Goal: Task Accomplishment & Management: Manage account settings

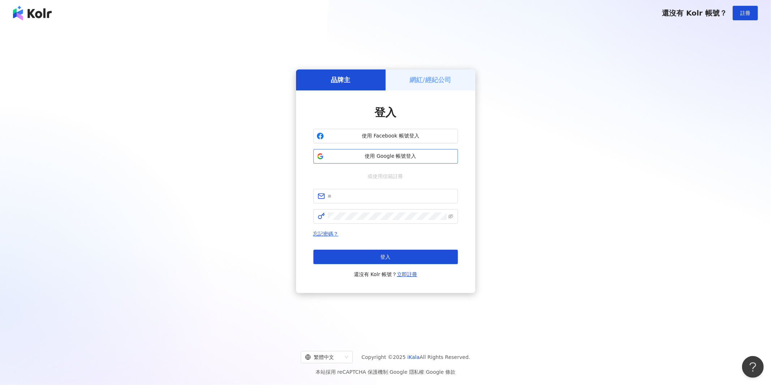
click at [375, 156] on span "使用 Google 帳號登入" at bounding box center [391, 156] width 128 height 7
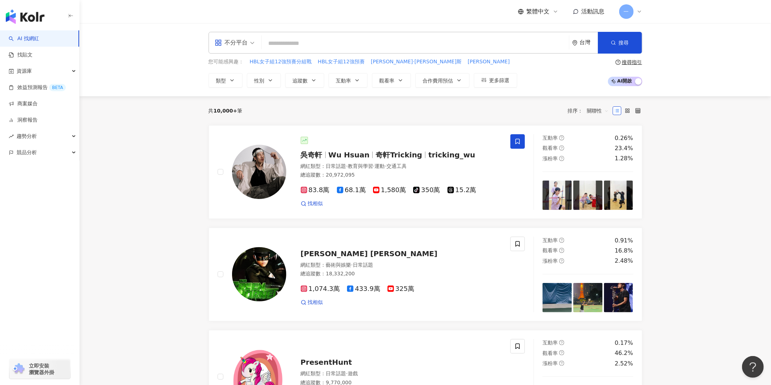
click at [515, 50] on input "search" at bounding box center [415, 44] width 301 height 14
type input "*"
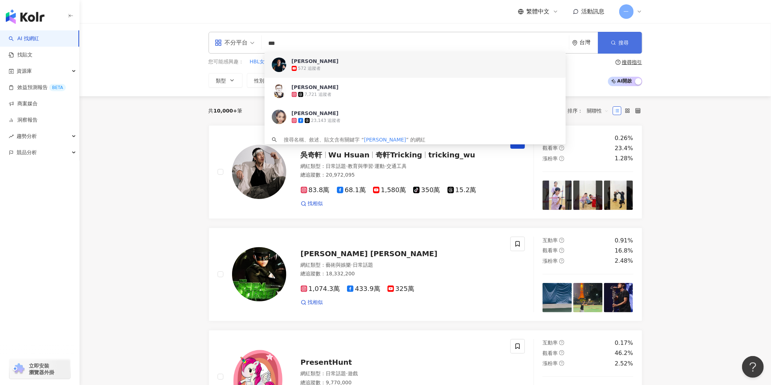
click at [627, 40] on span "搜尋" at bounding box center [624, 43] width 10 height 6
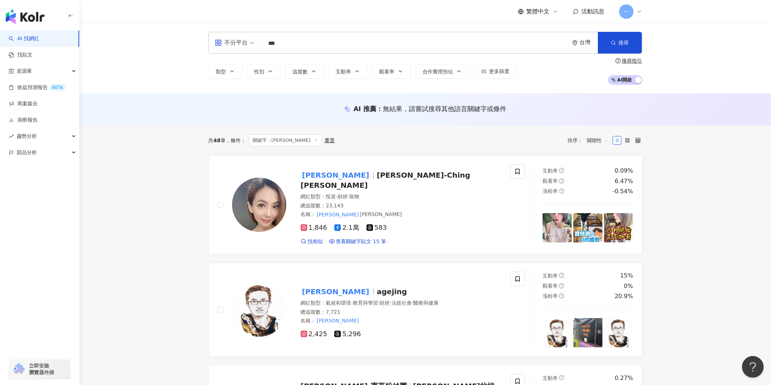
click at [338, 39] on input "***" at bounding box center [415, 44] width 301 height 14
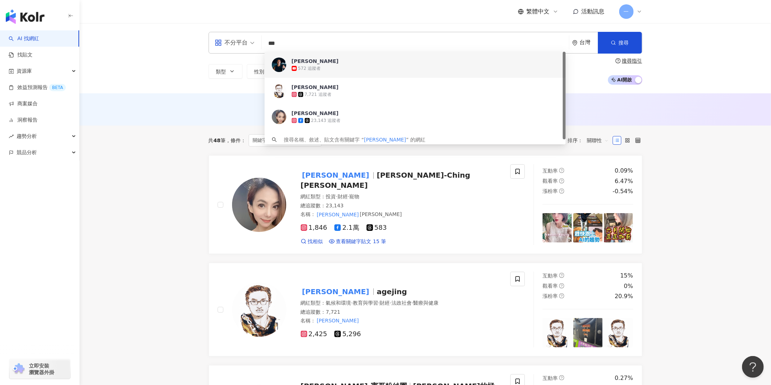
type input "*"
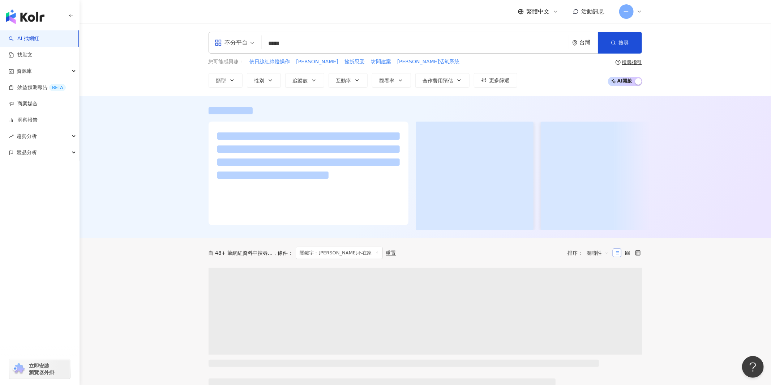
type input "*****"
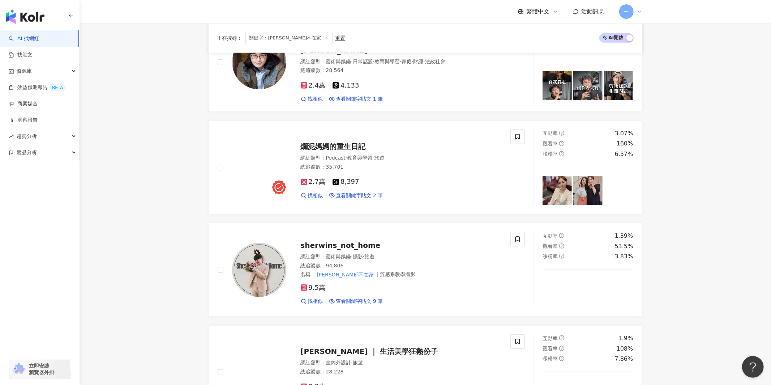
scroll to position [291, 0]
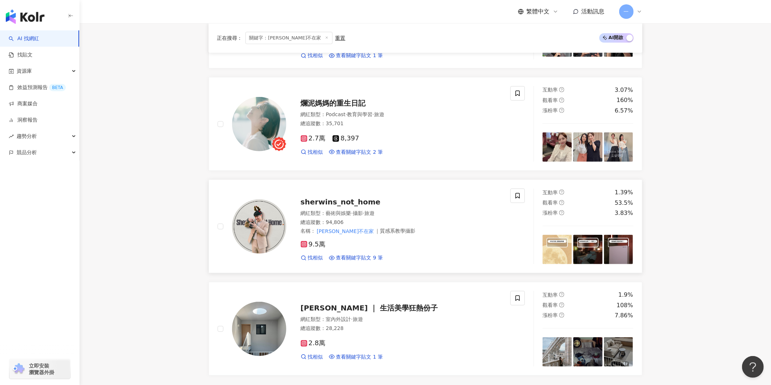
click at [348, 198] on span "sherwins_not_home" at bounding box center [341, 201] width 80 height 9
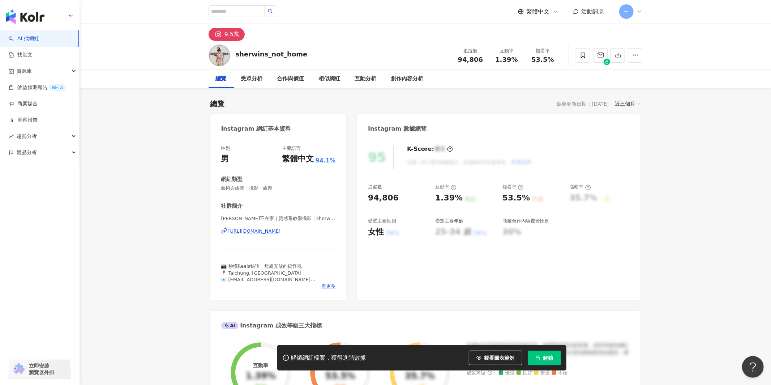
click at [270, 230] on div "https://www.instagram.com/sherwins_not_home/" at bounding box center [254, 231] width 52 height 7
click at [586, 59] on span at bounding box center [583, 55] width 14 height 14
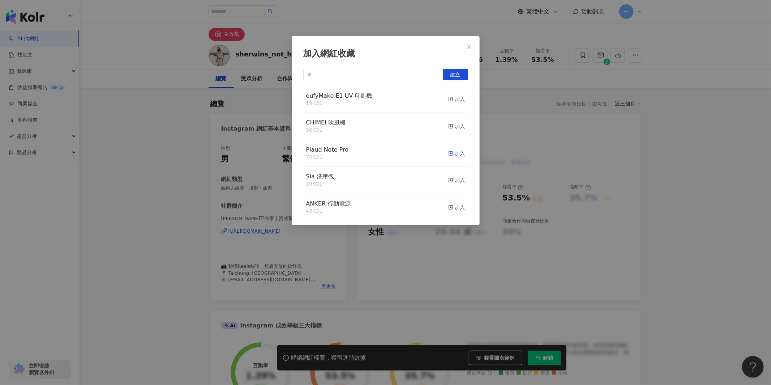
click at [452, 151] on span "button" at bounding box center [450, 153] width 5 height 6
click at [468, 45] on icon "close" at bounding box center [469, 46] width 4 height 4
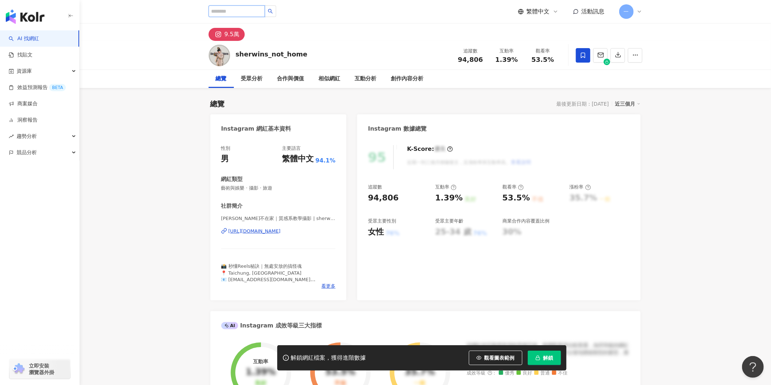
click at [244, 15] on input "search" at bounding box center [237, 11] width 56 height 12
type input "*"
type input "**"
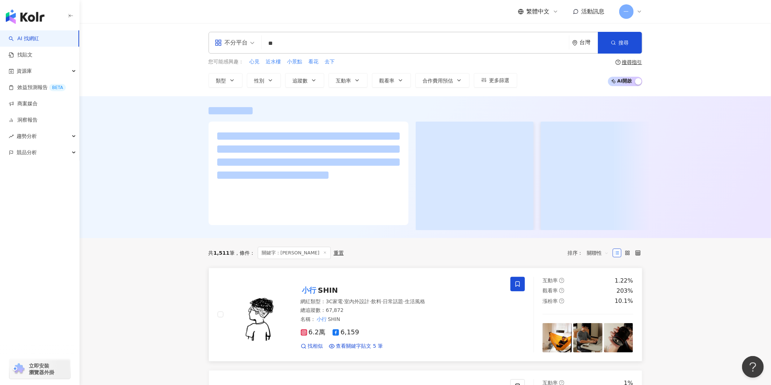
click at [513, 284] on span at bounding box center [517, 283] width 14 height 14
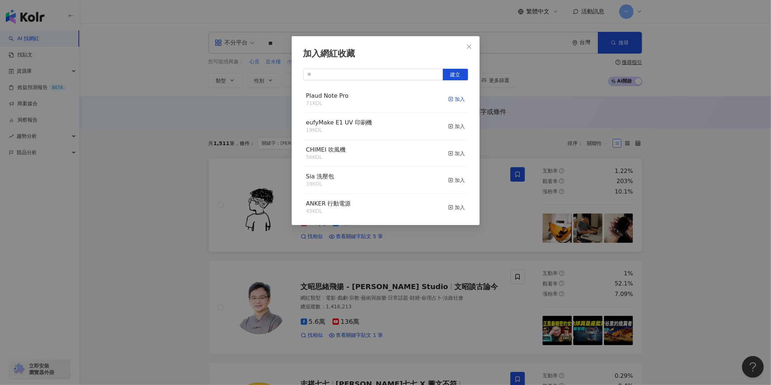
click at [459, 101] on div "加入" at bounding box center [456, 99] width 17 height 8
click at [239, 195] on div "加入網紅收藏 建立 Plaud Note Pro 72 KOL 已加入 eufyMake E1 UV 印刷機 19 KOL 加入 CHIMEI 吹風機 56 …" at bounding box center [385, 192] width 771 height 385
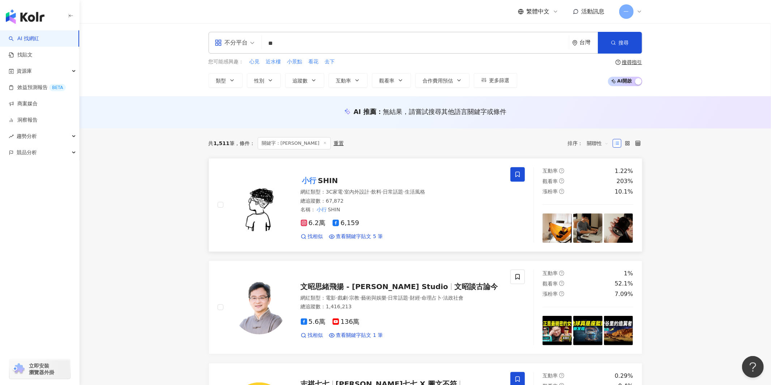
click at [332, 183] on span "SHIN" at bounding box center [328, 180] width 20 height 9
click at [301, 46] on input "**" at bounding box center [415, 44] width 301 height 14
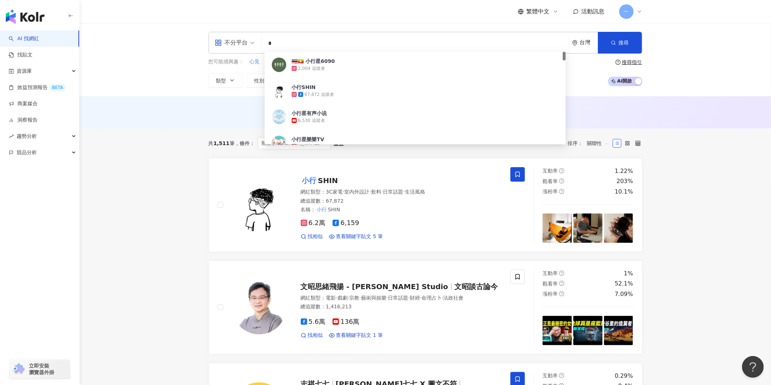
type input "*"
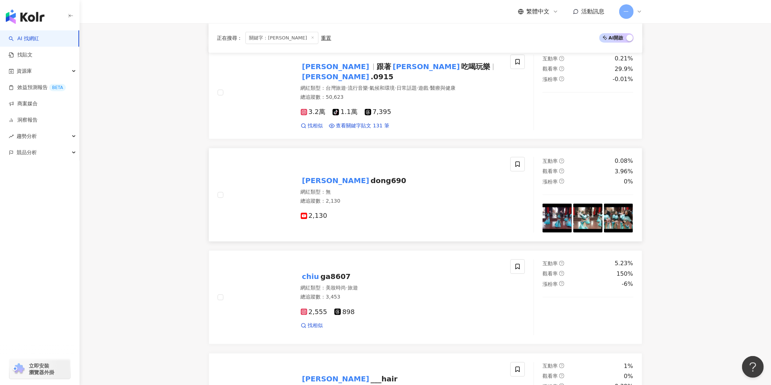
scroll to position [718, 0]
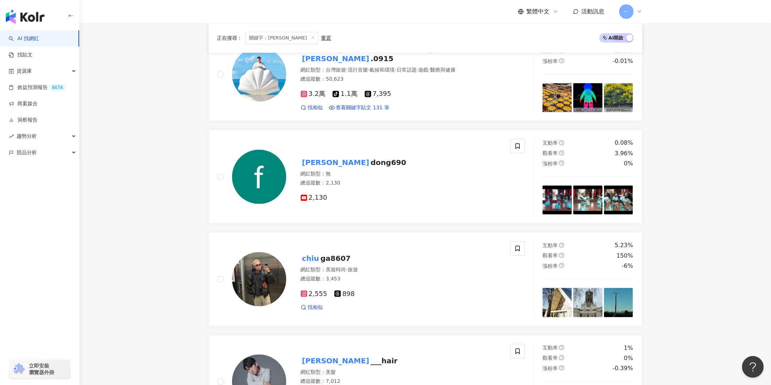
type input "**********"
click at [321, 35] on div "重置" at bounding box center [326, 38] width 10 height 6
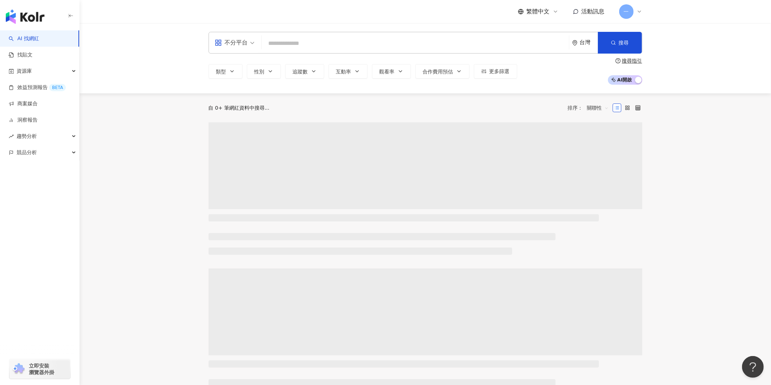
click at [354, 44] on input "search" at bounding box center [415, 44] width 301 height 14
paste input "**********"
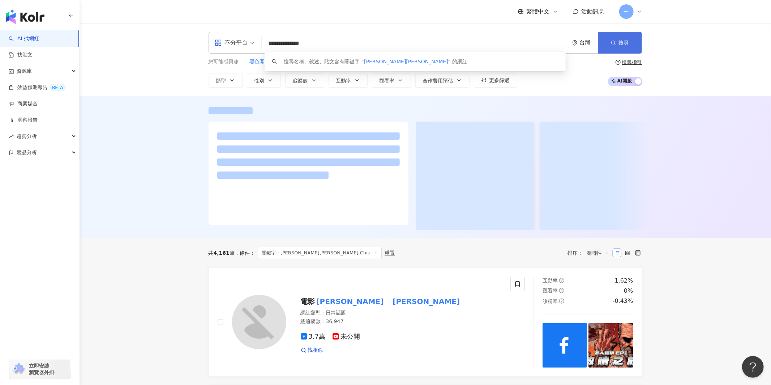
type input "**********"
click at [622, 40] on span "搜尋" at bounding box center [624, 43] width 10 height 6
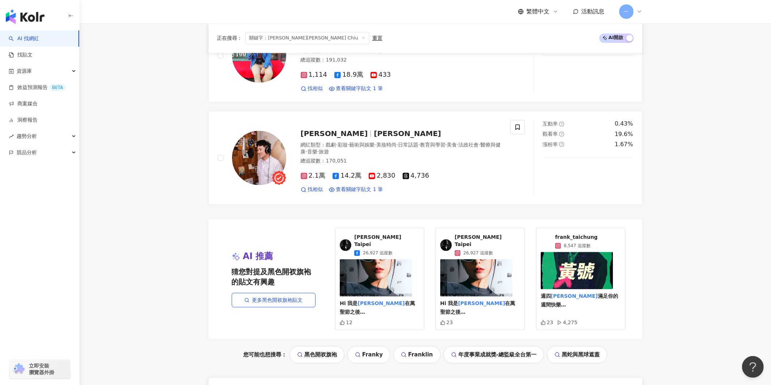
scroll to position [1336, 0]
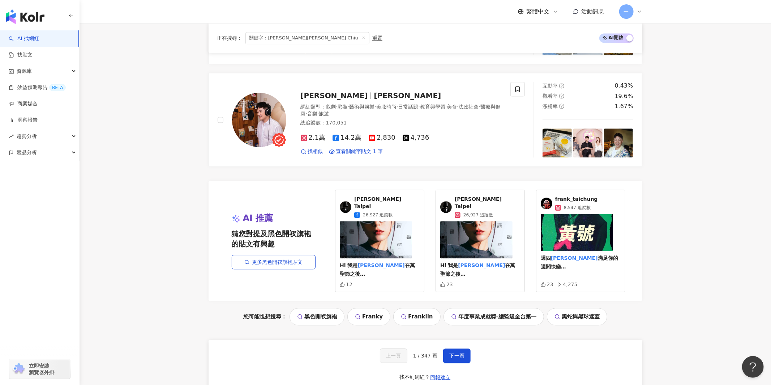
click at [372, 39] on div "重置" at bounding box center [377, 38] width 10 height 6
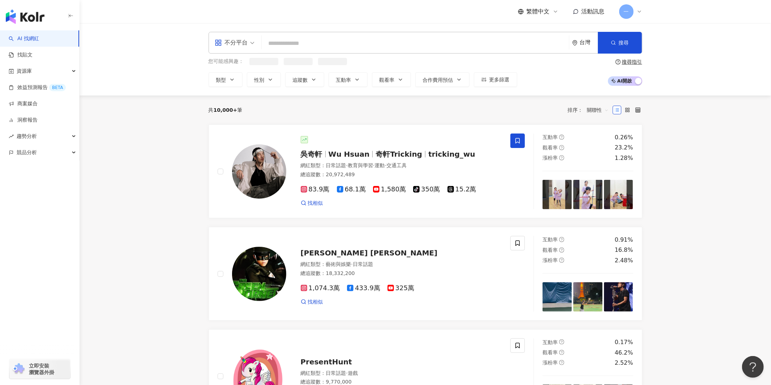
click at [322, 42] on input "search" at bounding box center [415, 44] width 301 height 14
paste input "***"
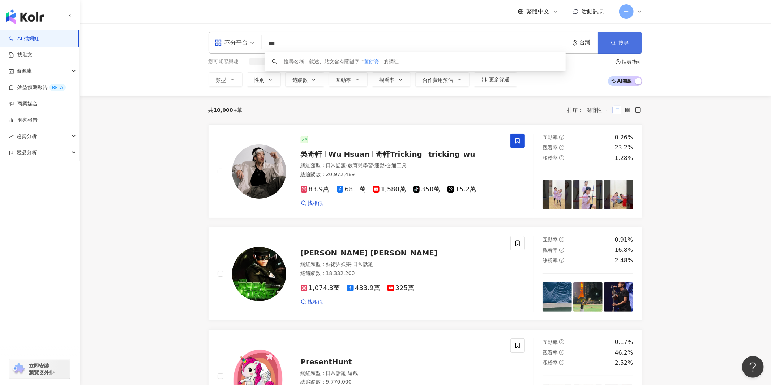
type input "***"
click at [619, 43] on span "搜尋" at bounding box center [624, 43] width 10 height 6
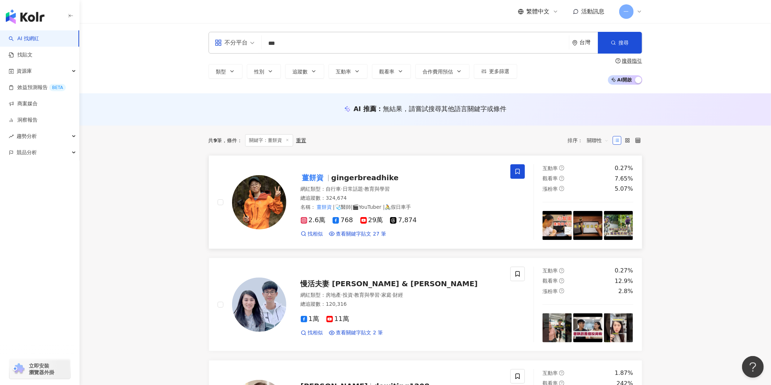
click at [513, 171] on span at bounding box center [517, 171] width 14 height 14
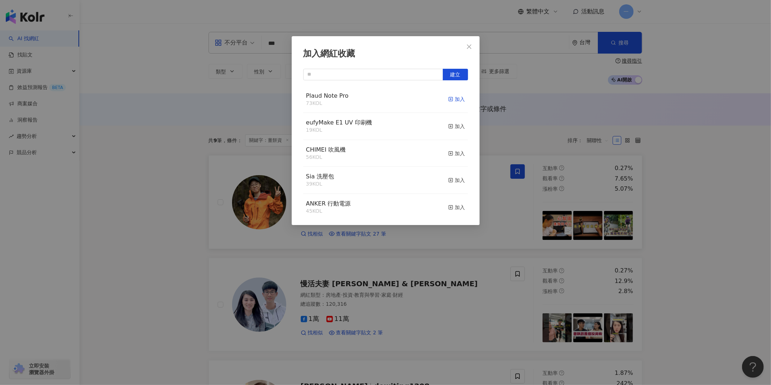
click at [454, 96] on div "加入" at bounding box center [456, 99] width 17 height 8
click at [463, 52] on button "Close" at bounding box center [469, 46] width 14 height 14
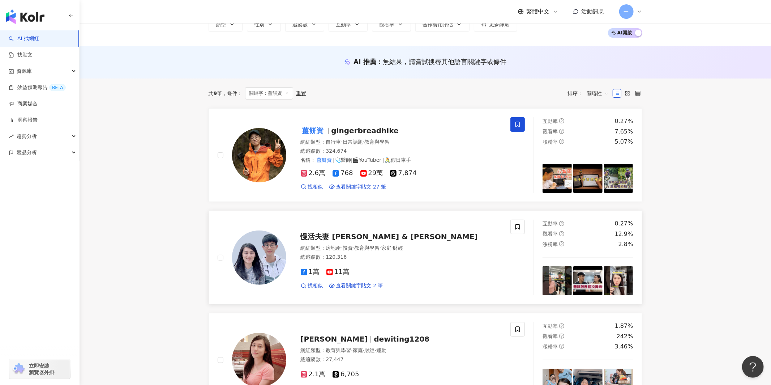
scroll to position [98, 0]
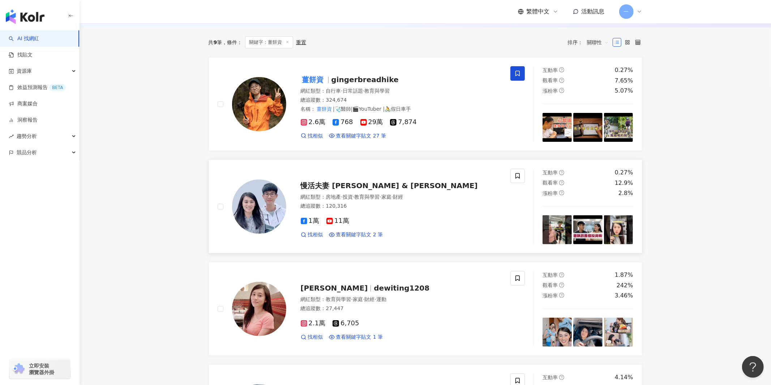
click at [351, 185] on span "慢活夫妻 George & Dewi" at bounding box center [389, 185] width 177 height 9
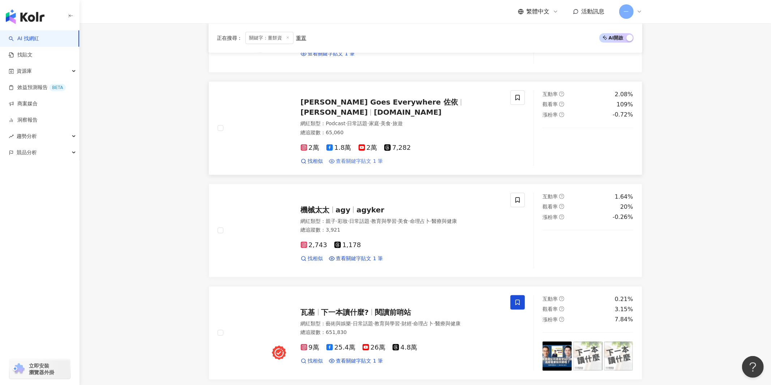
scroll to position [748, 0]
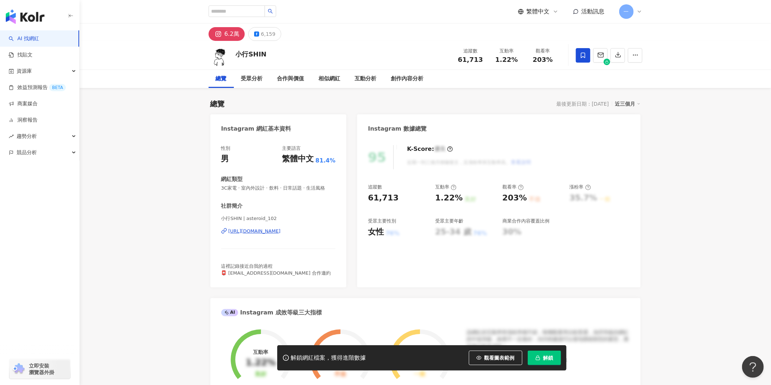
click at [257, 233] on div "https://www.instagram.com/asteroid_102/" at bounding box center [254, 231] width 52 height 7
click at [580, 56] on icon at bounding box center [583, 55] width 7 height 7
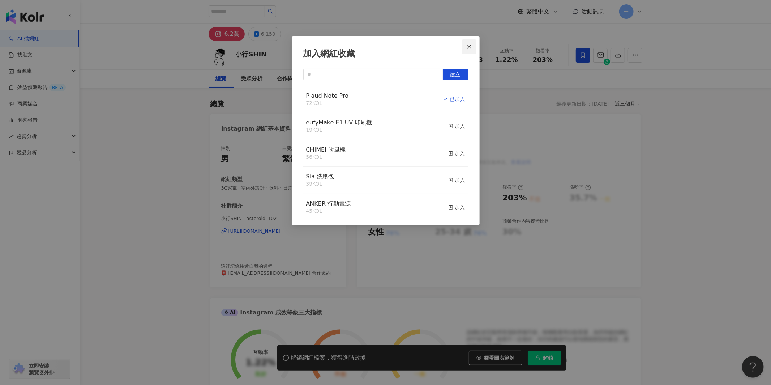
click at [467, 52] on button "Close" at bounding box center [469, 46] width 14 height 14
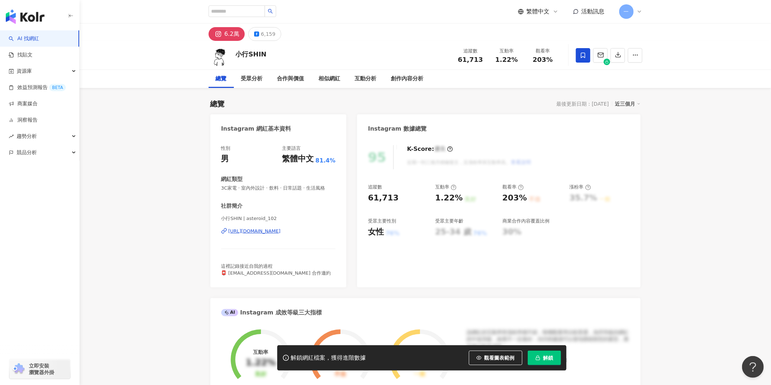
click at [228, 19] on div "繁體中文 活動訊息 一" at bounding box center [426, 11] width 434 height 23
click at [309, 25] on div "6.2萬 6,159" at bounding box center [425, 31] width 463 height 17
click at [242, 8] on input "search" at bounding box center [237, 11] width 56 height 12
type input "*"
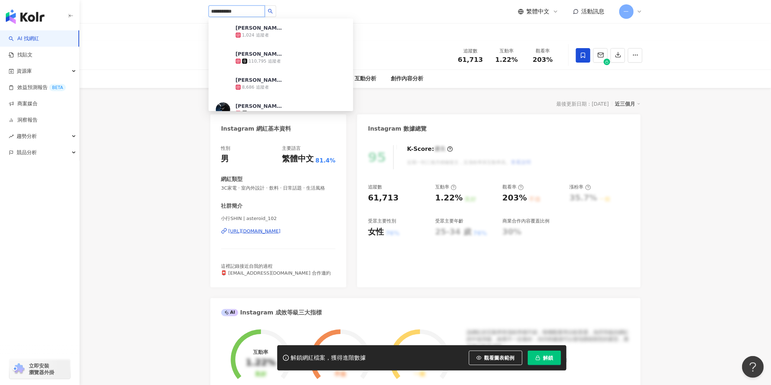
type input "**********"
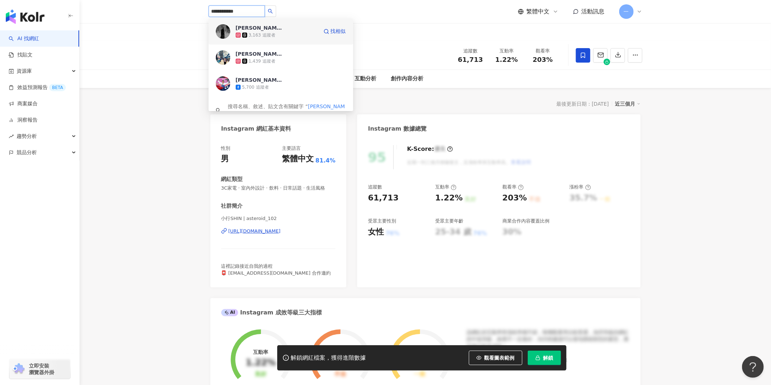
click at [250, 32] on div "3,163 追蹤者" at bounding box center [262, 35] width 27 height 6
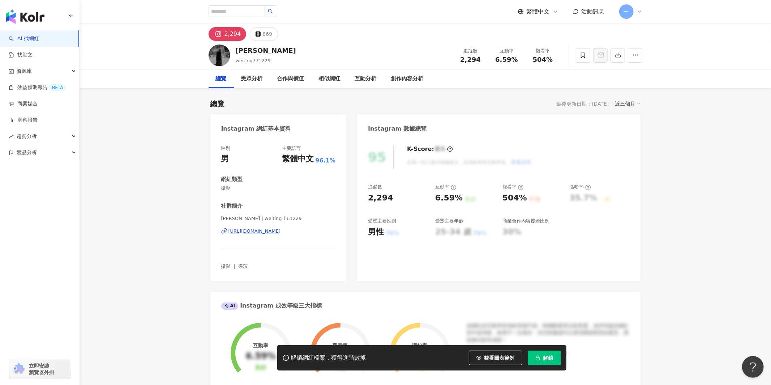
click at [281, 230] on div "[URL][DOMAIN_NAME]" at bounding box center [254, 231] width 52 height 7
click at [580, 58] on icon at bounding box center [583, 55] width 7 height 7
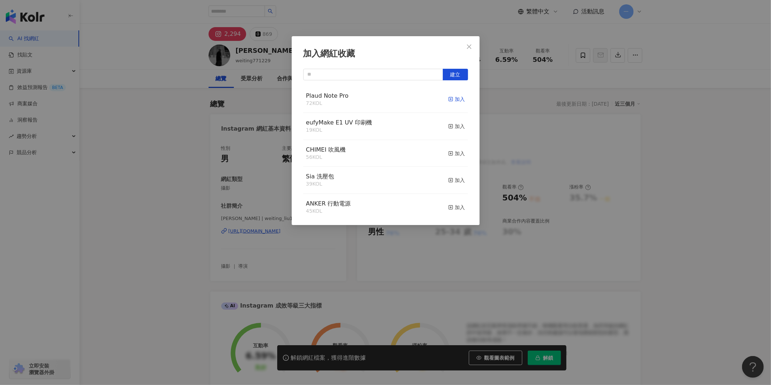
click at [459, 100] on div "加入" at bounding box center [456, 99] width 17 height 8
click at [467, 47] on icon "close" at bounding box center [469, 47] width 6 height 6
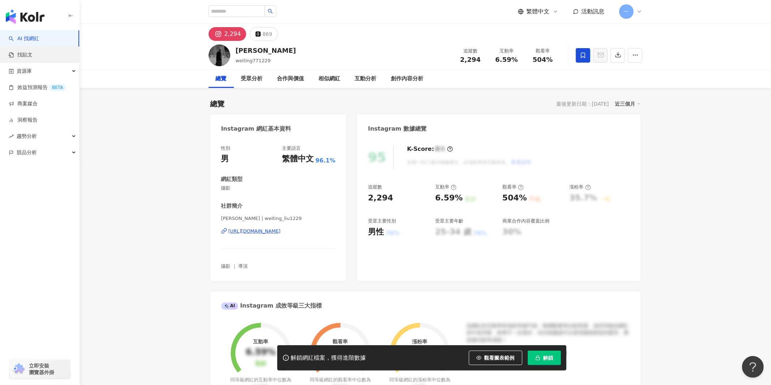
click at [33, 59] on link "找貼文" at bounding box center [21, 54] width 24 height 7
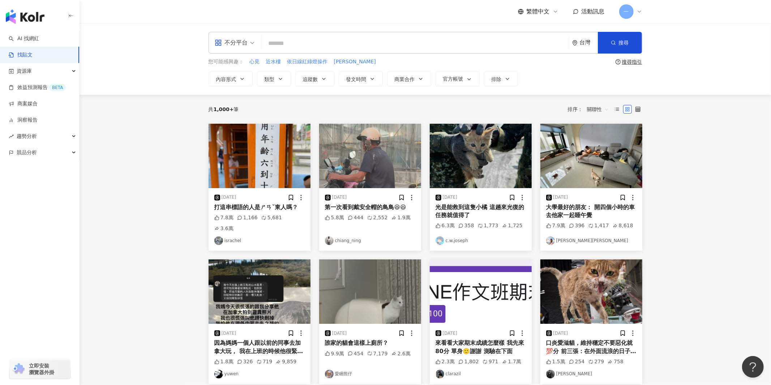
click at [297, 31] on div "不分平台 台灣 搜尋 您可能感興趣： 心見 近水樓 依日線紅綠燈操作 米哈理奇克森米哈賴 搜尋指引 內容形式 類型 追蹤數 發文時間 商業合作 官方帳號 排除" at bounding box center [425, 59] width 691 height 72
click at [291, 42] on input "search" at bounding box center [415, 43] width 301 height 16
click at [236, 42] on div "不分平台" at bounding box center [231, 43] width 33 height 12
click at [244, 91] on div "Facebook" at bounding box center [236, 89] width 41 height 9
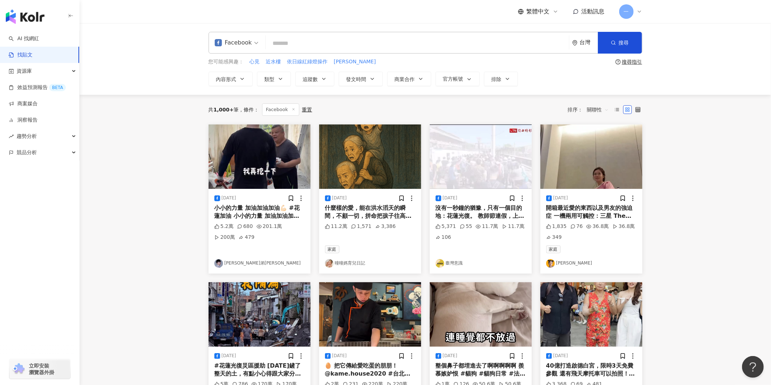
click at [326, 40] on input "search" at bounding box center [417, 43] width 297 height 16
type input "*"
type input "*****"
click at [625, 34] on button "搜尋" at bounding box center [620, 43] width 44 height 22
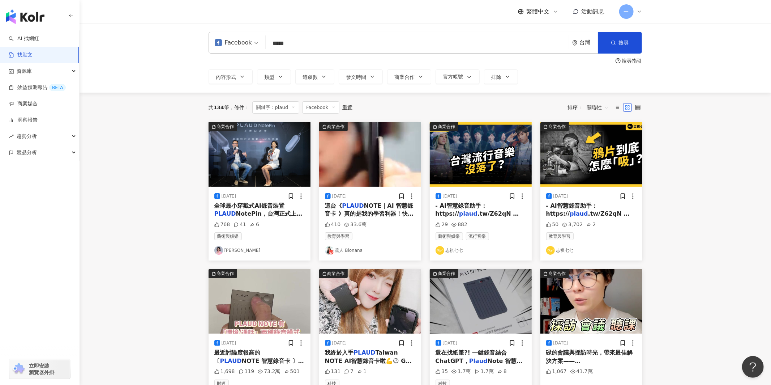
click at [720, 120] on main "Facebook ***** 台灣 搜尋 搜尋指引 內容形式 類型 追蹤數 發文時間 商業合作 官方帳號 排除 共 134 筆 條件 ： 關鍵字：plaud …" at bounding box center [425, 317] width 691 height 589
click at [352, 77] on span "發文時間" at bounding box center [356, 77] width 20 height 6
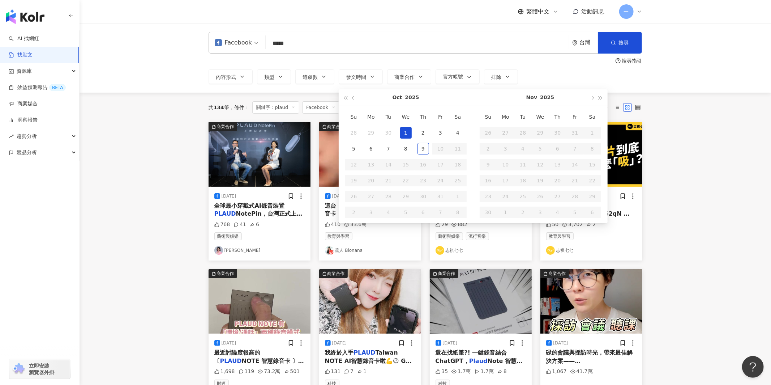
type input "**********"
click at [355, 98] on span "button" at bounding box center [354, 98] width 4 height 4
type input "**********"
click at [440, 130] on div "1" at bounding box center [441, 133] width 12 height 12
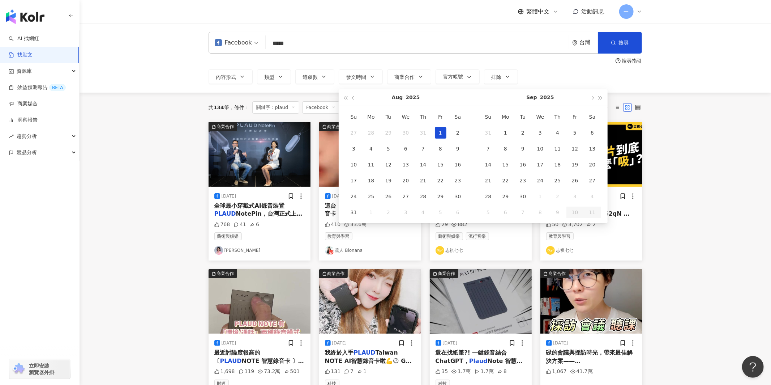
type input "**********"
click at [594, 96] on button "button" at bounding box center [592, 97] width 8 height 16
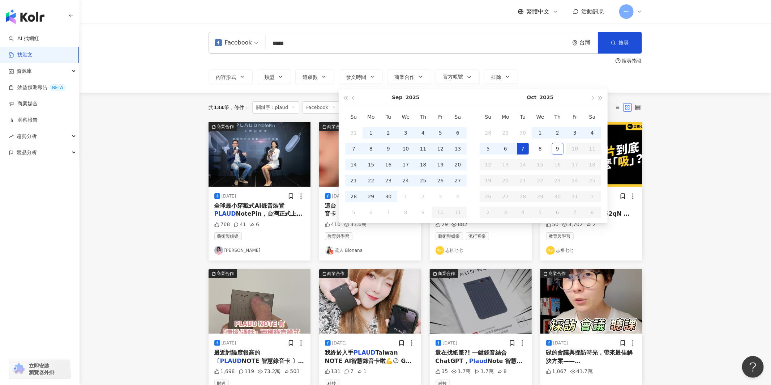
type input "**********"
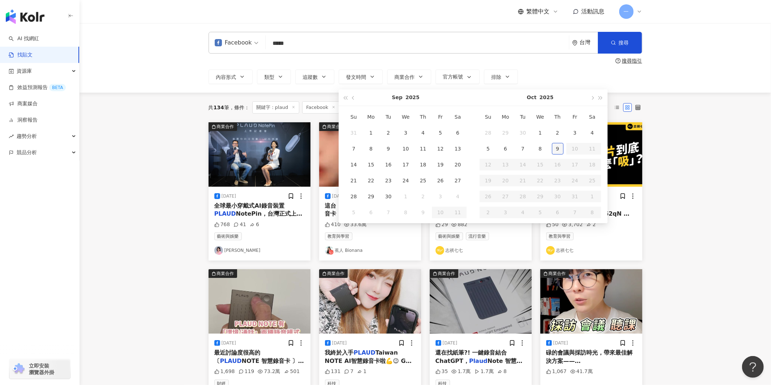
type input "**********"
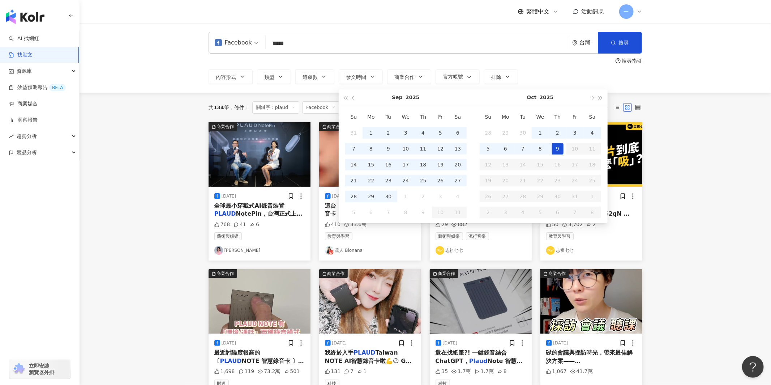
click at [555, 145] on div "9" at bounding box center [558, 149] width 12 height 12
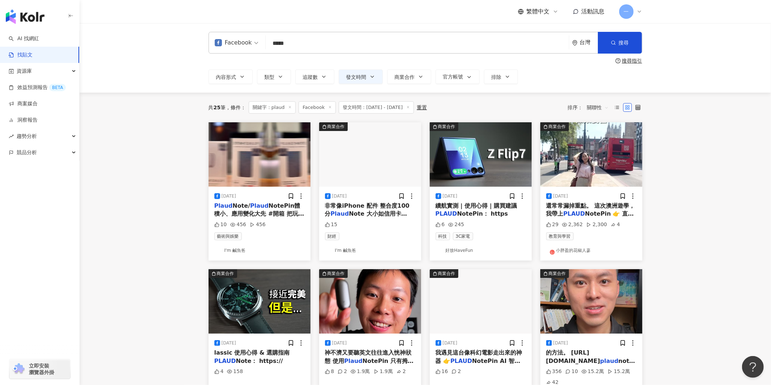
click at [674, 135] on main "**********" at bounding box center [425, 323] width 691 height 600
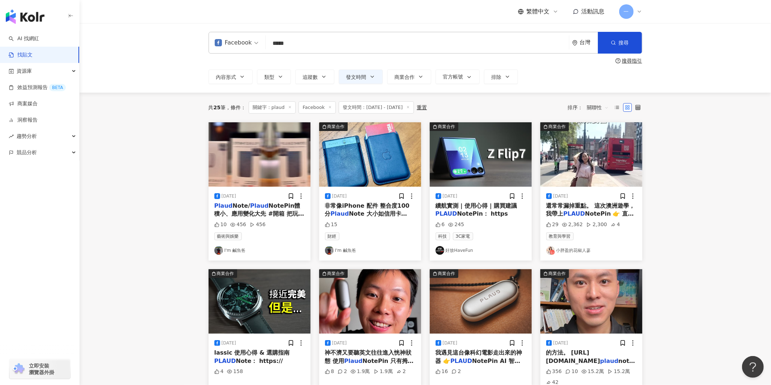
click at [344, 252] on link "I'm 鹹魚爸" at bounding box center [370, 250] width 90 height 9
click at [664, 196] on main "**********" at bounding box center [425, 323] width 691 height 600
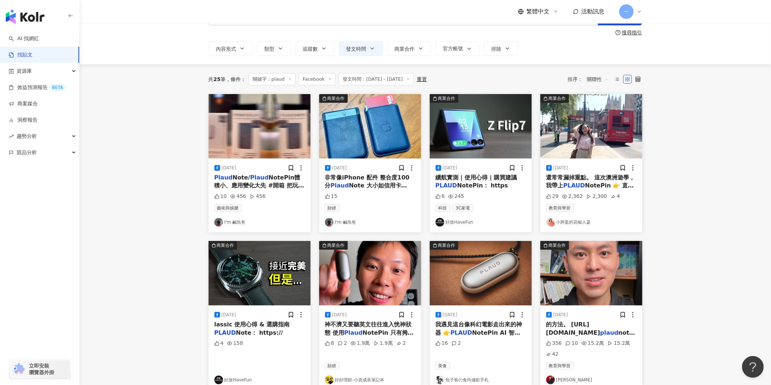
scroll to position [61, 0]
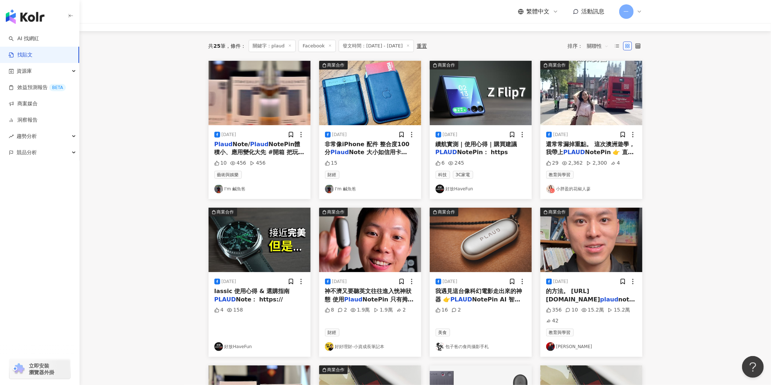
click at [726, 124] on main "**********" at bounding box center [425, 262] width 691 height 600
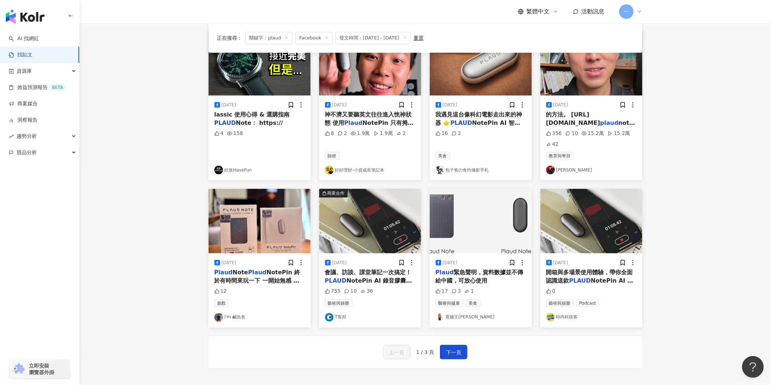
scroll to position [254, 0]
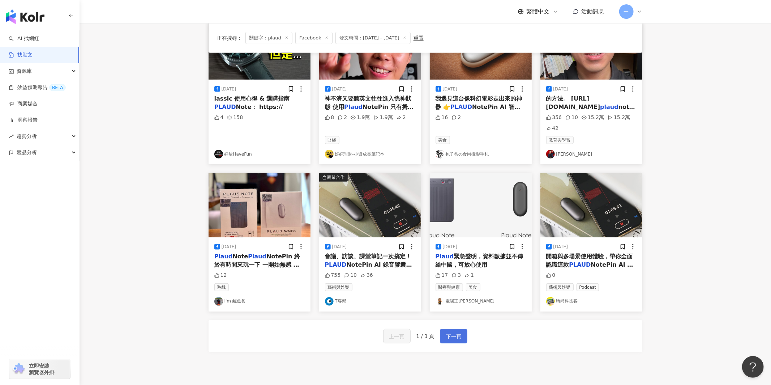
click at [464, 334] on button "下一頁" at bounding box center [453, 336] width 27 height 14
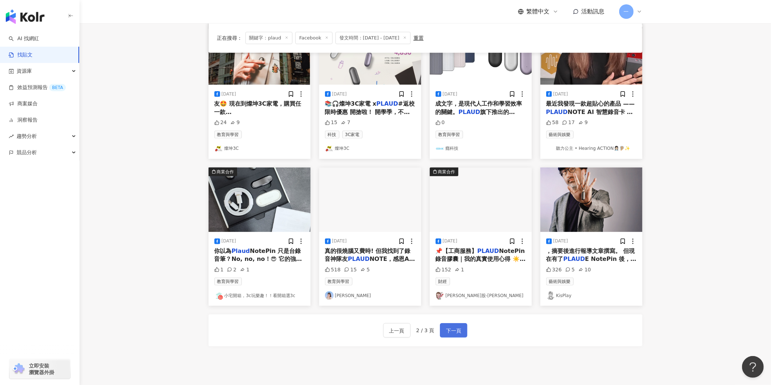
scroll to position [243, 0]
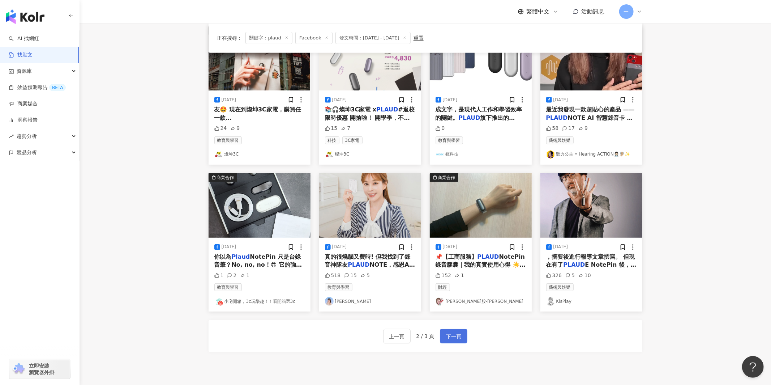
click at [442, 339] on button "下一頁" at bounding box center [453, 336] width 27 height 14
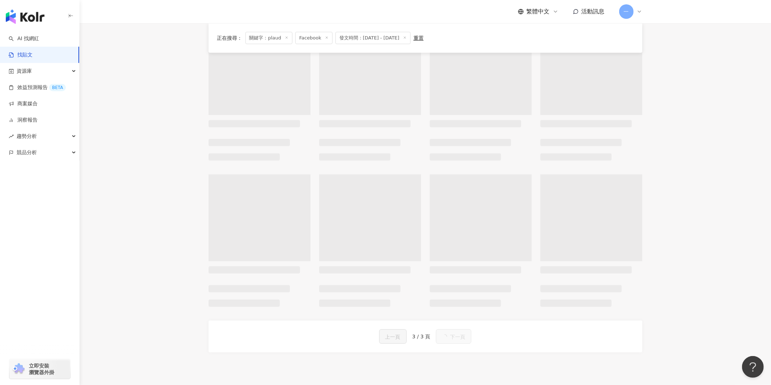
scroll to position [0, 0]
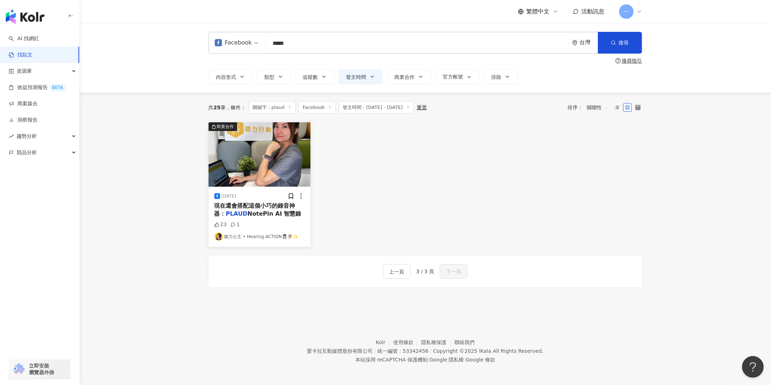
click at [406, 44] on input "*****" at bounding box center [417, 43] width 297 height 16
type input "*"
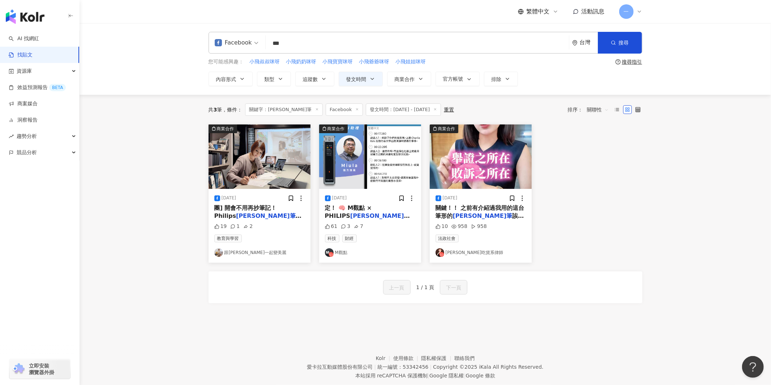
click at [321, 38] on input "***" at bounding box center [417, 43] width 297 height 16
type input "*"
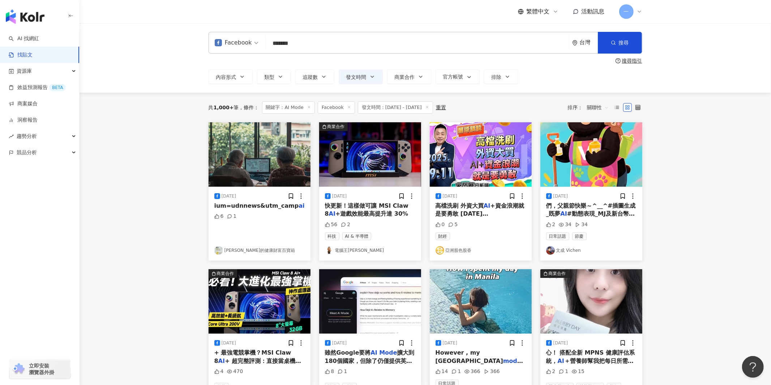
click at [322, 40] on input "*******" at bounding box center [417, 43] width 297 height 16
type input "*"
click at [338, 45] on input "***" at bounding box center [417, 43] width 297 height 16
type input "*"
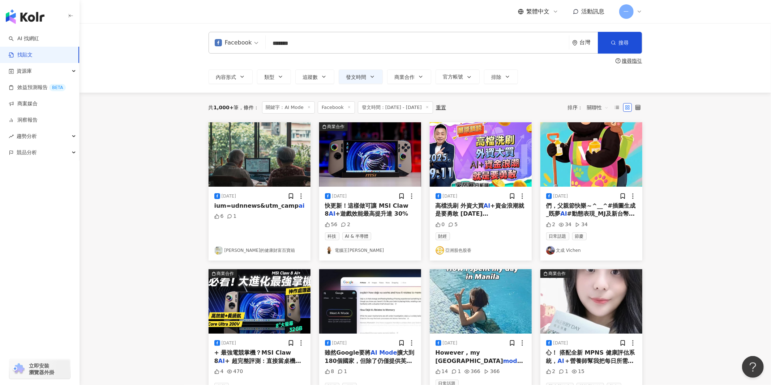
type input "*******"
click at [382, 104] on span "發文時間：2025/8/1 - 2025/10/9" at bounding box center [395, 107] width 75 height 12
click at [669, 200] on main "**********" at bounding box center [425, 325] width 691 height 604
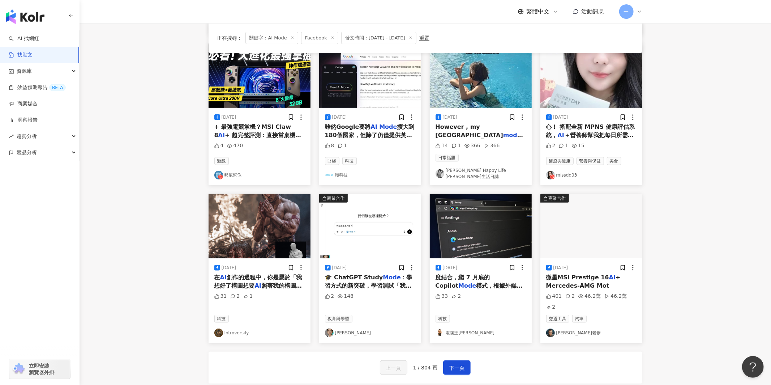
scroll to position [246, 0]
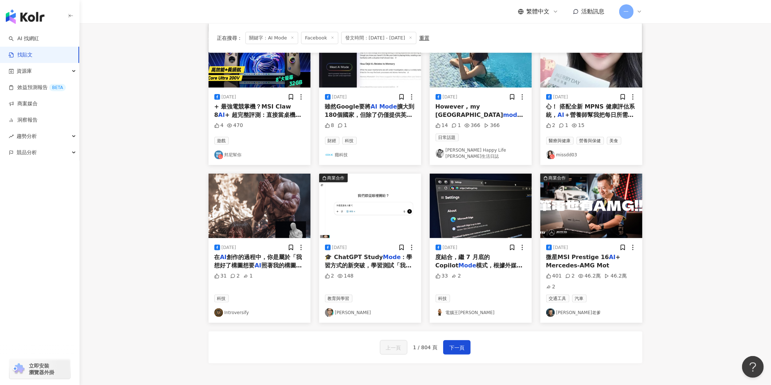
click at [343, 308] on link "張渝江" at bounding box center [370, 312] width 90 height 9
click at [450, 343] on span "下一頁" at bounding box center [456, 347] width 15 height 9
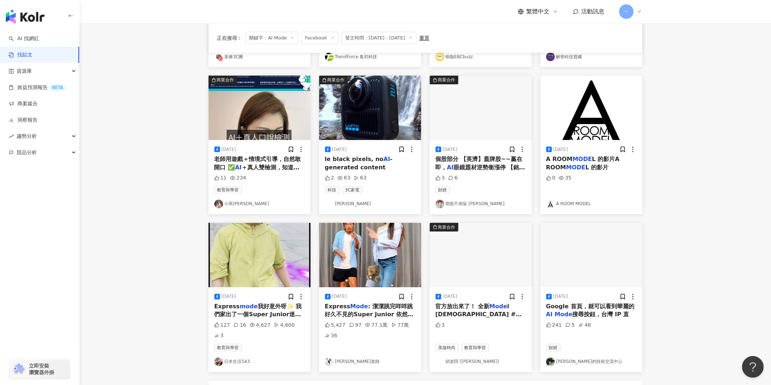
scroll to position [308, 0]
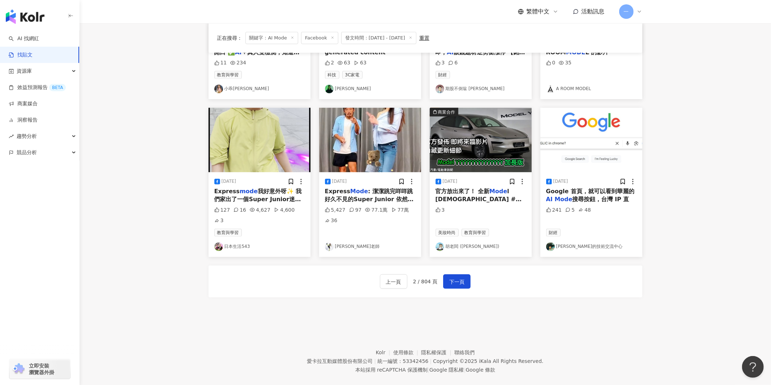
click at [390, 265] on div "上一頁 2 / 804 頁 下一頁" at bounding box center [426, 281] width 434 height 32
click at [392, 277] on span "上一頁" at bounding box center [393, 281] width 15 height 9
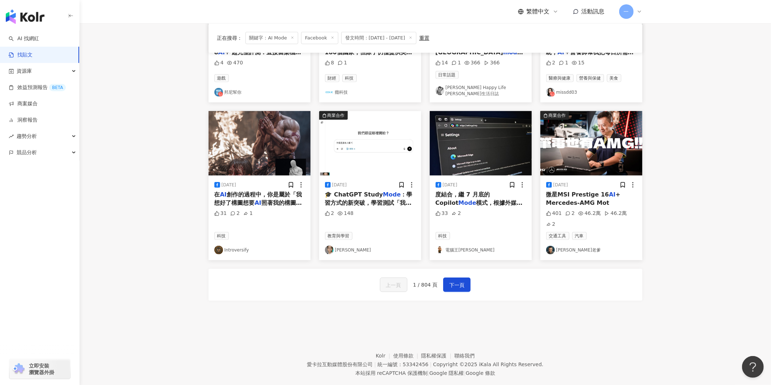
click at [361, 169] on img "button" at bounding box center [370, 143] width 102 height 64
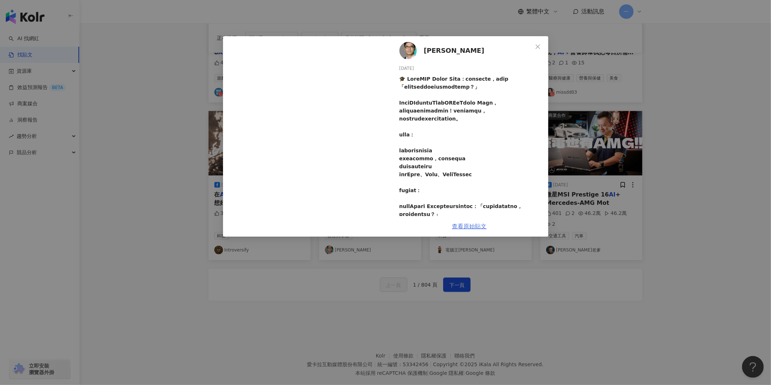
click at [457, 226] on link "查看原始貼文" at bounding box center [469, 226] width 35 height 7
click at [539, 44] on icon "close" at bounding box center [538, 47] width 6 height 6
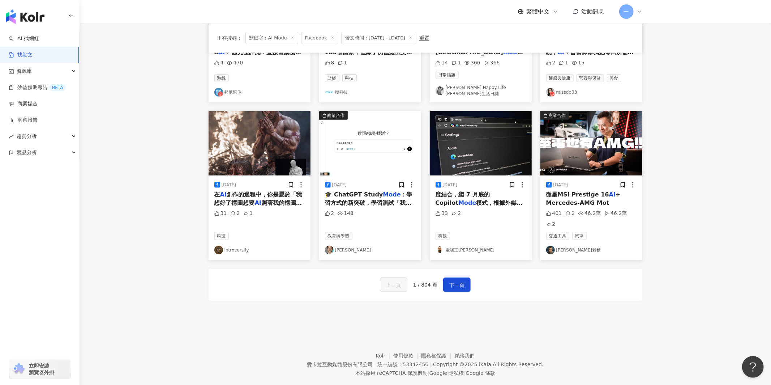
click at [341, 245] on link "張渝江" at bounding box center [370, 249] width 90 height 9
click at [457, 277] on button "下一頁" at bounding box center [456, 284] width 27 height 14
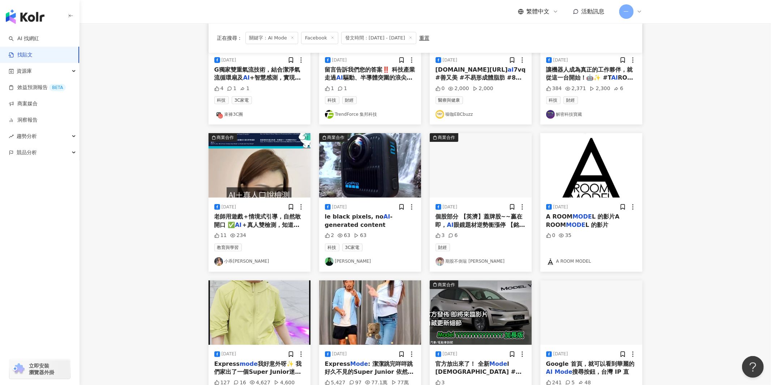
scroll to position [0, 0]
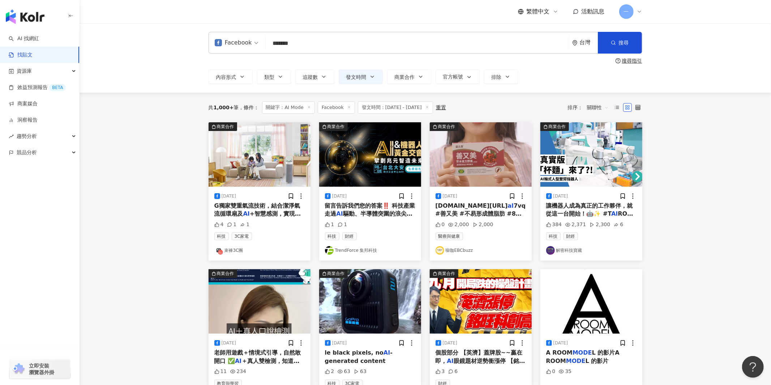
click at [434, 43] on input "*******" at bounding box center [417, 43] width 297 height 16
click at [633, 60] on div "搜尋指引" at bounding box center [632, 61] width 20 height 6
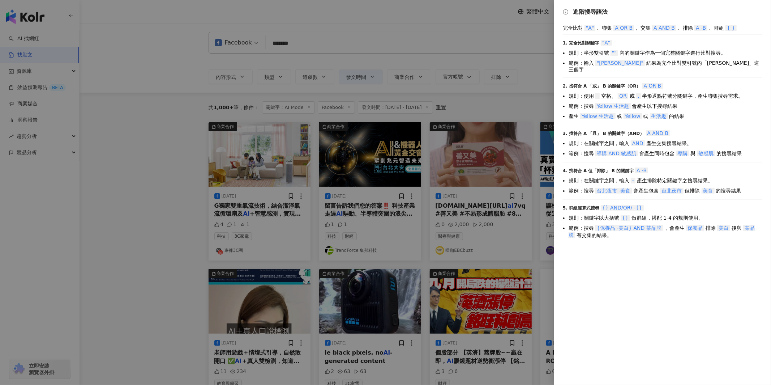
click at [451, 47] on div at bounding box center [385, 192] width 771 height 385
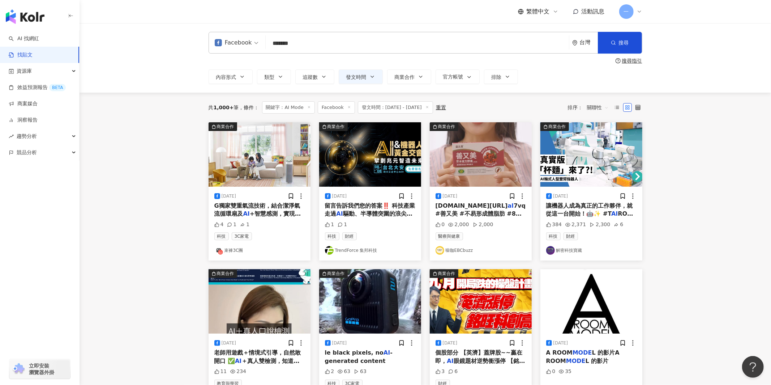
click at [451, 41] on input "*******" at bounding box center [417, 43] width 297 height 16
type input "*********"
click at [627, 44] on span "搜尋" at bounding box center [624, 43] width 10 height 6
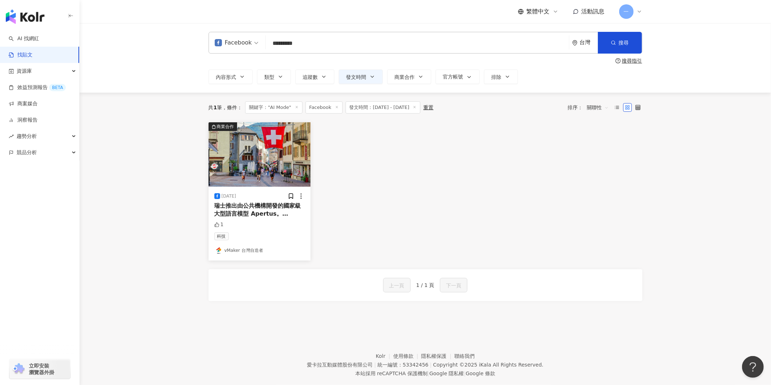
click at [318, 48] on input "*********" at bounding box center [417, 43] width 297 height 16
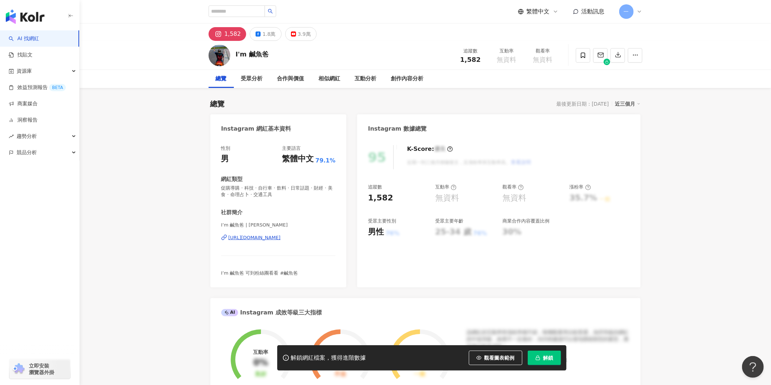
click at [243, 239] on div "[URL][DOMAIN_NAME]" at bounding box center [254, 237] width 52 height 7
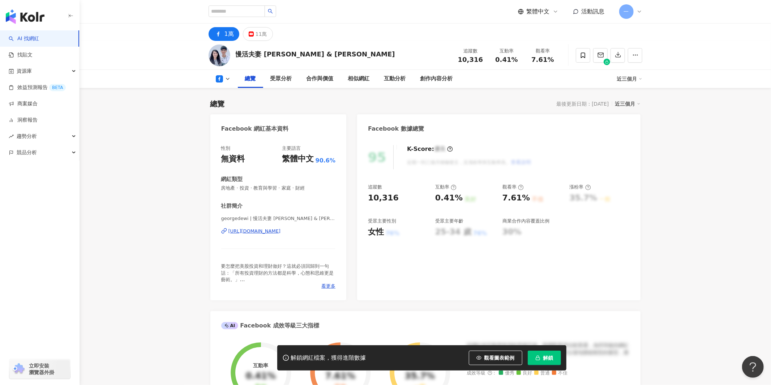
click at [279, 232] on div "https://www.facebook.com/110003158033384" at bounding box center [254, 231] width 52 height 7
click at [261, 32] on div "11萬" at bounding box center [262, 34] width 12 height 10
click at [271, 230] on div "https://www.youtube.com/channel/UCVNqvJSKVl0bsdb15gKUZfg" at bounding box center [254, 231] width 52 height 7
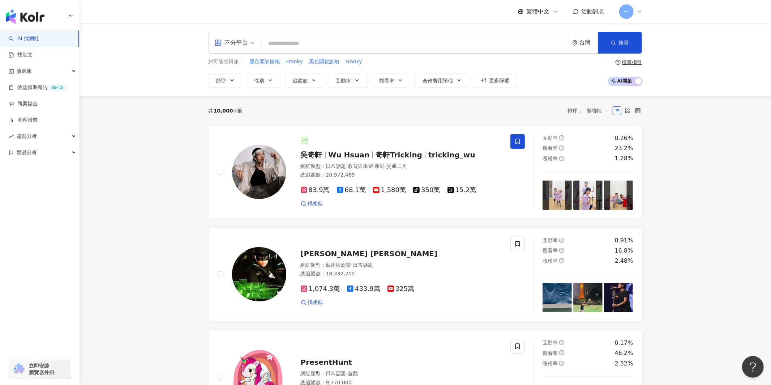
click at [330, 46] on input "search" at bounding box center [415, 44] width 301 height 14
paste input "****"
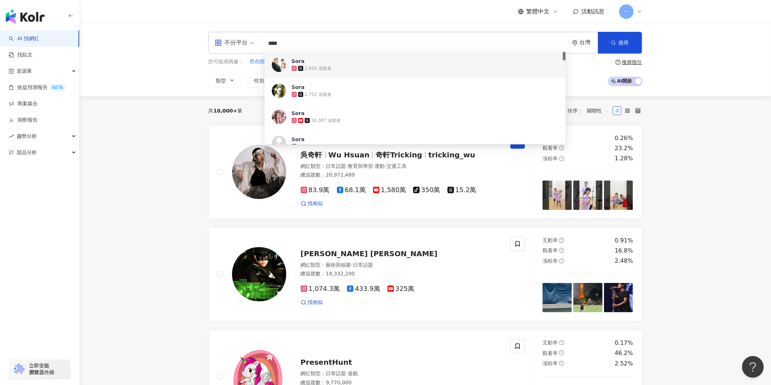
type input "****"
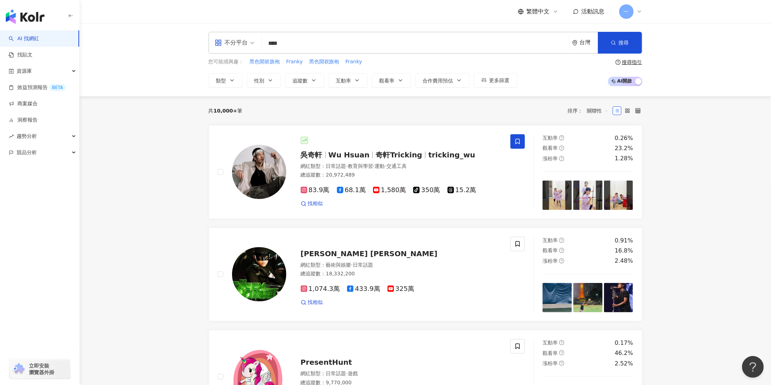
click at [35, 42] on link "AI 找網紅" at bounding box center [24, 38] width 30 height 7
click at [26, 55] on link "找貼文" at bounding box center [21, 54] width 24 height 7
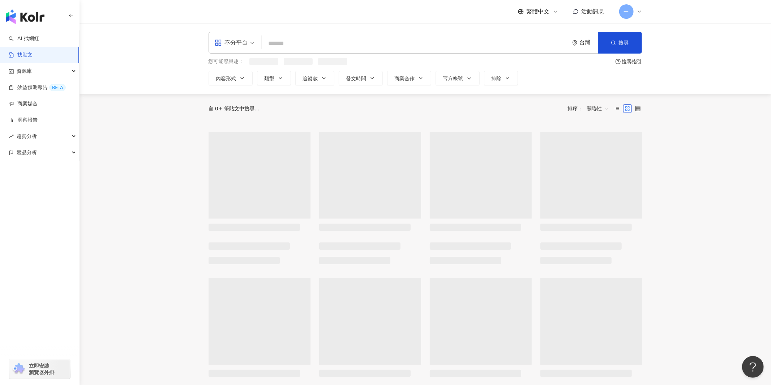
click at [302, 37] on input "search" at bounding box center [415, 43] width 301 height 16
paste input "****"
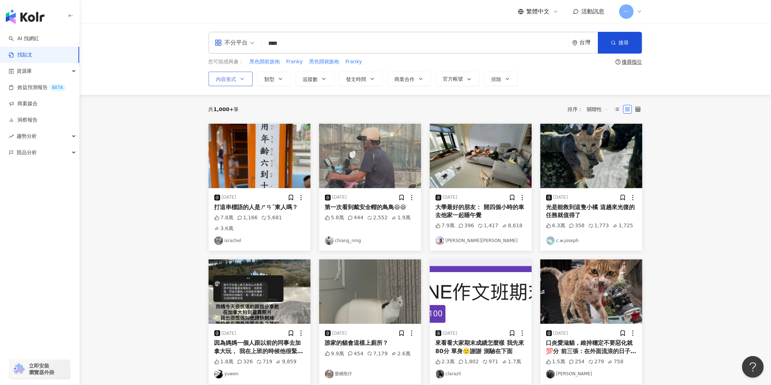
type input "****"
click at [229, 79] on span "內容形式" at bounding box center [226, 79] width 20 height 6
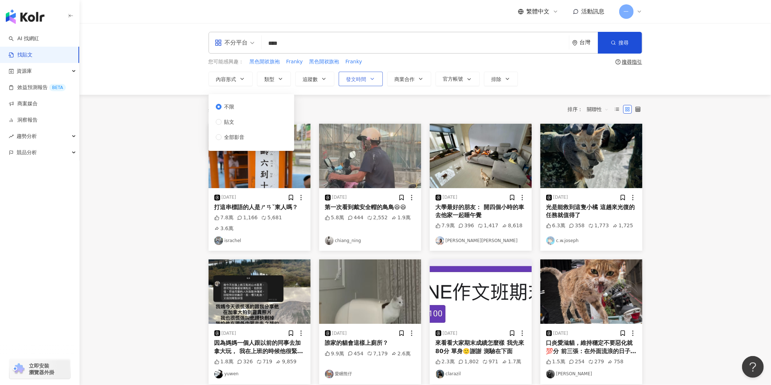
click at [353, 83] on button "發文時間" at bounding box center [361, 79] width 44 height 14
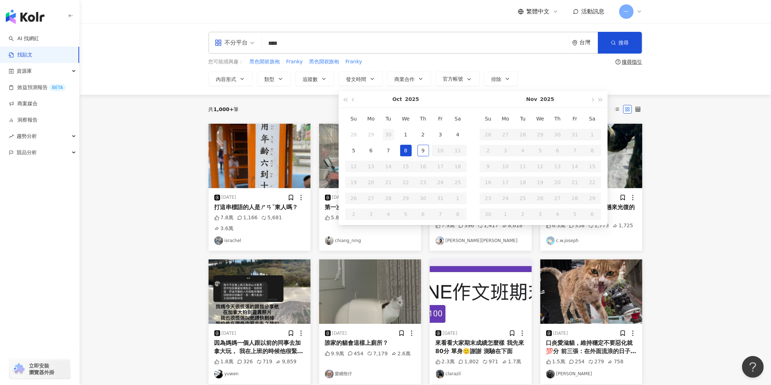
type input "**********"
click at [355, 105] on button "button" at bounding box center [353, 99] width 8 height 16
type input "**********"
click at [441, 134] on div "1" at bounding box center [441, 135] width 12 height 12
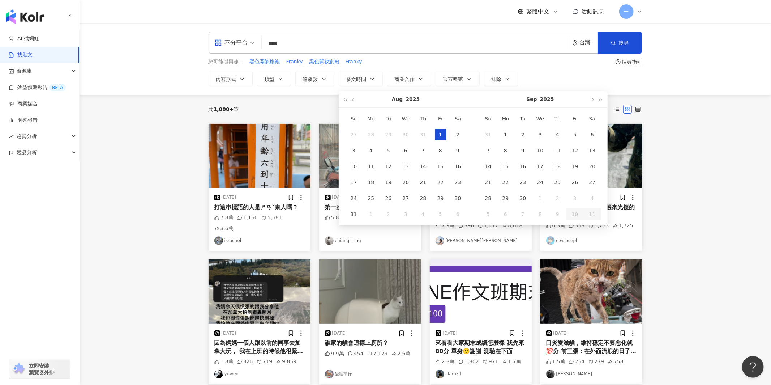
type input "**********"
click at [592, 99] on span "button" at bounding box center [593, 100] width 4 height 4
type input "**********"
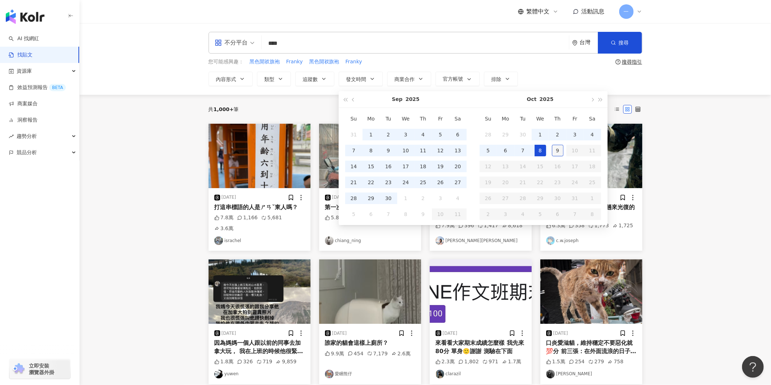
type input "**********"
click at [562, 147] on div "9" at bounding box center [558, 151] width 12 height 12
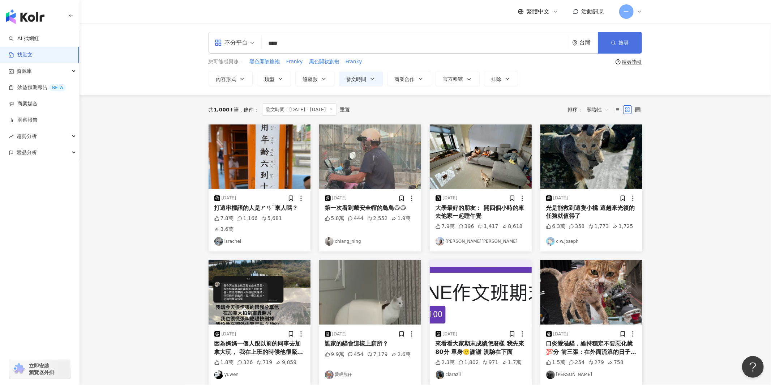
click at [608, 41] on button "搜尋" at bounding box center [620, 43] width 44 height 22
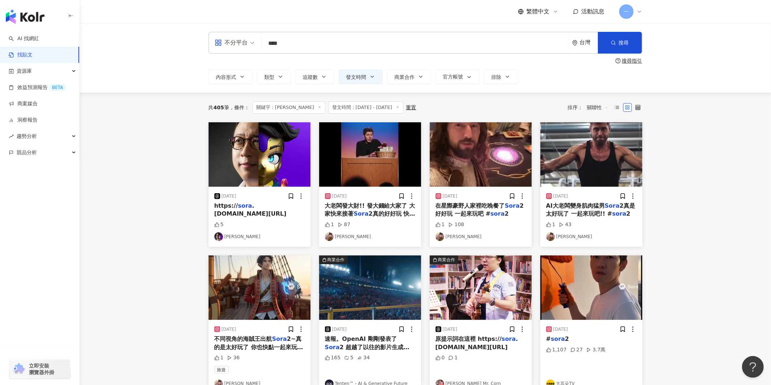
click at [733, 120] on main "**********" at bounding box center [425, 311] width 691 height 576
click at [337, 240] on link "羅濟森" at bounding box center [370, 236] width 90 height 9
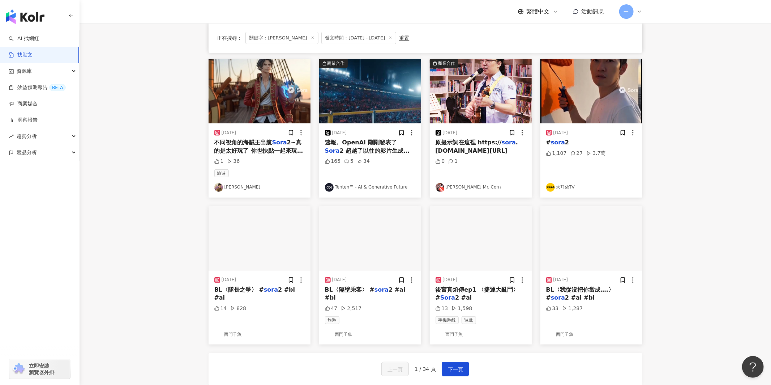
scroll to position [212, 0]
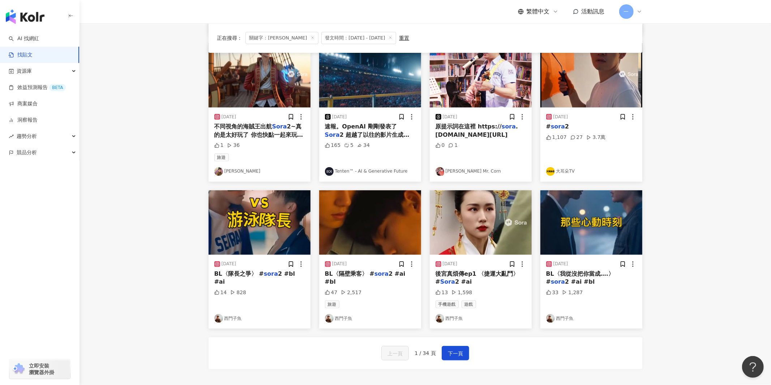
click at [233, 319] on link "西門子魚" at bounding box center [259, 318] width 90 height 9
click at [454, 351] on span "下一頁" at bounding box center [455, 353] width 15 height 9
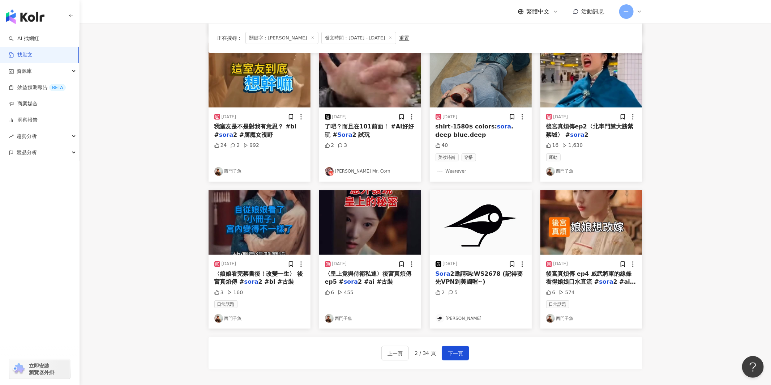
click at [692, 219] on main "**********" at bounding box center [425, 99] width 691 height 576
click at [469, 356] on div "上一頁 2 / 34 頁 下一頁" at bounding box center [426, 353] width 434 height 32
click at [449, 355] on span "下一頁" at bounding box center [455, 353] width 15 height 9
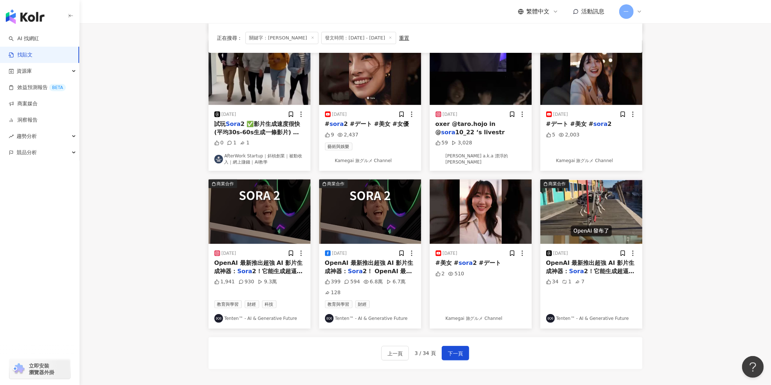
scroll to position [45, 0]
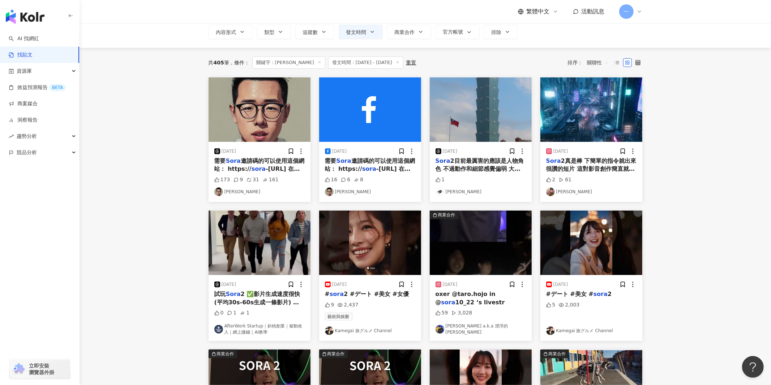
click at [456, 193] on link "Eego Lee" at bounding box center [480, 191] width 90 height 9
click at [709, 184] on main "**********" at bounding box center [425, 267] width 691 height 578
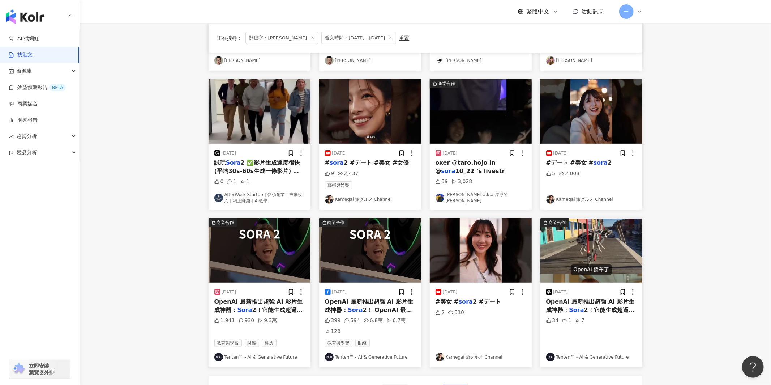
scroll to position [249, 0]
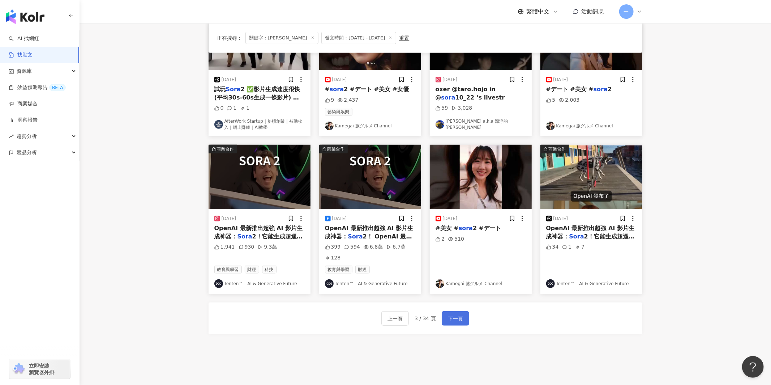
click at [460, 318] on span "下一頁" at bounding box center [455, 318] width 15 height 9
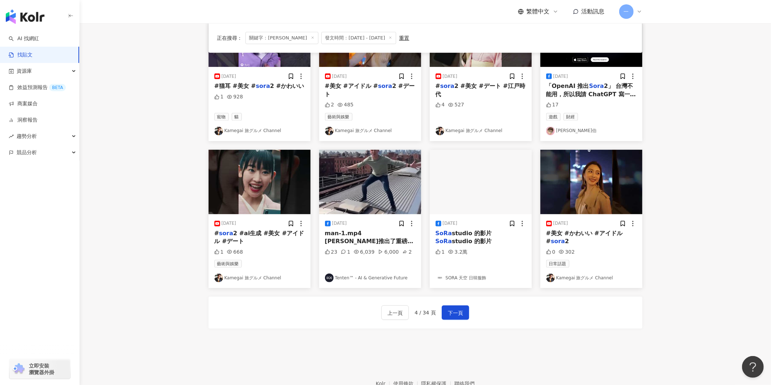
scroll to position [261, 0]
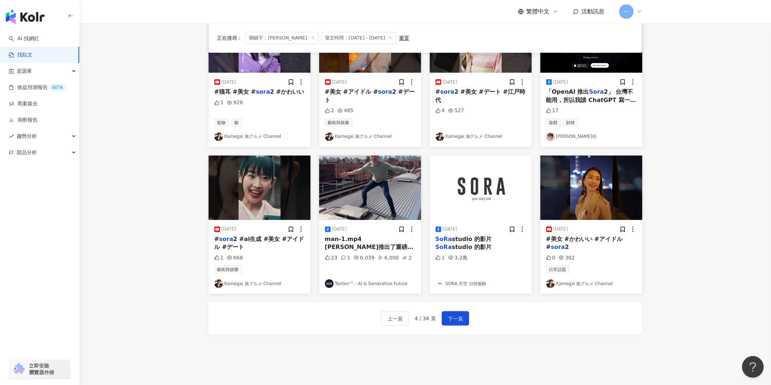
click at [691, 212] on main "**********" at bounding box center [425, 57] width 691 height 589
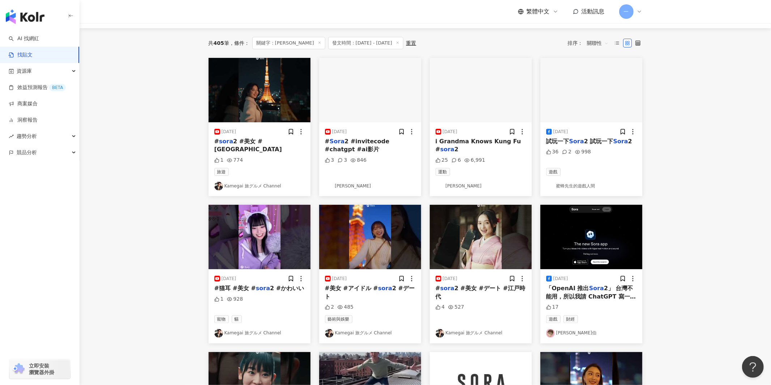
scroll to position [0, 0]
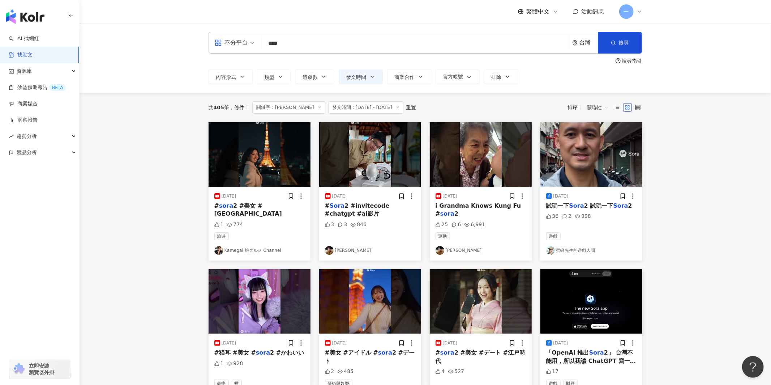
click at [583, 253] on link "蜜蜂先生的遊戲人間" at bounding box center [591, 250] width 90 height 9
click at [696, 209] on main "**********" at bounding box center [425, 317] width 691 height 589
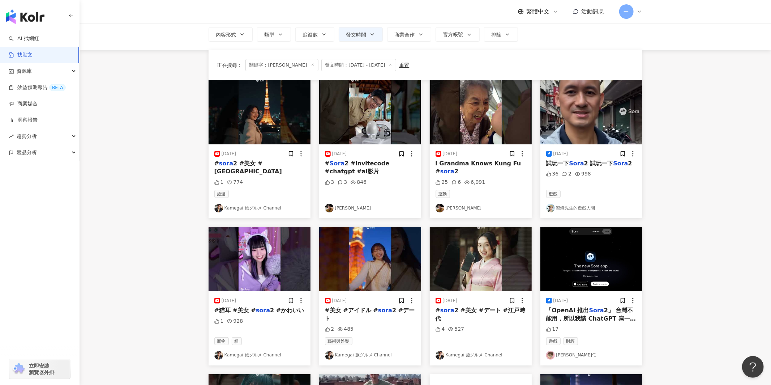
scroll to position [81, 0]
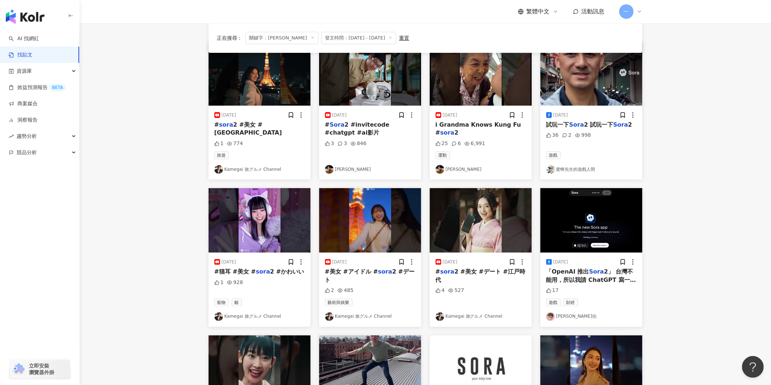
click at [565, 316] on link "卡斯伯" at bounding box center [591, 316] width 90 height 9
click at [691, 185] on main "**********" at bounding box center [425, 236] width 691 height 589
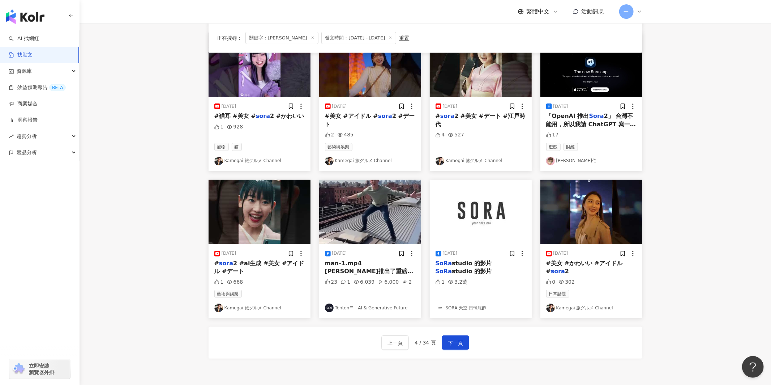
scroll to position [266, 0]
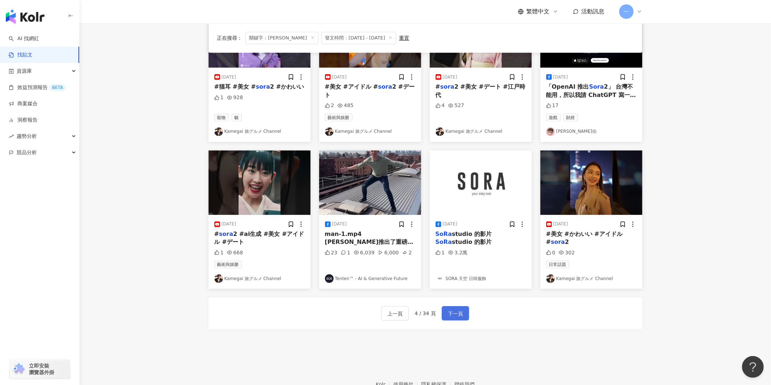
click at [458, 313] on span "下一頁" at bounding box center [455, 313] width 15 height 9
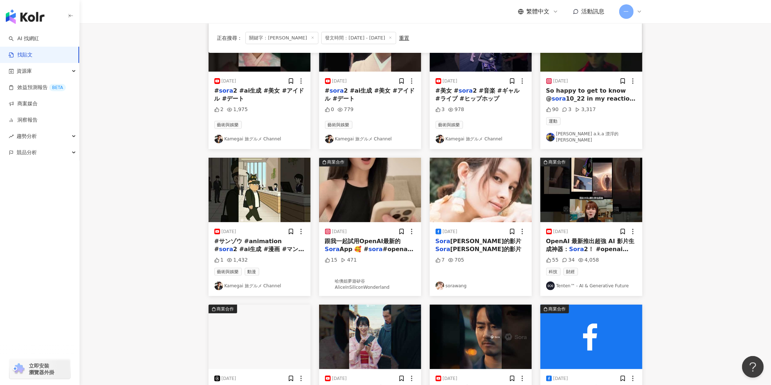
scroll to position [138, 0]
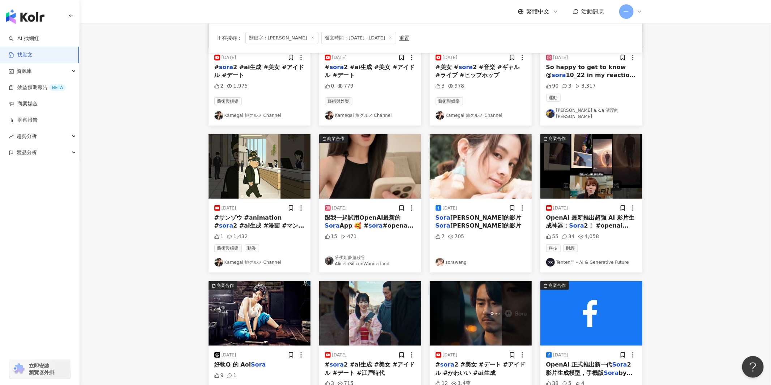
click at [347, 257] on link "哈佛姐夢遊矽谷 AliceInSiliconWonderland" at bounding box center [370, 260] width 90 height 12
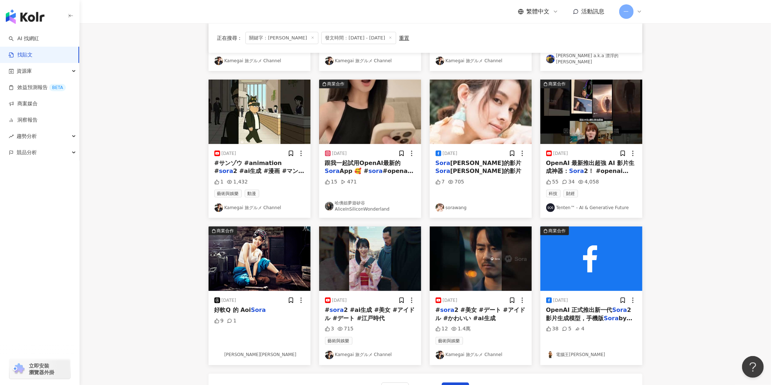
scroll to position [232, 0]
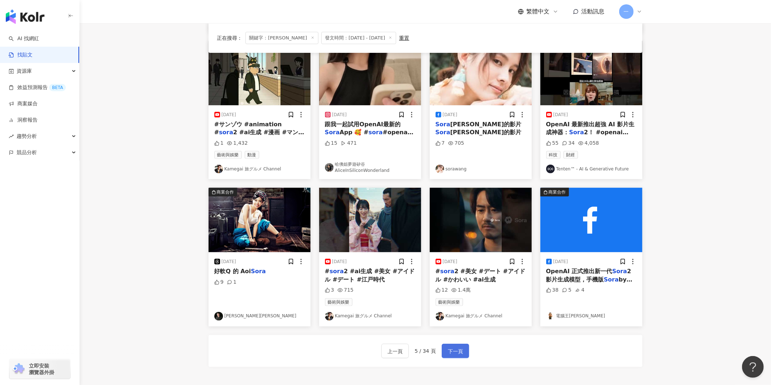
click at [457, 347] on span "下一頁" at bounding box center [455, 351] width 15 height 9
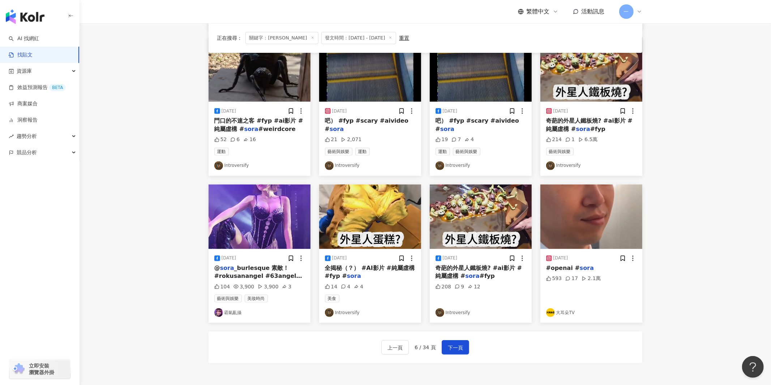
click at [690, 121] on main "**********" at bounding box center [425, 85] width 691 height 589
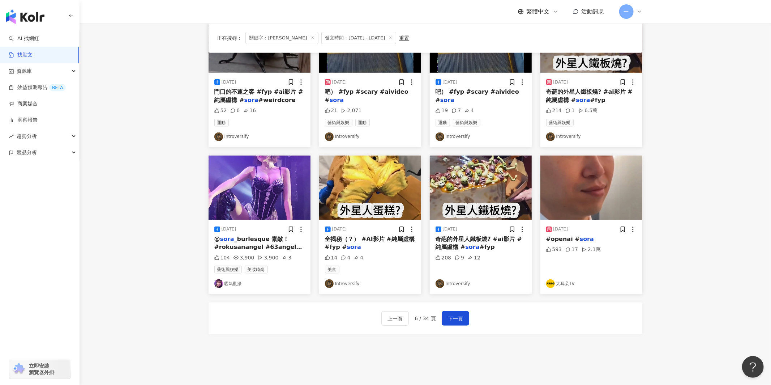
scroll to position [295, 0]
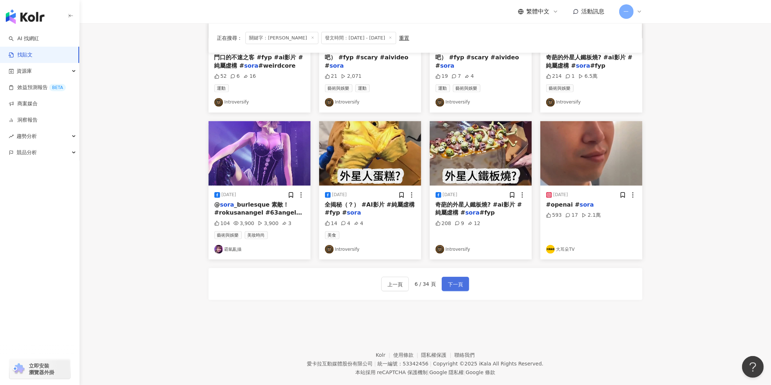
click at [460, 286] on span "下一頁" at bounding box center [455, 284] width 15 height 9
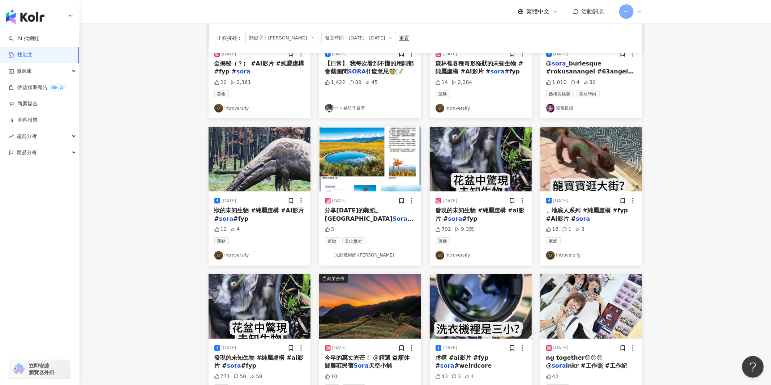
scroll to position [12, 0]
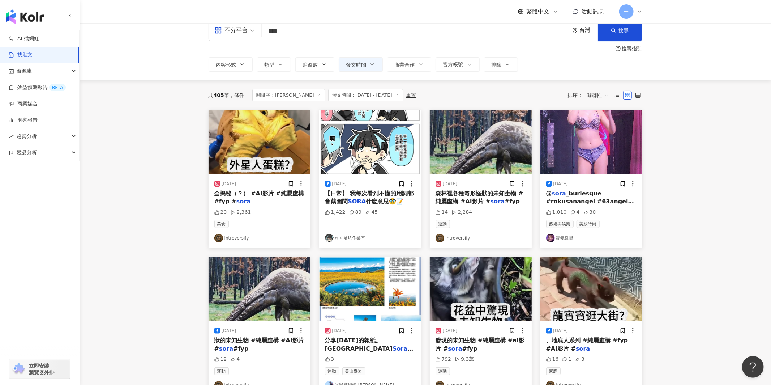
click at [695, 219] on main "**********" at bounding box center [425, 305] width 691 height 589
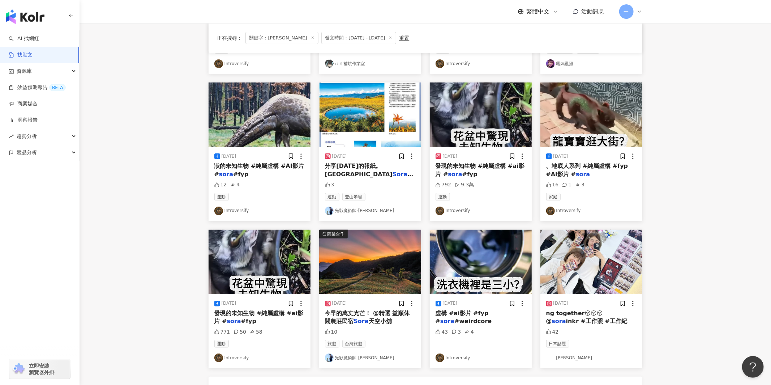
scroll to position [212, 0]
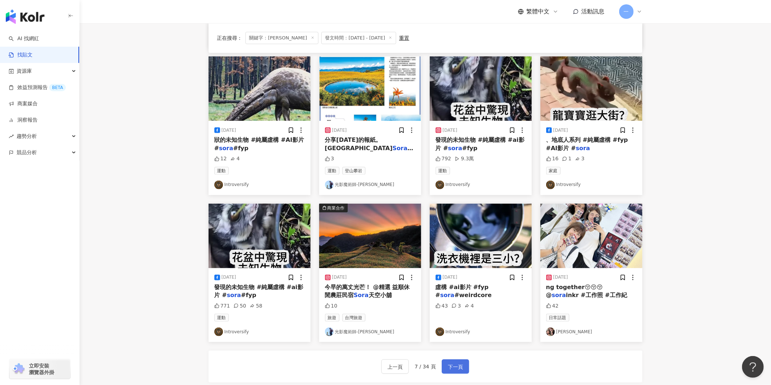
click at [454, 361] on button "下一頁" at bounding box center [455, 366] width 27 height 14
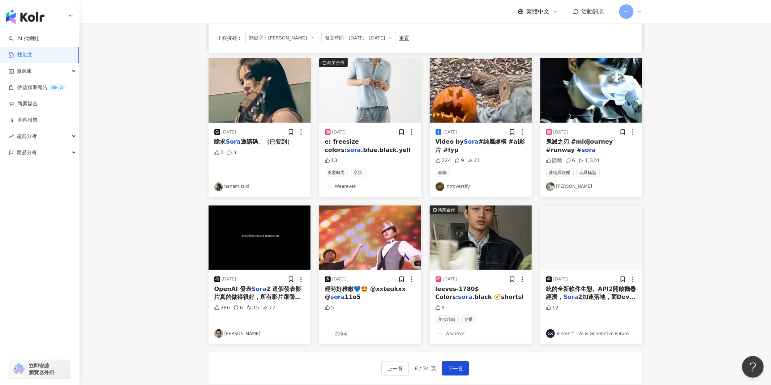
scroll to position [244, 0]
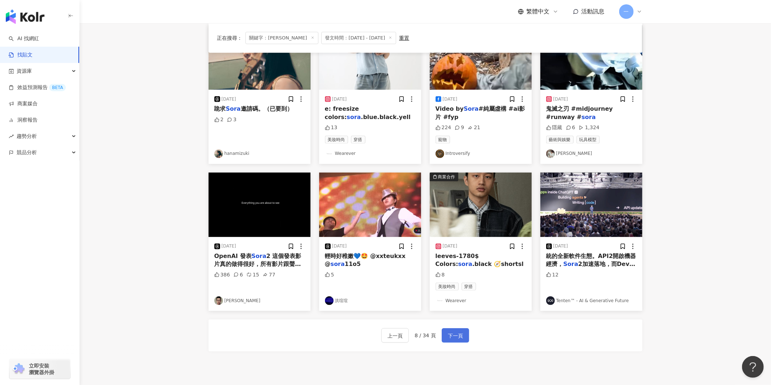
click at [461, 330] on button "下一頁" at bounding box center [455, 335] width 27 height 14
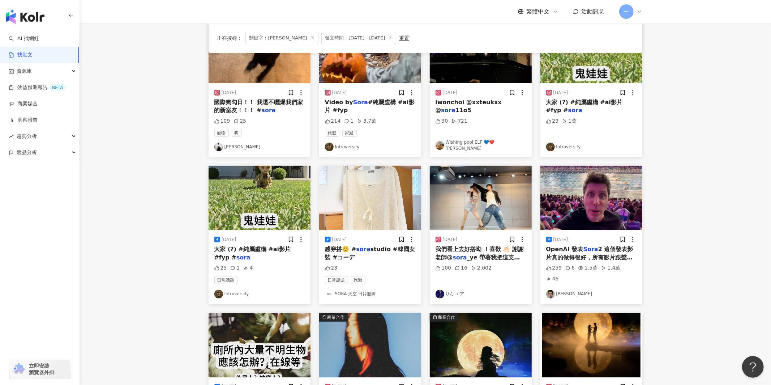
scroll to position [0, 0]
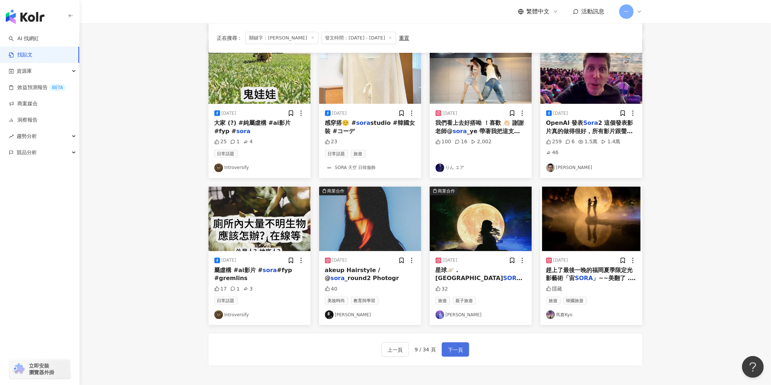
click at [461, 351] on span "下一頁" at bounding box center [455, 349] width 15 height 9
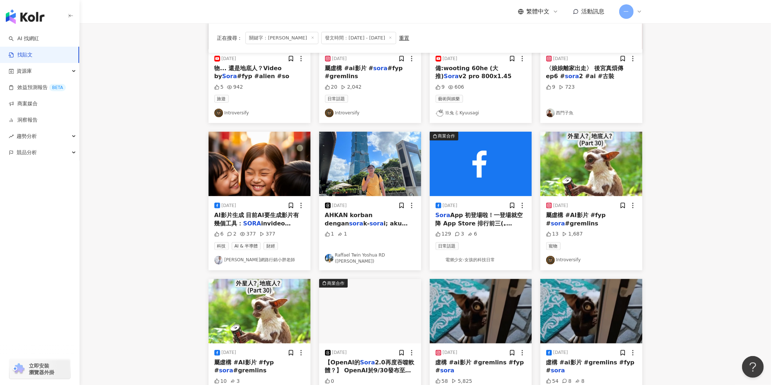
scroll to position [174, 0]
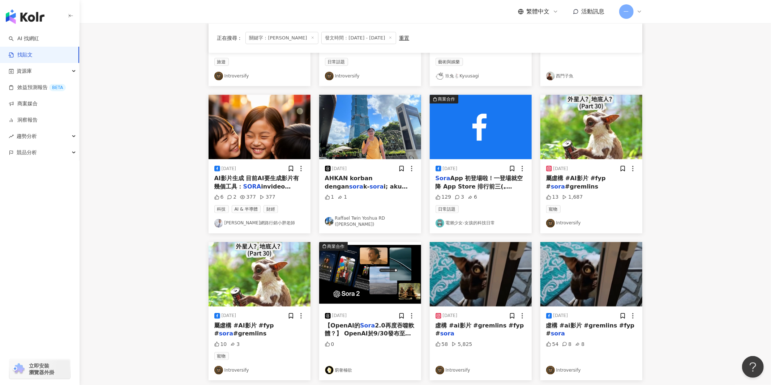
click at [260, 222] on link "黃震宇網路行銷小胖老師" at bounding box center [259, 223] width 90 height 9
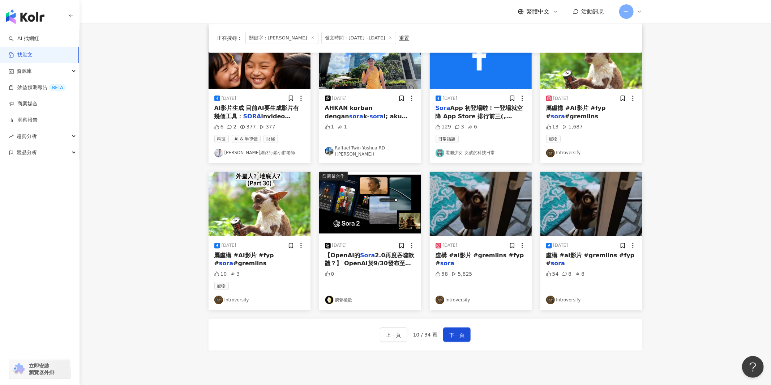
click at [347, 300] on link "窮奢極欲" at bounding box center [370, 299] width 90 height 9
click at [450, 331] on span "下一頁" at bounding box center [456, 334] width 15 height 9
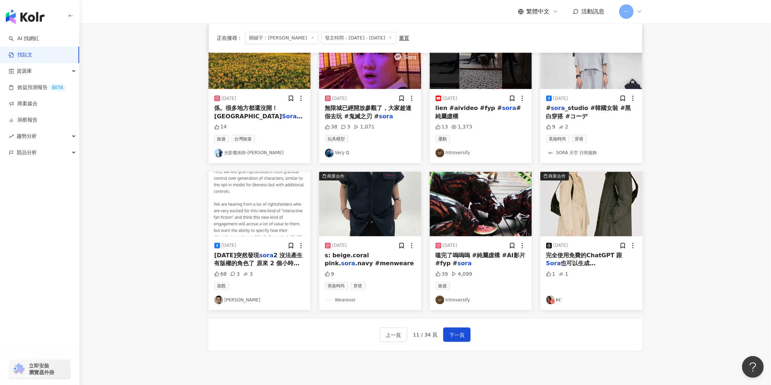
click at [511, 336] on div "上一頁 11 / 34 頁 下一頁" at bounding box center [426, 334] width 434 height 32
click at [444, 336] on button "下一頁" at bounding box center [456, 334] width 27 height 14
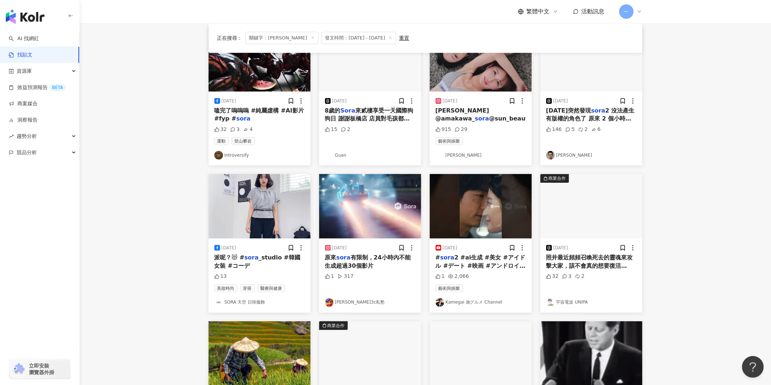
scroll to position [110, 0]
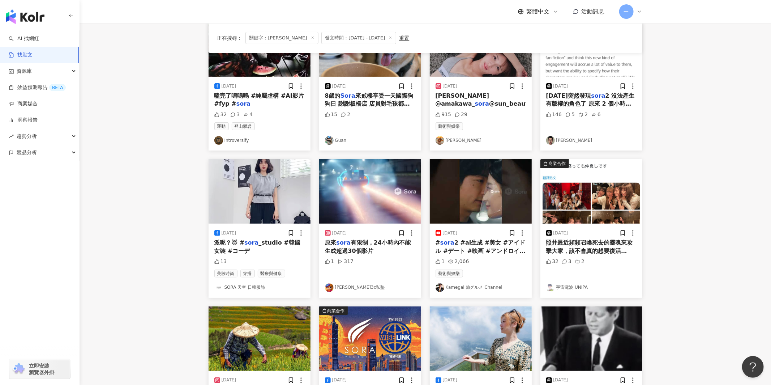
click at [350, 289] on link "董達達3c私塾" at bounding box center [370, 287] width 90 height 9
click at [641, 208] on img "button" at bounding box center [591, 191] width 102 height 64
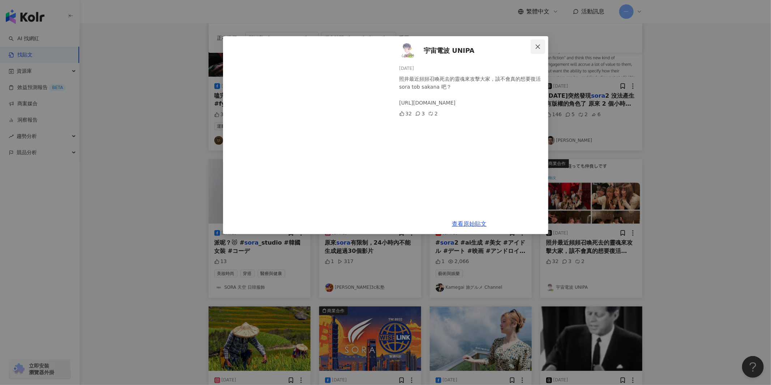
click at [543, 46] on span "Close" at bounding box center [538, 47] width 14 height 6
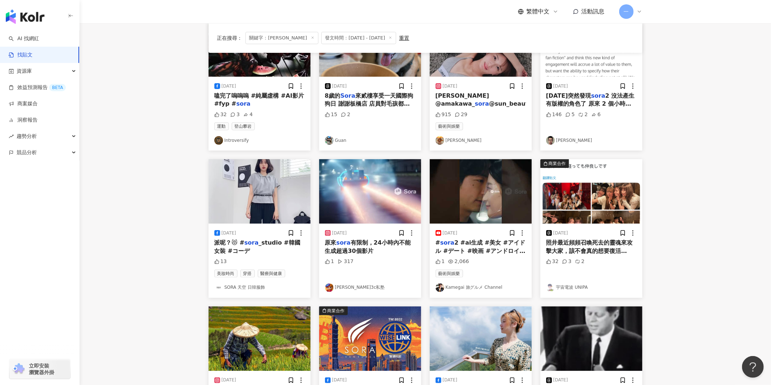
click at [680, 134] on main "**********" at bounding box center [425, 209] width 691 height 593
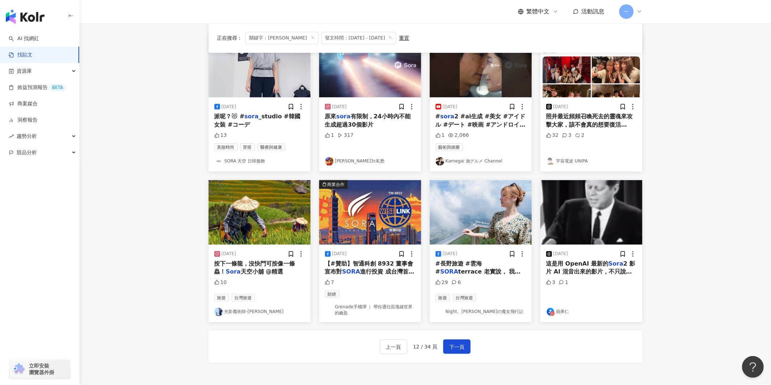
scroll to position [258, 0]
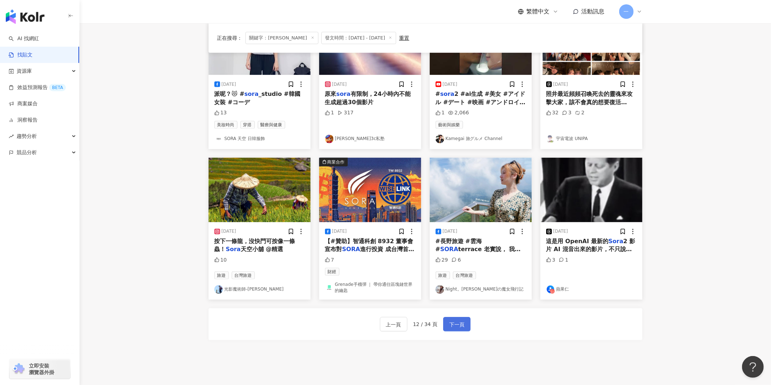
click at [457, 325] on span "下一頁" at bounding box center [456, 324] width 15 height 9
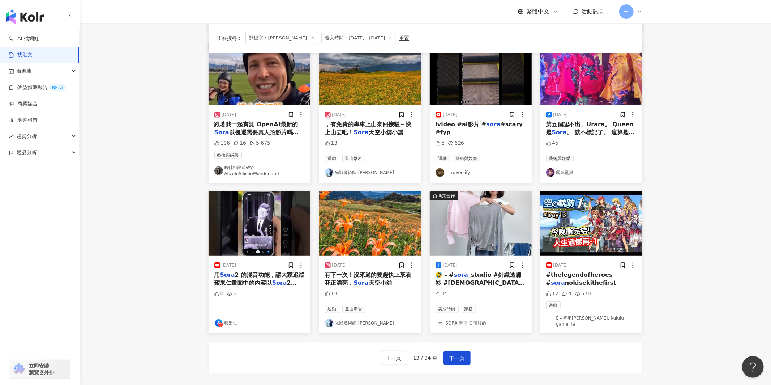
scroll to position [240, 0]
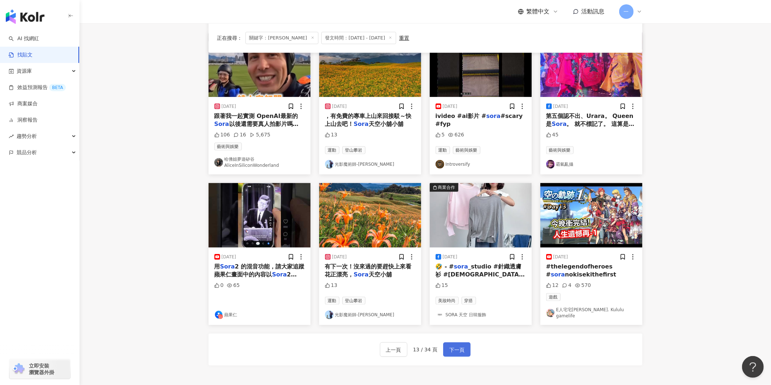
click at [458, 350] on span "下一頁" at bounding box center [456, 349] width 15 height 9
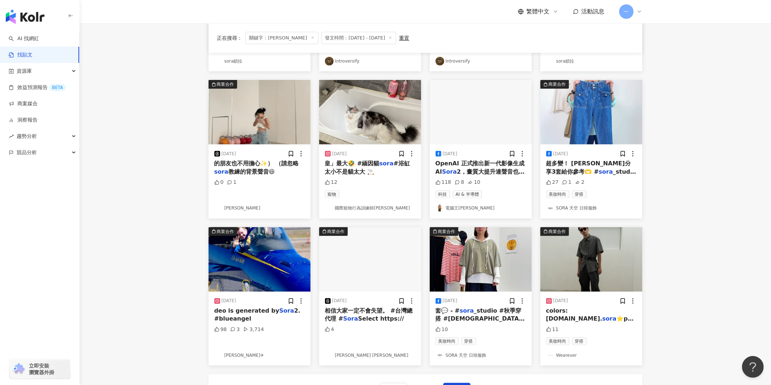
scroll to position [211, 0]
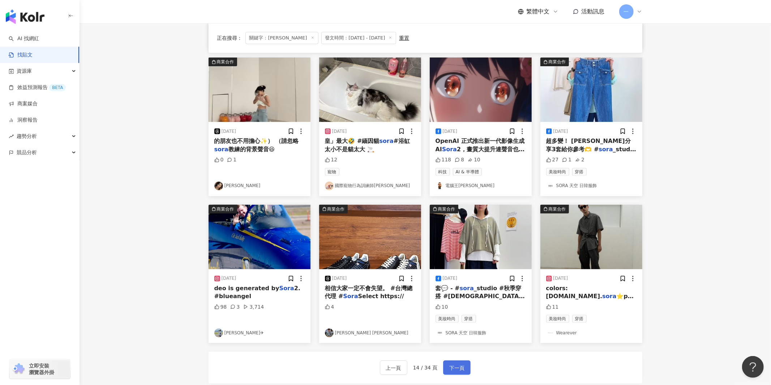
click at [453, 365] on span "下一頁" at bounding box center [456, 367] width 15 height 9
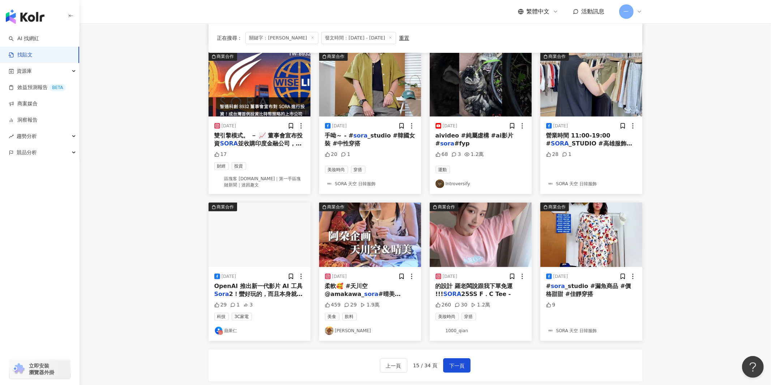
scroll to position [280, 0]
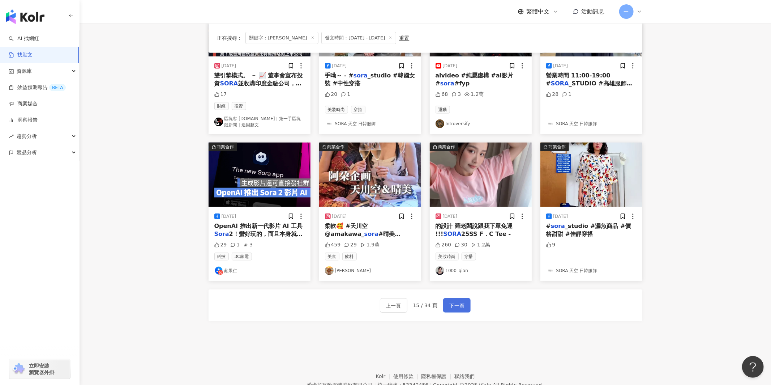
click at [469, 308] on button "下一頁" at bounding box center [456, 305] width 27 height 14
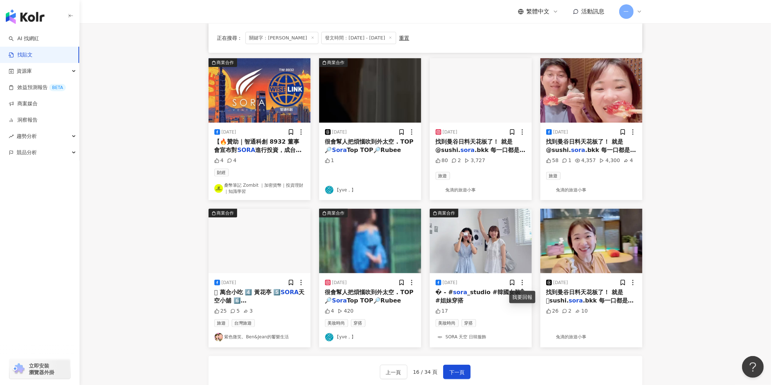
scroll to position [254, 0]
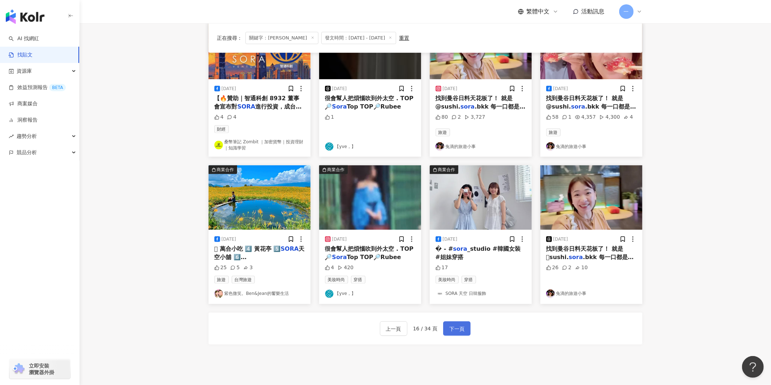
click at [461, 325] on span "下一頁" at bounding box center [456, 328] width 15 height 9
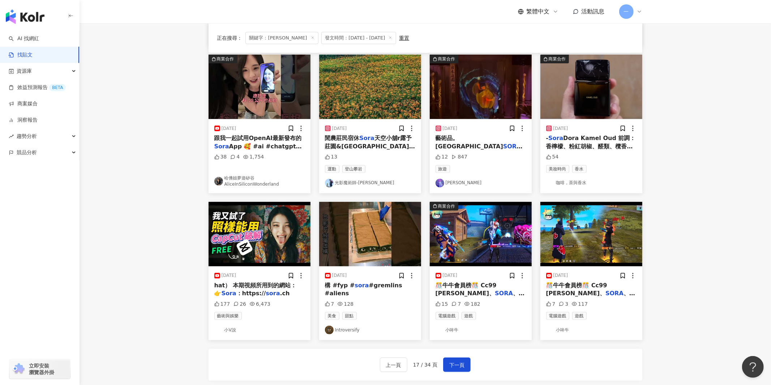
scroll to position [226, 0]
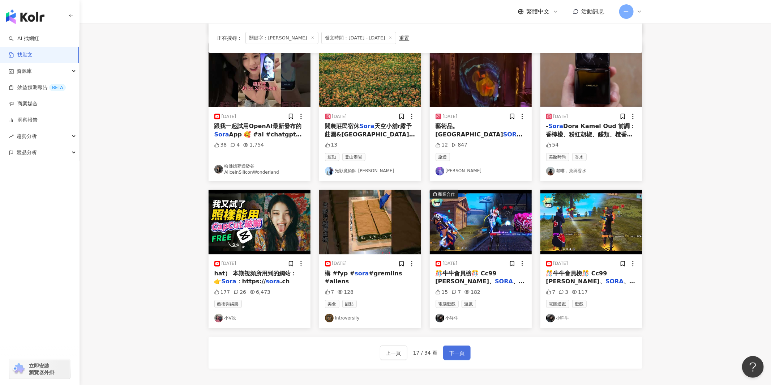
click at [461, 350] on span "下一頁" at bounding box center [456, 352] width 15 height 9
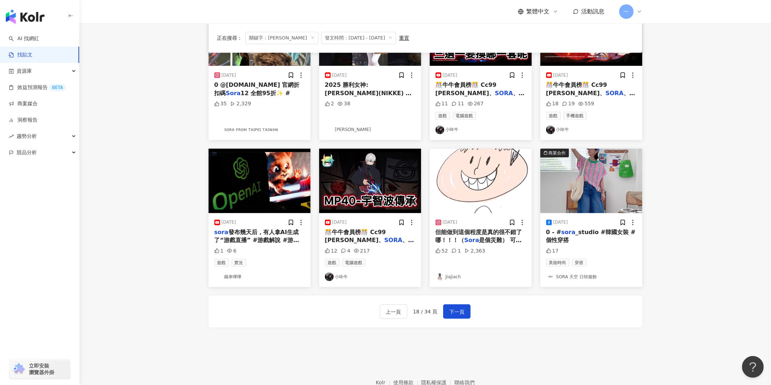
scroll to position [308, 0]
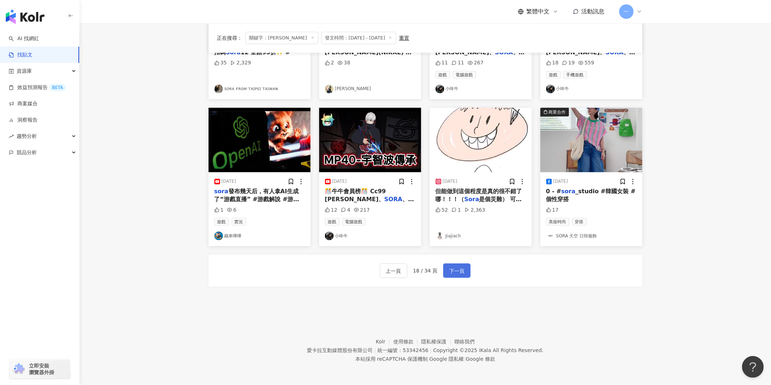
click at [459, 273] on span "下一頁" at bounding box center [456, 270] width 15 height 9
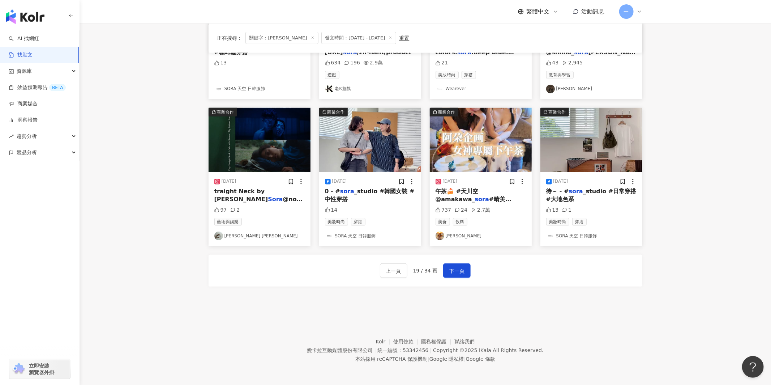
scroll to position [0, 0]
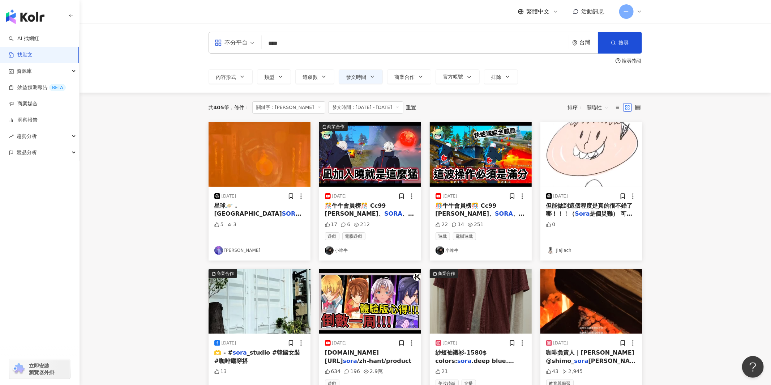
click at [402, 37] on input "****" at bounding box center [415, 43] width 301 height 16
type input "*"
type input "******"
click at [622, 44] on span "搜尋" at bounding box center [624, 43] width 10 height 6
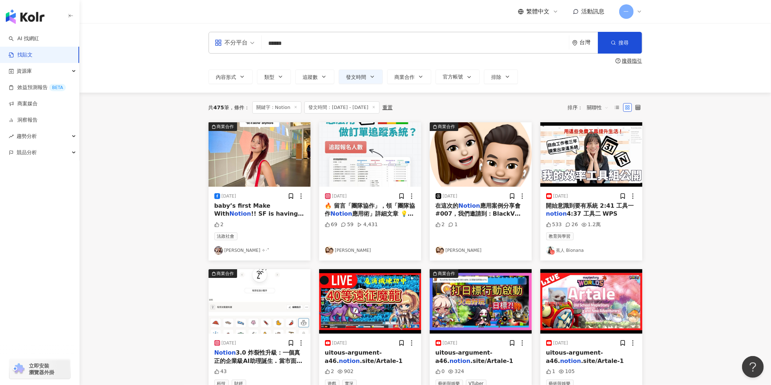
click at [673, 220] on main "**********" at bounding box center [425, 319] width 691 height 593
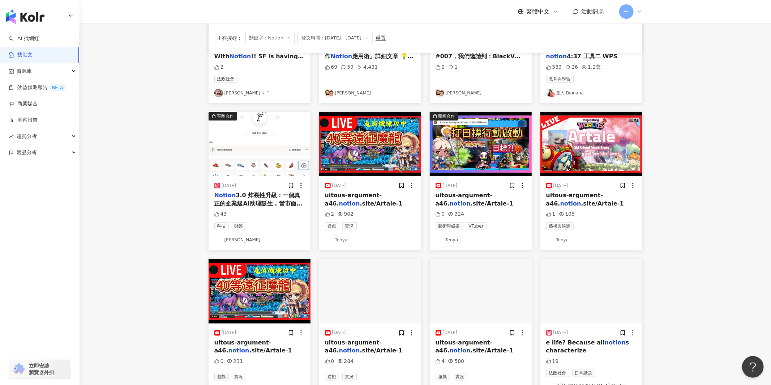
scroll to position [258, 0]
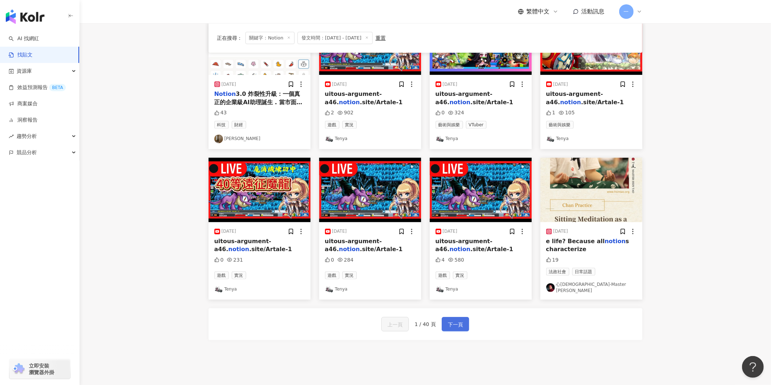
click at [452, 320] on span "下一頁" at bounding box center [455, 324] width 15 height 9
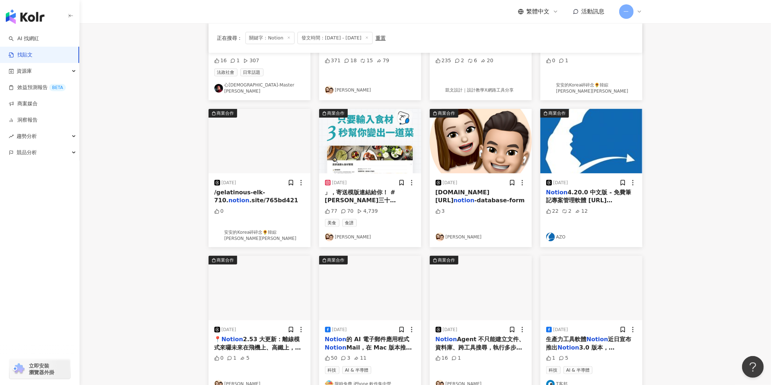
scroll to position [221, 0]
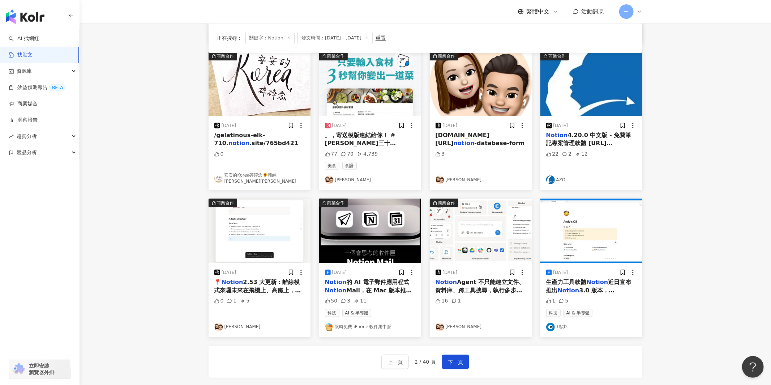
click at [559, 178] on link "AZO" at bounding box center [591, 179] width 90 height 9
click at [724, 225] on main "**********" at bounding box center [425, 98] width 691 height 593
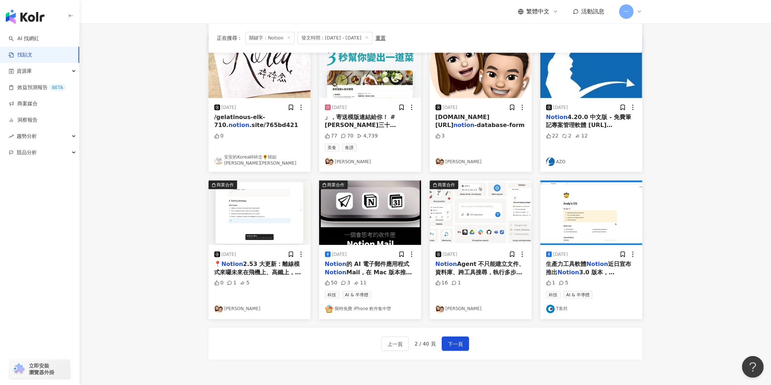
scroll to position [253, 0]
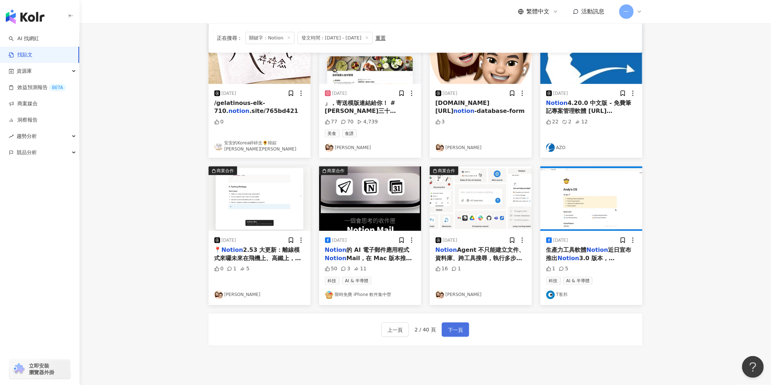
click at [464, 327] on button "下一頁" at bounding box center [455, 329] width 27 height 14
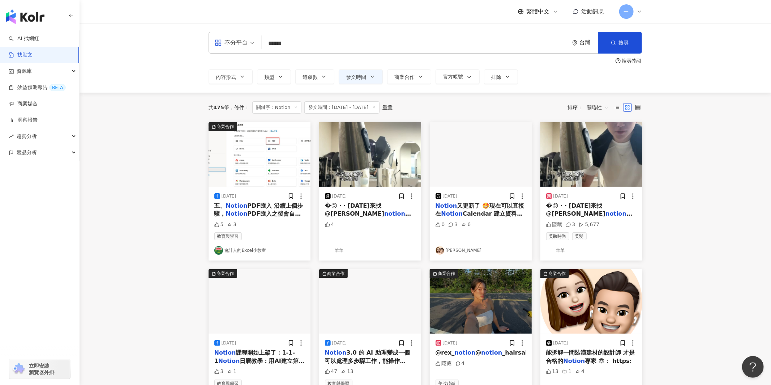
scroll to position [35, 0]
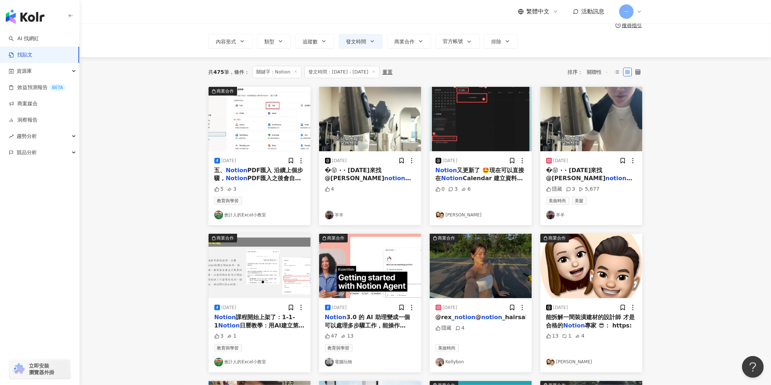
click at [239, 211] on link "會計人的Excel小教室" at bounding box center [259, 214] width 90 height 9
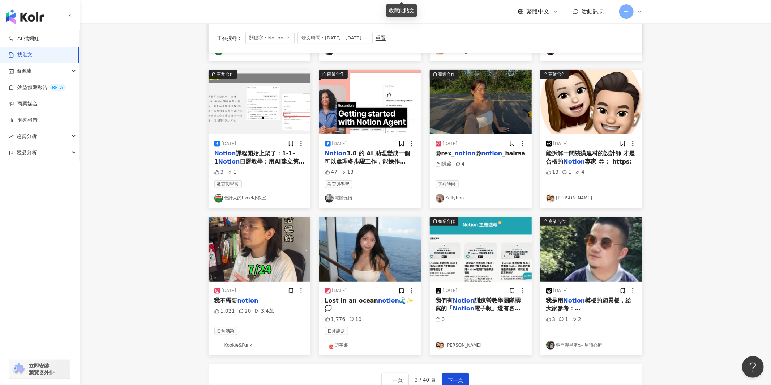
scroll to position [220, 0]
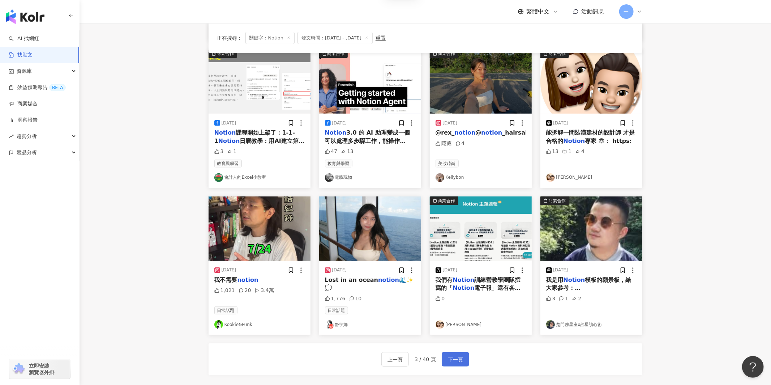
click at [460, 355] on span "下一頁" at bounding box center [455, 359] width 15 height 9
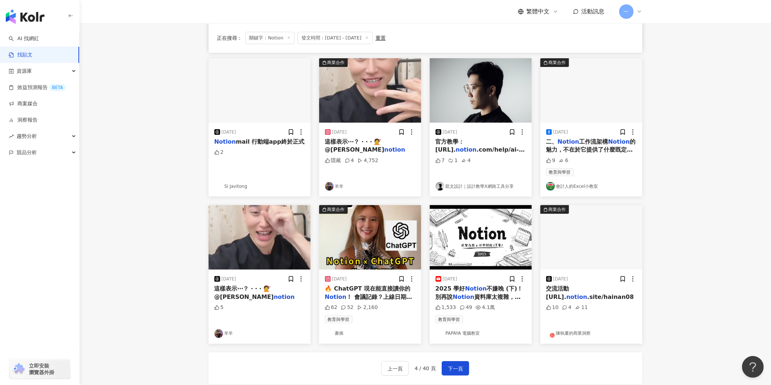
scroll to position [237, 0]
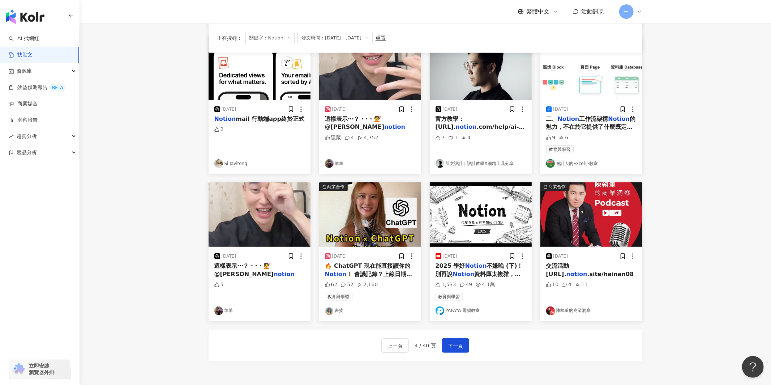
click at [464, 310] on link "PAPAYA 電腦教室" at bounding box center [480, 310] width 90 height 9
click at [454, 342] on span "下一頁" at bounding box center [455, 345] width 15 height 9
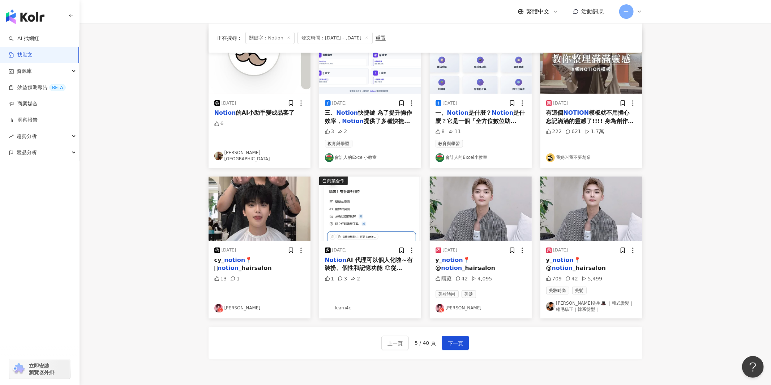
scroll to position [229, 0]
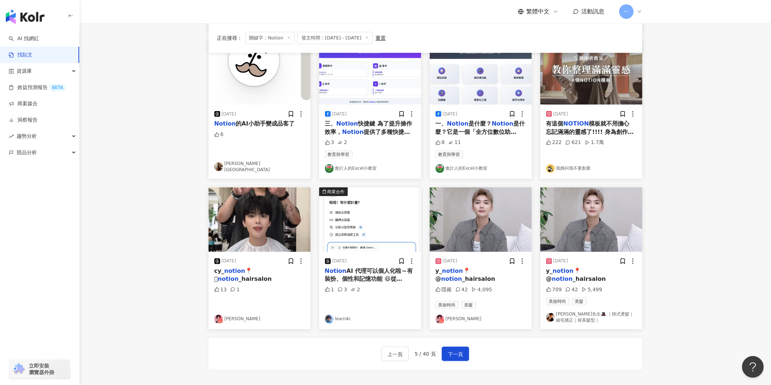
click at [738, 210] on main "**********" at bounding box center [425, 90] width 691 height 593
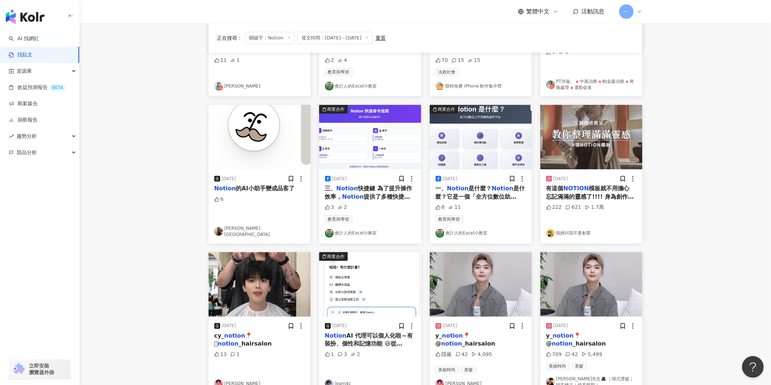
scroll to position [104, 0]
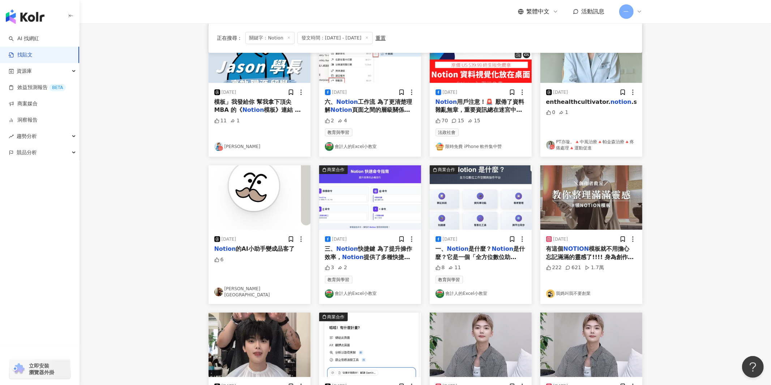
click at [583, 292] on link "我媽叫我不要創業" at bounding box center [591, 293] width 90 height 9
click at [701, 204] on main "**********" at bounding box center [425, 215] width 691 height 593
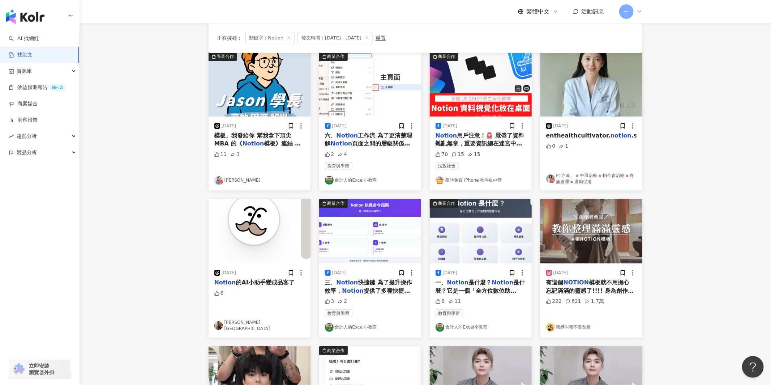
scroll to position [56, 0]
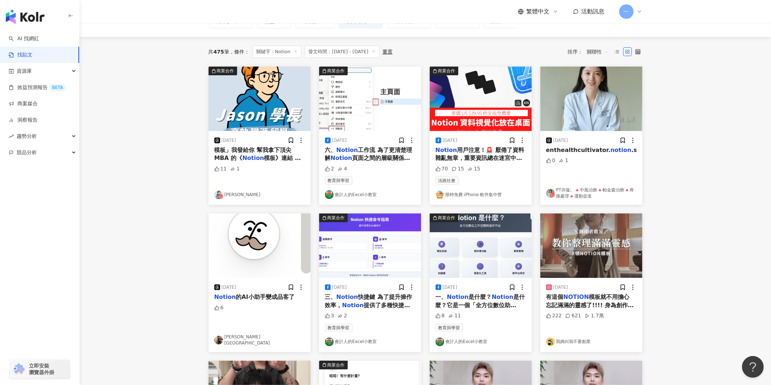
click at [231, 194] on link "jason_career" at bounding box center [259, 194] width 90 height 9
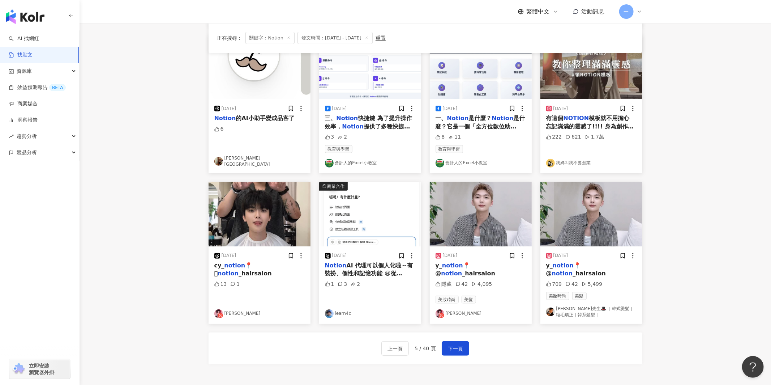
scroll to position [266, 0]
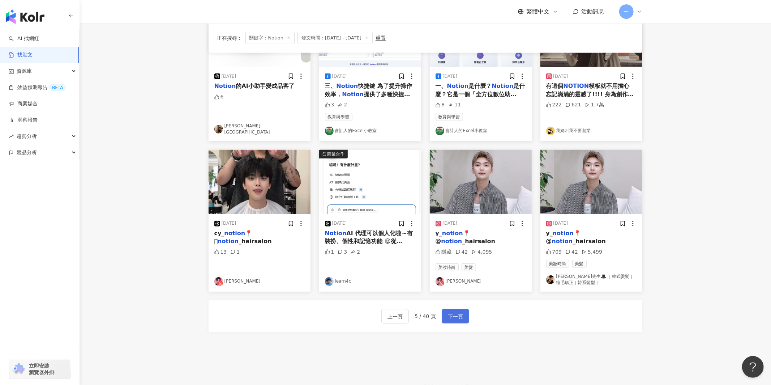
click at [451, 312] on span "下一頁" at bounding box center [455, 316] width 15 height 9
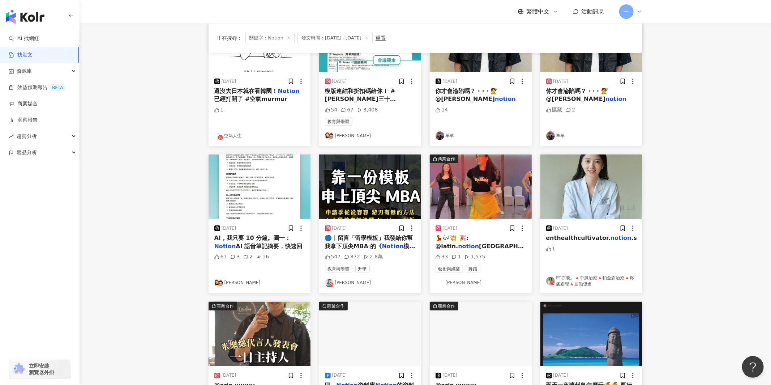
scroll to position [184, 0]
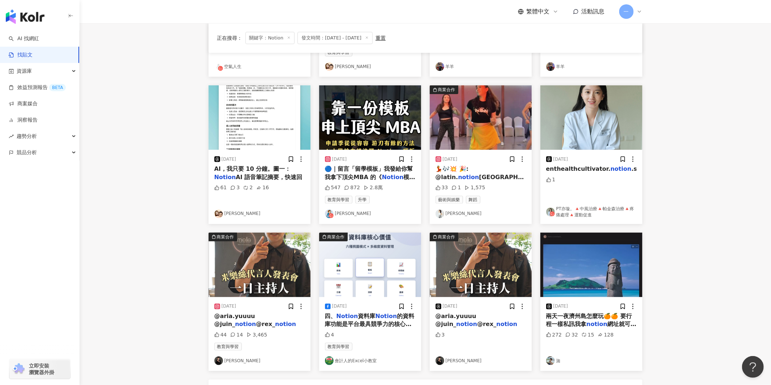
click at [716, 197] on main "**********" at bounding box center [425, 134] width 691 height 589
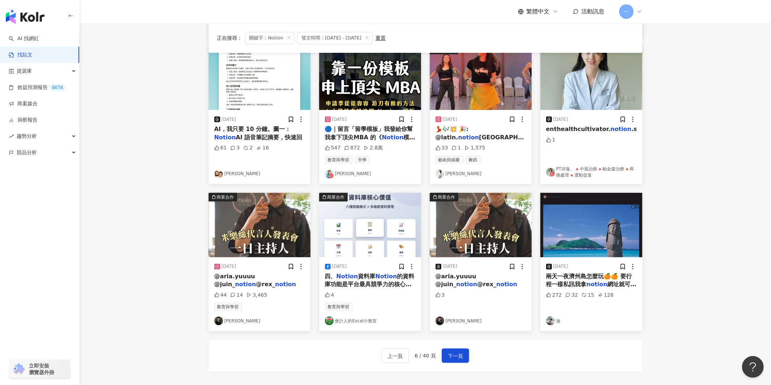
scroll to position [267, 0]
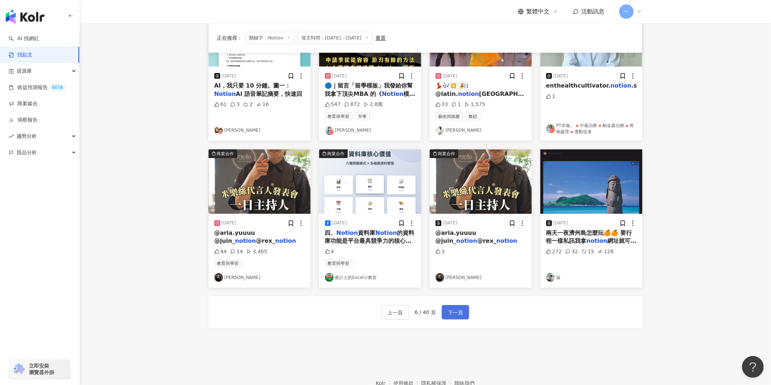
click at [455, 314] on span "下一頁" at bounding box center [455, 312] width 15 height 9
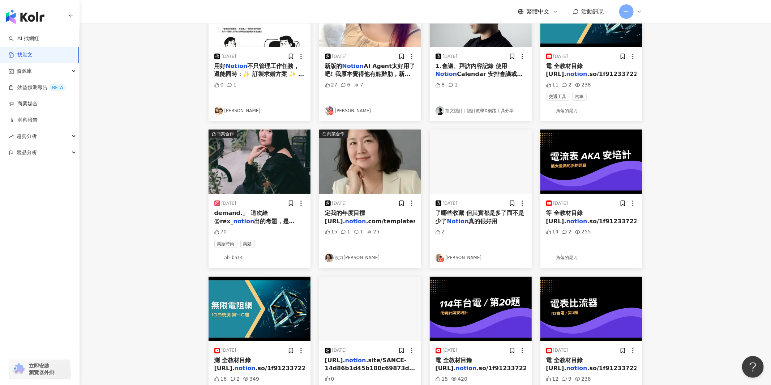
scroll to position [9, 0]
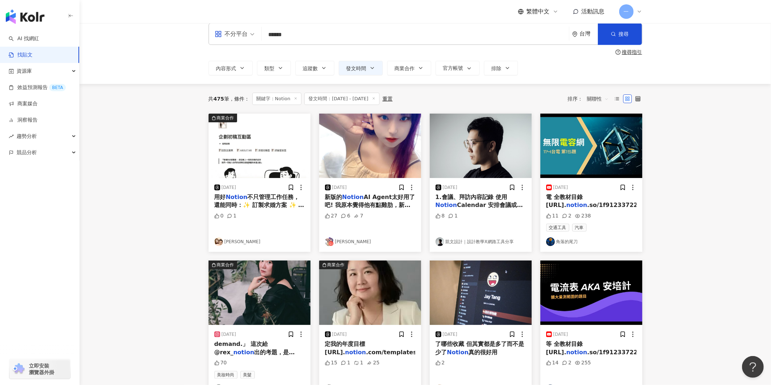
click at [355, 243] on link "劉逸真 Nujambo真真" at bounding box center [370, 241] width 90 height 9
click at [668, 245] on main "**********" at bounding box center [425, 308] width 691 height 589
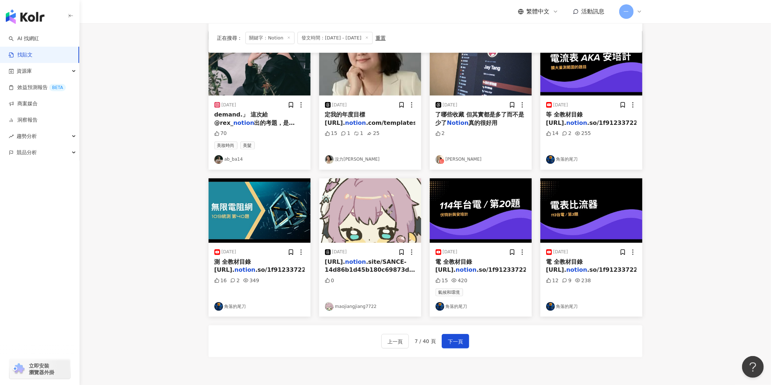
scroll to position [258, 0]
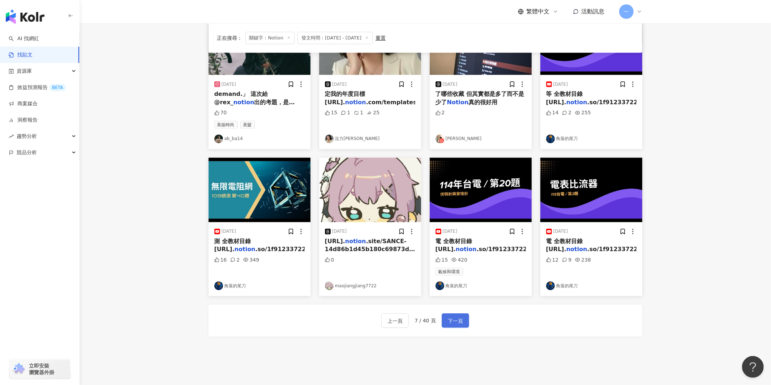
click at [452, 322] on span "下一頁" at bounding box center [455, 320] width 15 height 9
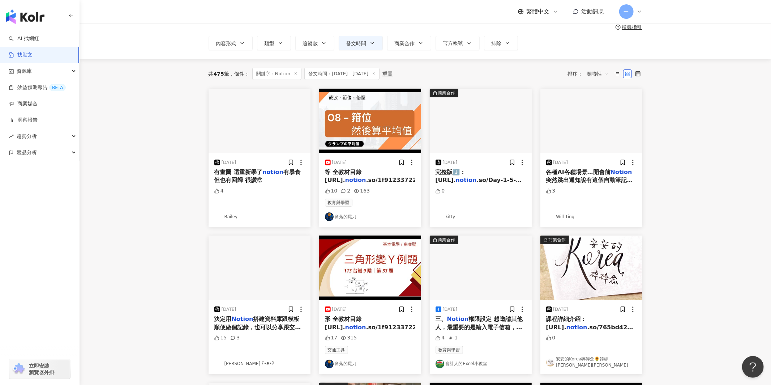
scroll to position [65, 0]
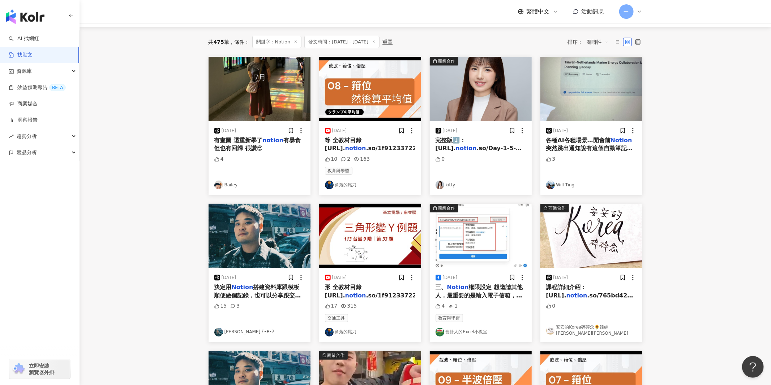
click at [558, 183] on link "Will Ting" at bounding box center [591, 184] width 90 height 9
click at [688, 188] on main "**********" at bounding box center [425, 252] width 691 height 589
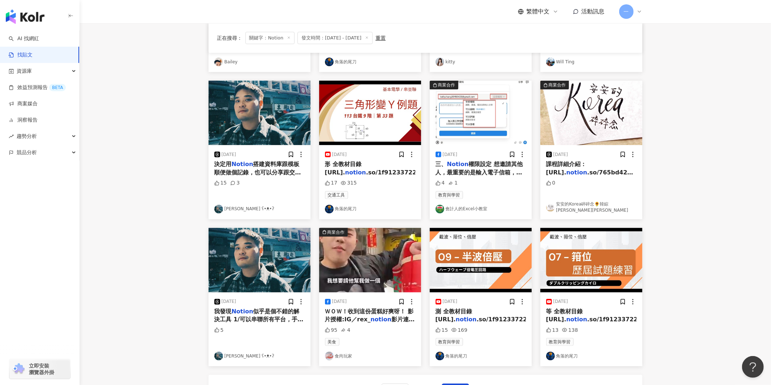
scroll to position [250, 0]
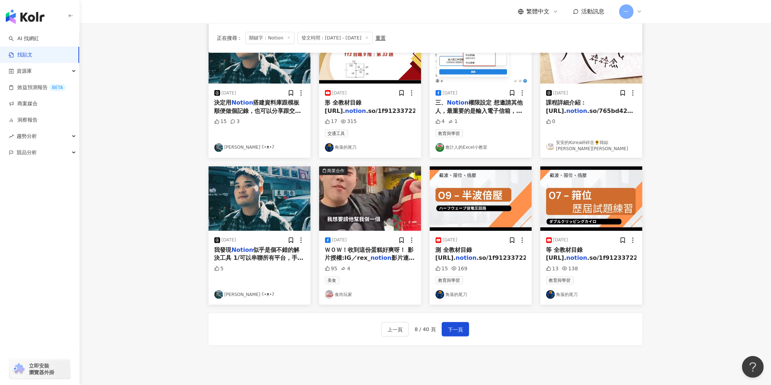
click at [457, 321] on div "上一頁 8 / 40 頁 下一頁" at bounding box center [426, 329] width 434 height 32
click at [452, 328] on span "下一頁" at bounding box center [455, 329] width 15 height 9
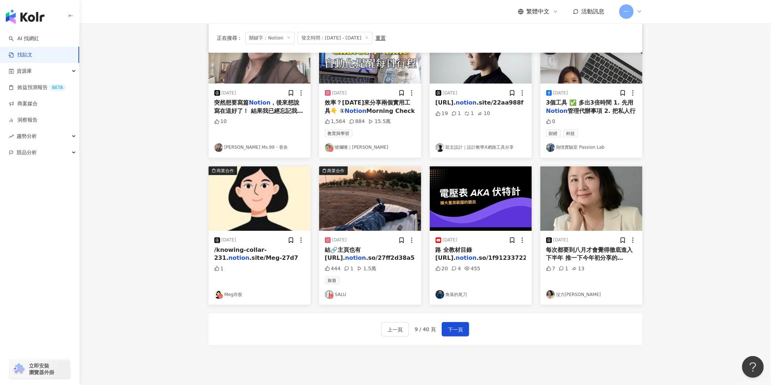
click at [759, 284] on main "**********" at bounding box center [425, 67] width 691 height 589
click at [572, 294] on link "沒力史翠普yucaio" at bounding box center [591, 294] width 90 height 9
click at [684, 278] on main "**********" at bounding box center [425, 67] width 691 height 589
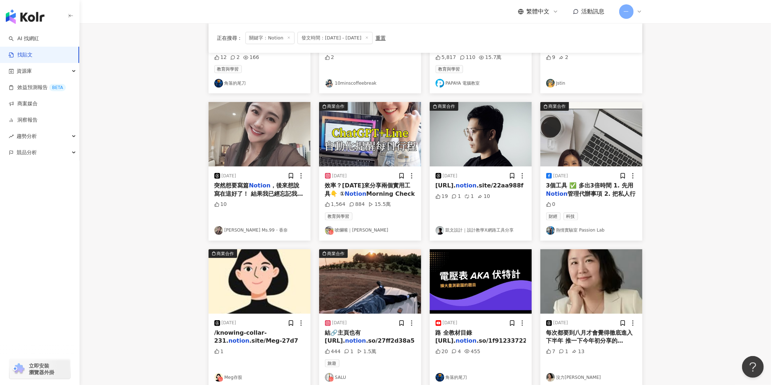
scroll to position [142, 0]
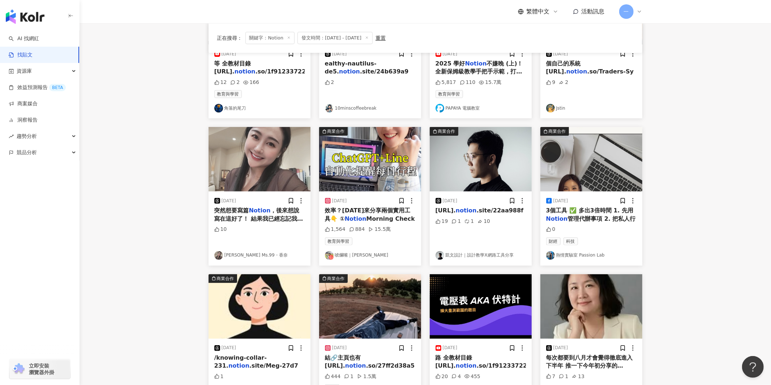
click at [583, 257] on link "熱情實驗室 Passion Lab" at bounding box center [591, 255] width 90 height 9
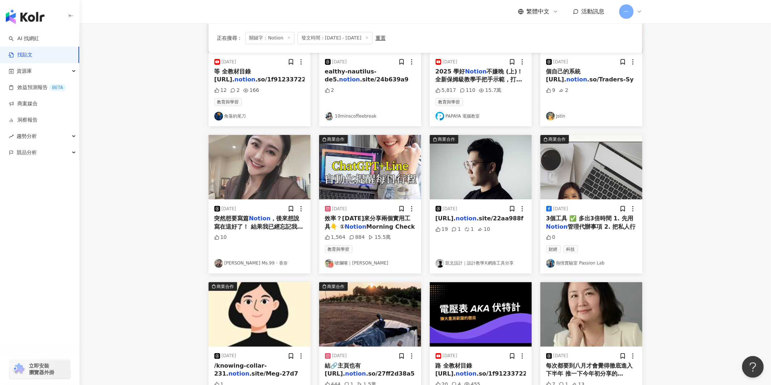
scroll to position [258, 0]
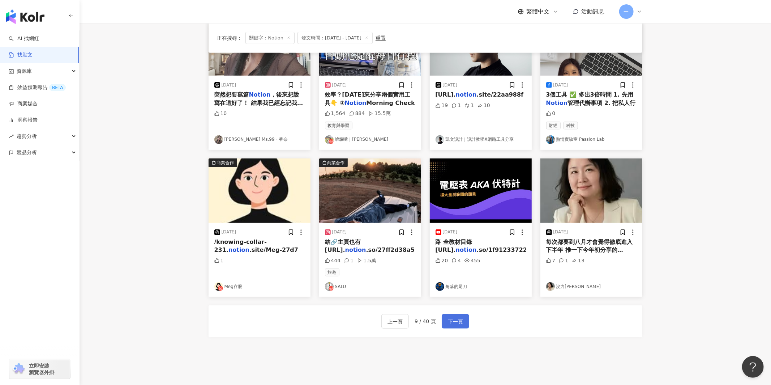
click at [450, 322] on span "下一頁" at bounding box center [455, 321] width 15 height 9
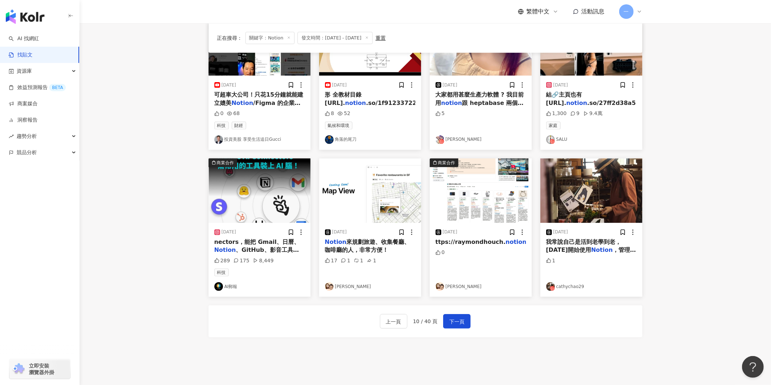
click at [683, 177] on main "**********" at bounding box center [425, 59] width 691 height 589
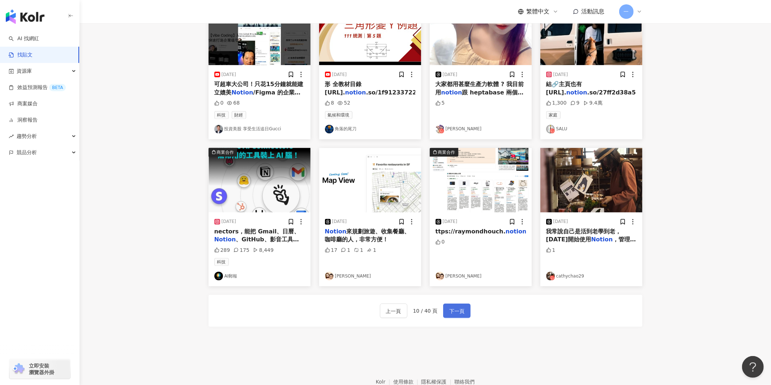
scroll to position [287, 0]
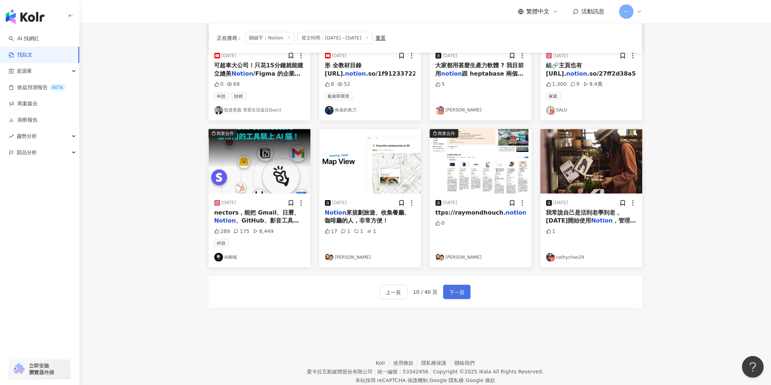
click at [454, 295] on span "下一頁" at bounding box center [456, 292] width 15 height 9
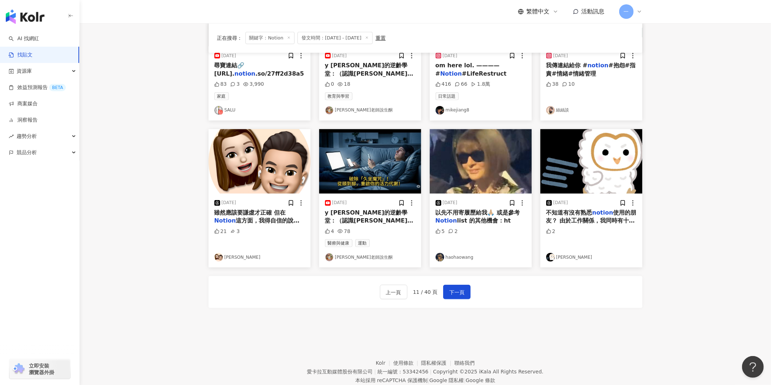
click at [674, 235] on main "**********" at bounding box center [425, 30] width 691 height 589
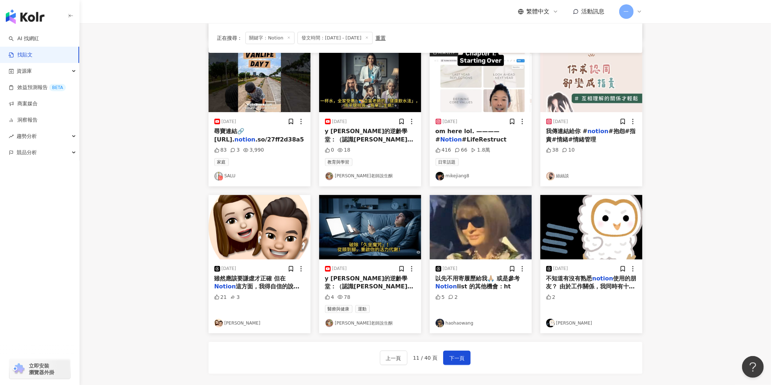
scroll to position [248, 0]
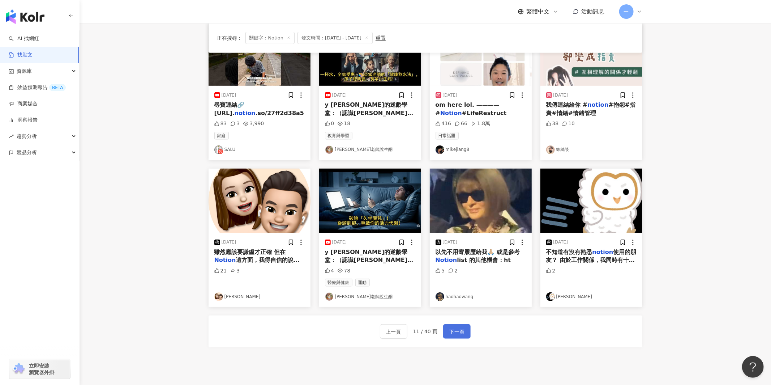
click at [459, 335] on span "下一頁" at bounding box center [456, 331] width 15 height 9
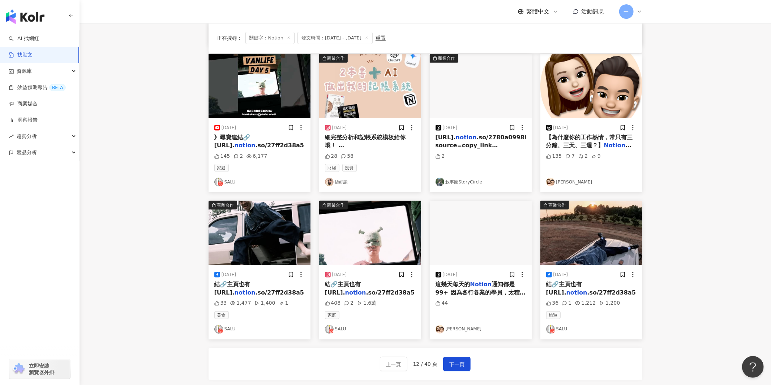
scroll to position [214, 0]
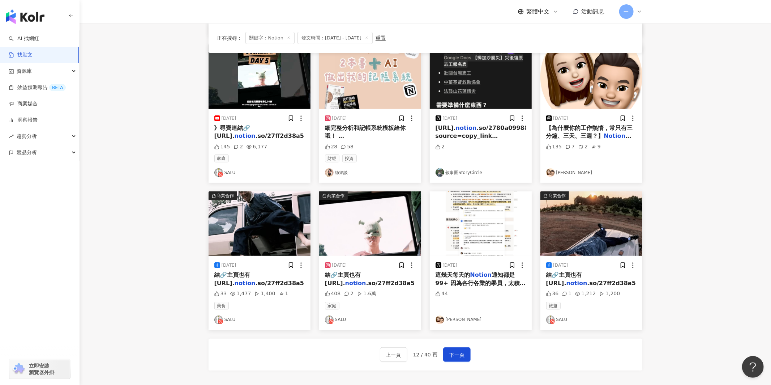
click at [338, 172] on link "絲絲談" at bounding box center [370, 172] width 90 height 9
click at [454, 352] on span "下一頁" at bounding box center [456, 354] width 15 height 9
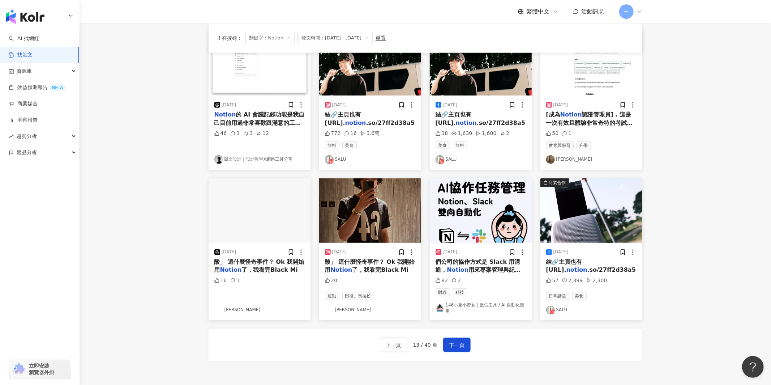
scroll to position [258, 0]
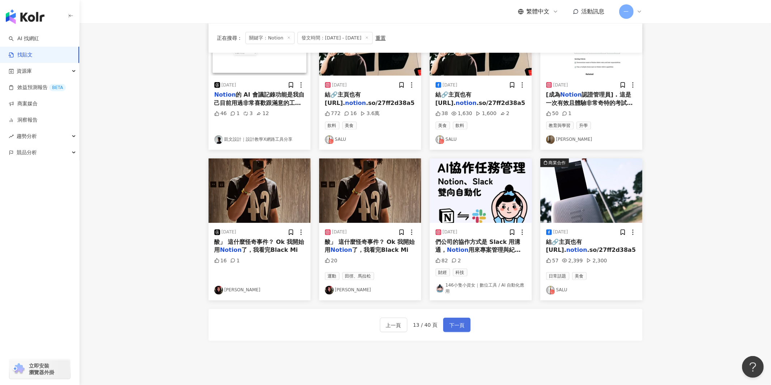
click at [464, 322] on button "下一頁" at bounding box center [456, 324] width 27 height 14
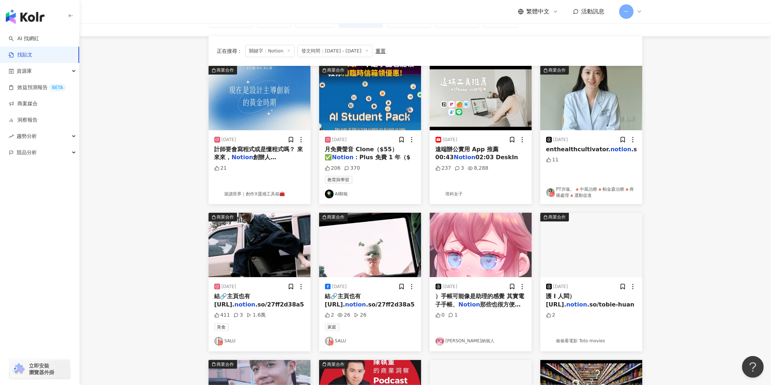
scroll to position [0, 0]
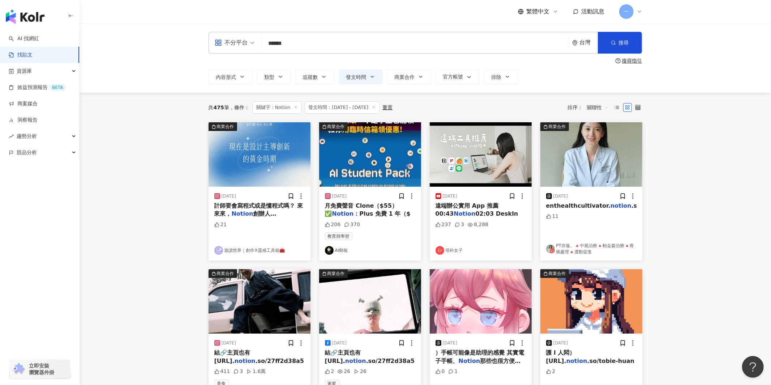
click at [259, 253] on link "遊讀世界｜創作X靈感工具箱🧰" at bounding box center [259, 250] width 90 height 9
click at [714, 133] on main "**********" at bounding box center [425, 317] width 691 height 589
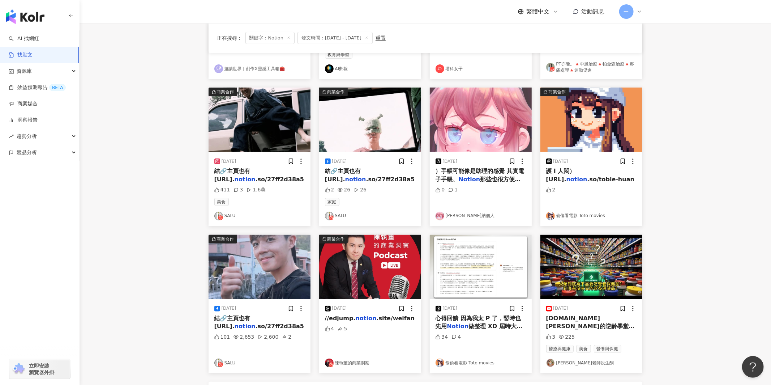
scroll to position [258, 0]
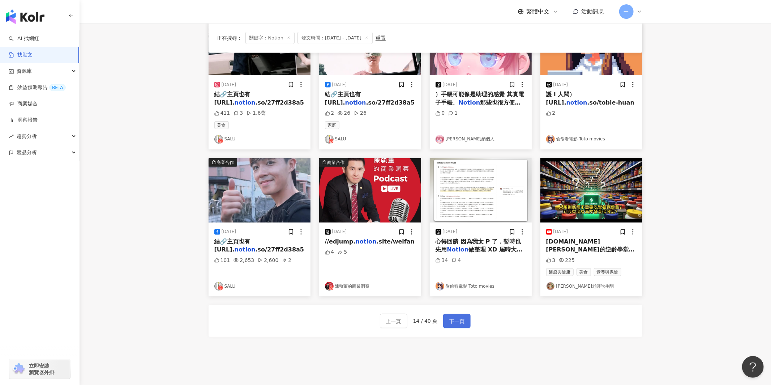
click at [449, 324] on span "下一頁" at bounding box center [456, 321] width 15 height 9
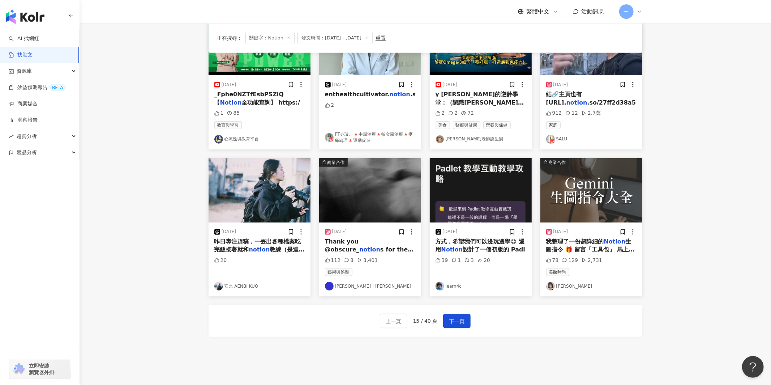
click at [691, 136] on main "**********" at bounding box center [425, 59] width 691 height 589
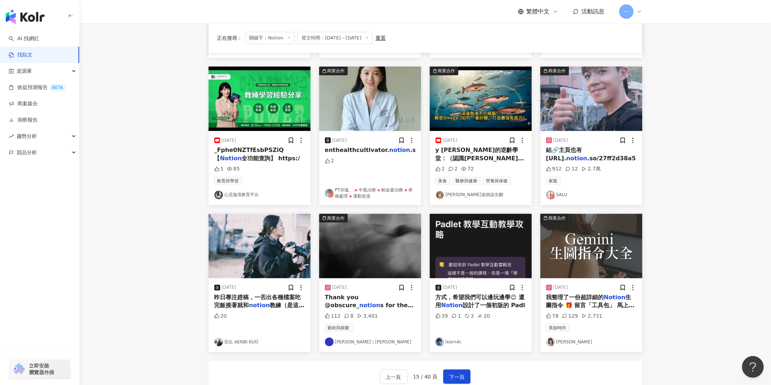
scroll to position [243, 0]
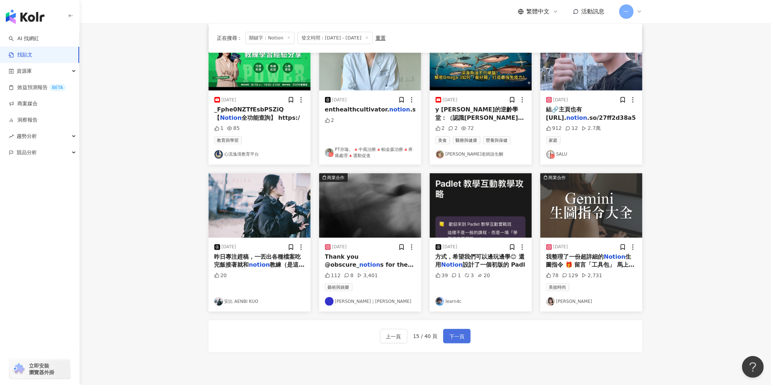
click at [450, 334] on span "下一頁" at bounding box center [456, 336] width 15 height 9
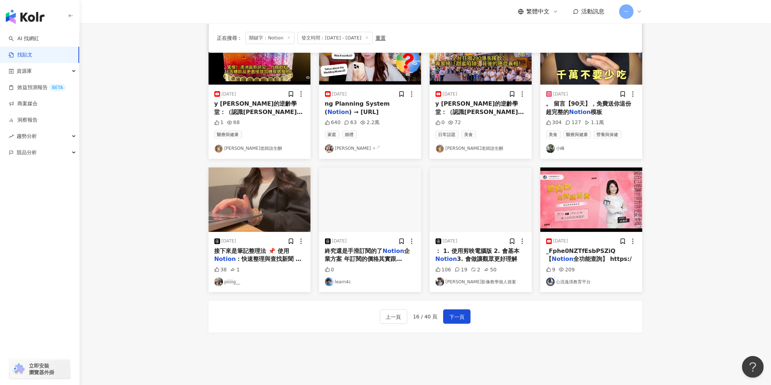
scroll to position [229, 0]
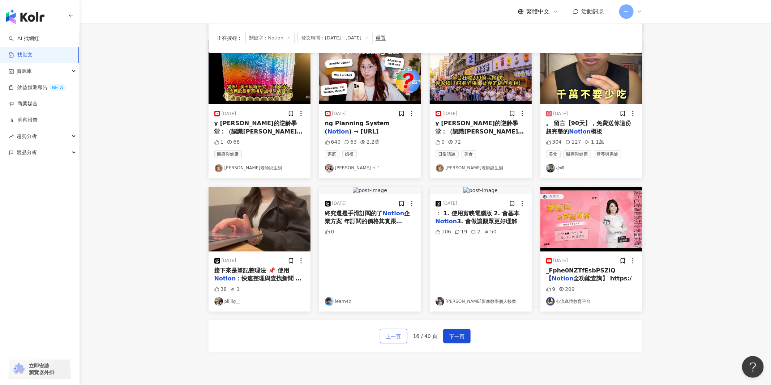
click at [395, 330] on button "上一頁" at bounding box center [393, 336] width 27 height 14
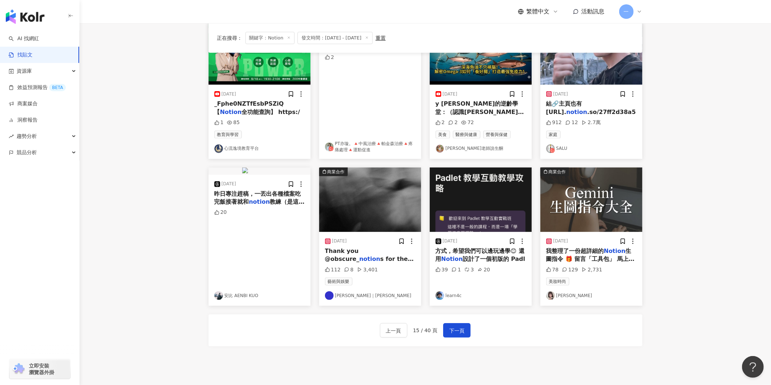
scroll to position [243, 0]
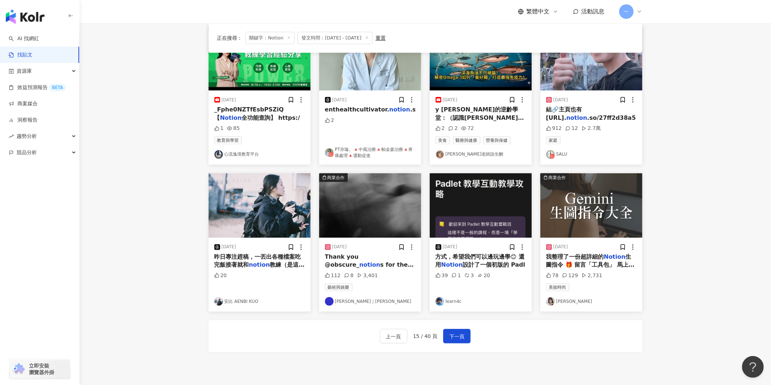
click at [569, 300] on link "Rosie Lo" at bounding box center [591, 301] width 90 height 9
click at [727, 237] on main "**********" at bounding box center [425, 74] width 691 height 589
click at [455, 336] on span "下一頁" at bounding box center [456, 336] width 15 height 9
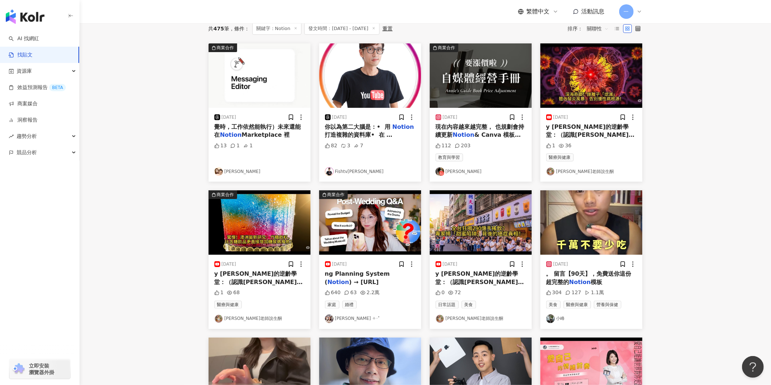
scroll to position [0, 0]
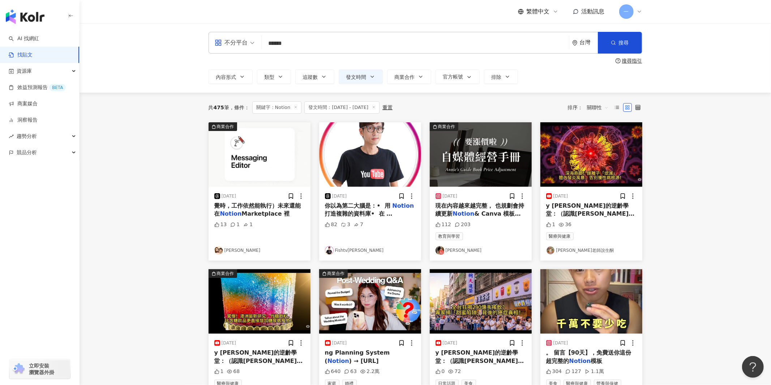
click at [357, 253] on link "Fishtv余啟彰" at bounding box center [370, 250] width 90 height 9
click at [684, 236] on main "**********" at bounding box center [425, 311] width 691 height 576
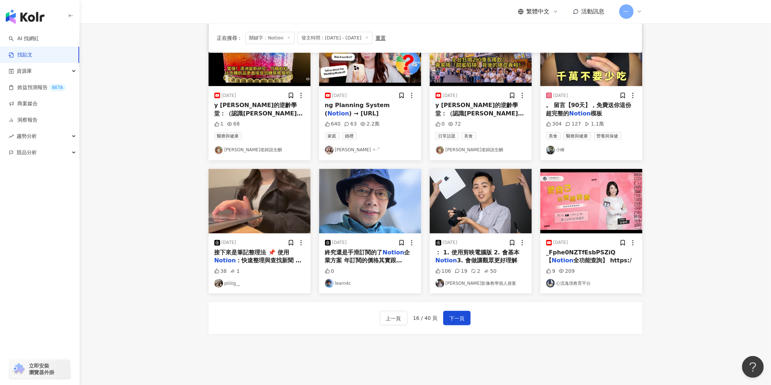
scroll to position [281, 0]
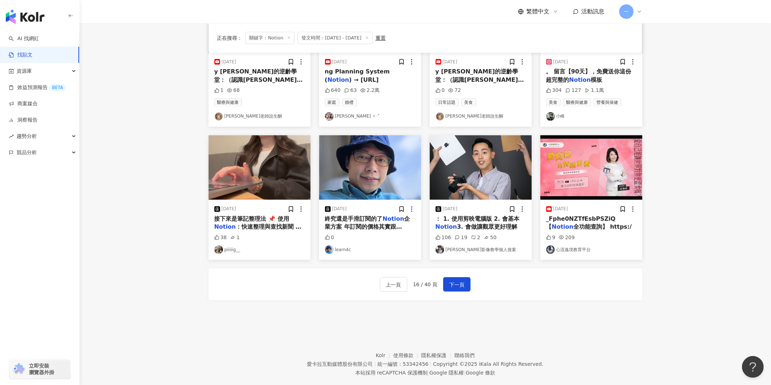
click at [229, 254] on div "2025/8/8 接下來是筆記整理法 📌 使用 Notion ：快速整理與查找新聞 整理新聞連結：將每日閱讀的新聞網址收錄在 Notion 中，方便後續複習與…" at bounding box center [260, 229] width 102 height 60
click at [228, 251] on link "piiiiig__" at bounding box center [259, 249] width 90 height 9
click at [460, 287] on span "下一頁" at bounding box center [456, 284] width 15 height 9
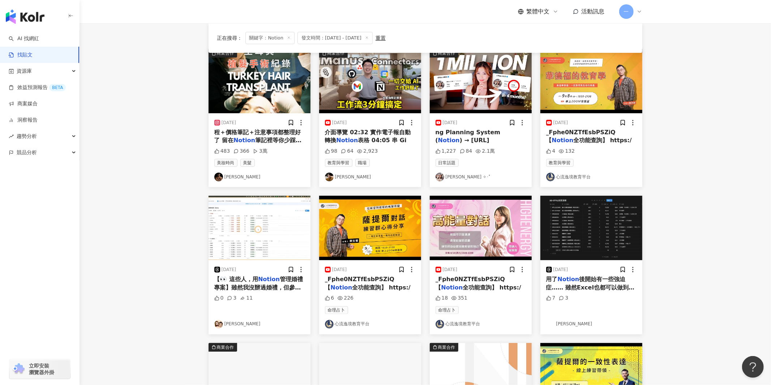
scroll to position [34, 0]
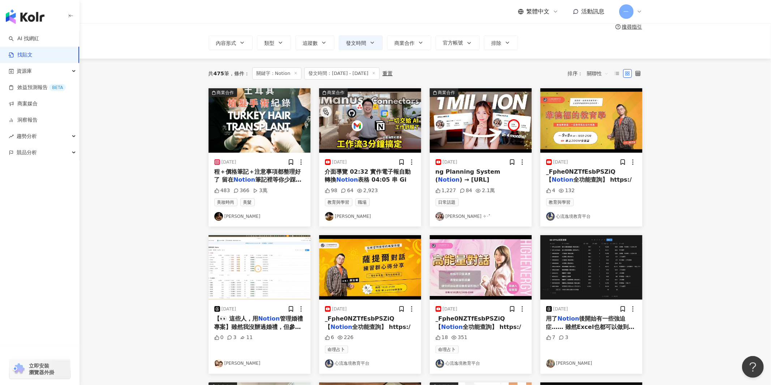
click at [353, 216] on link "萊丘 Laichu" at bounding box center [370, 216] width 90 height 9
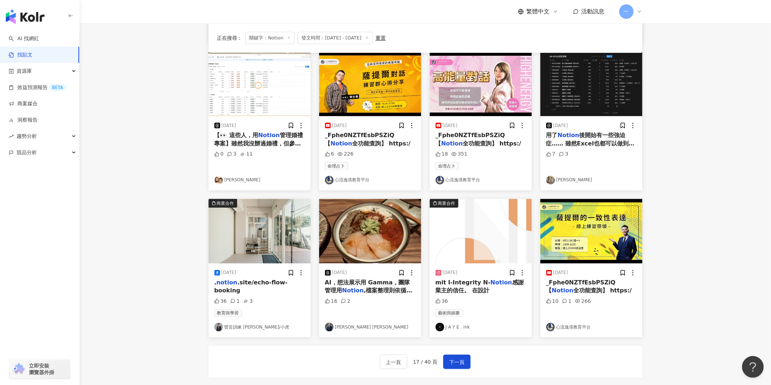
scroll to position [248, 0]
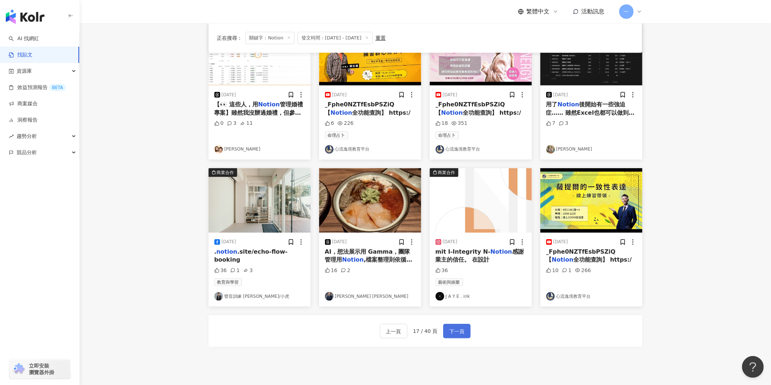
click at [455, 332] on span "下一頁" at bounding box center [456, 331] width 15 height 9
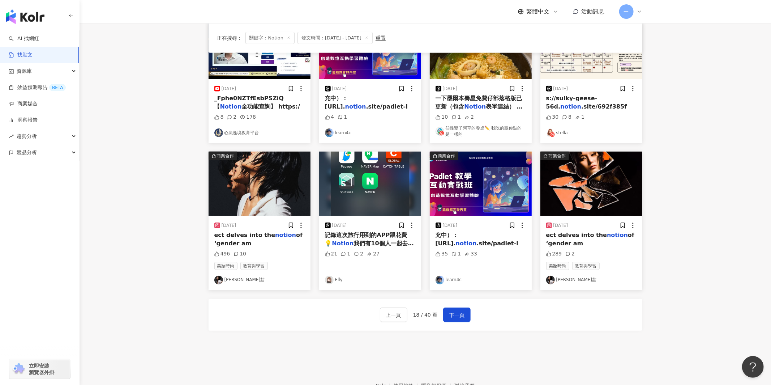
scroll to position [237, 0]
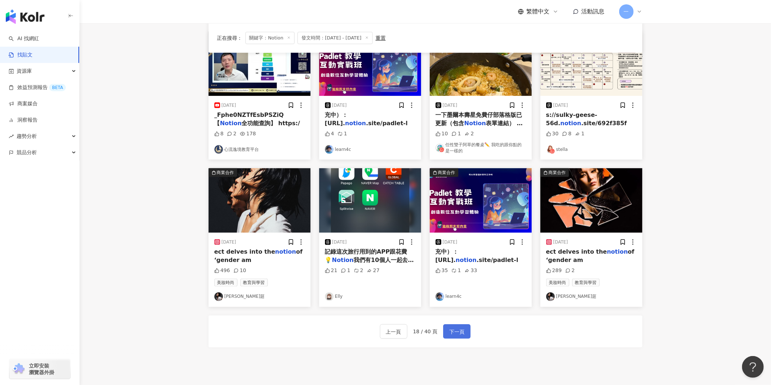
click at [457, 333] on span "下一頁" at bounding box center [456, 331] width 15 height 9
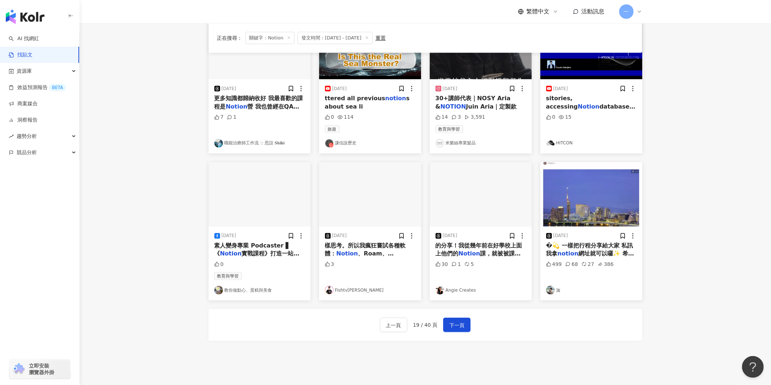
scroll to position [248, 0]
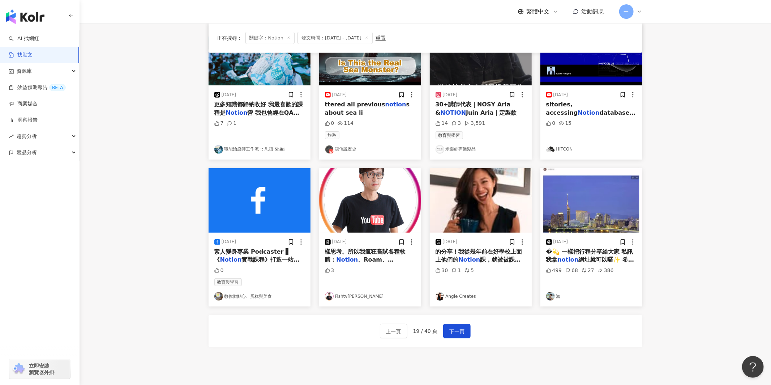
click at [682, 225] on main "**********" at bounding box center [425, 69] width 691 height 589
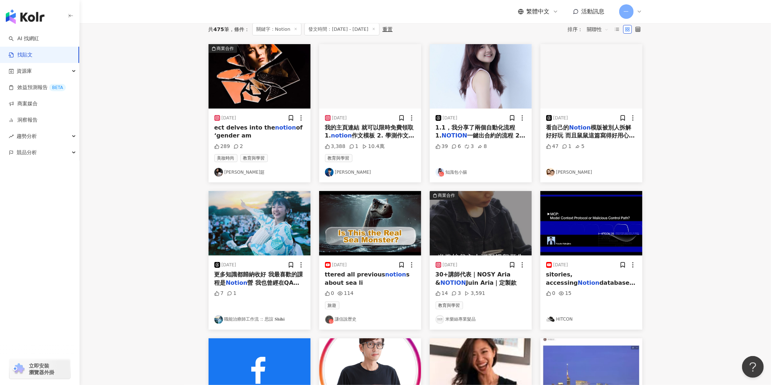
scroll to position [0, 0]
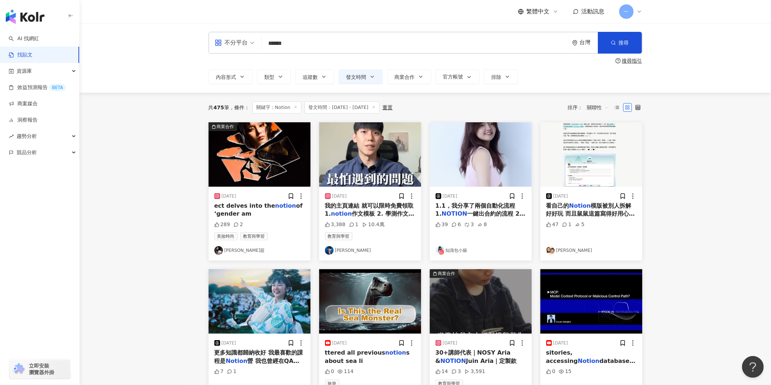
click at [339, 250] on link "劉良成" at bounding box center [370, 250] width 90 height 9
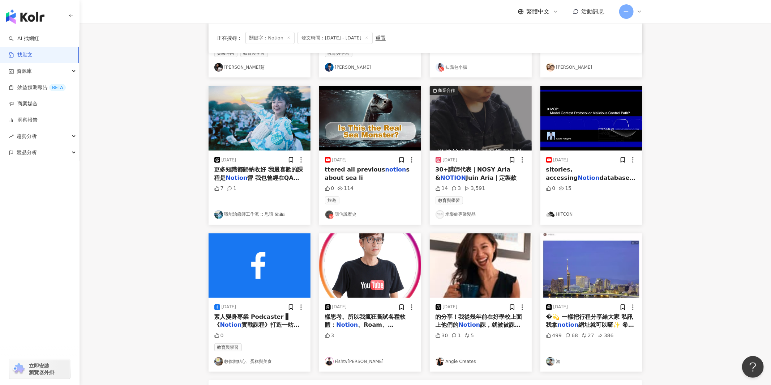
scroll to position [233, 0]
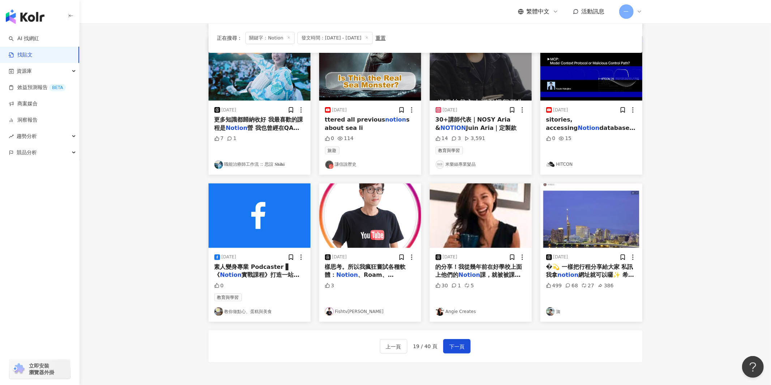
click at [464, 310] on link "Angie Creates" at bounding box center [480, 311] width 90 height 9
click at [459, 343] on span "下一頁" at bounding box center [456, 346] width 15 height 9
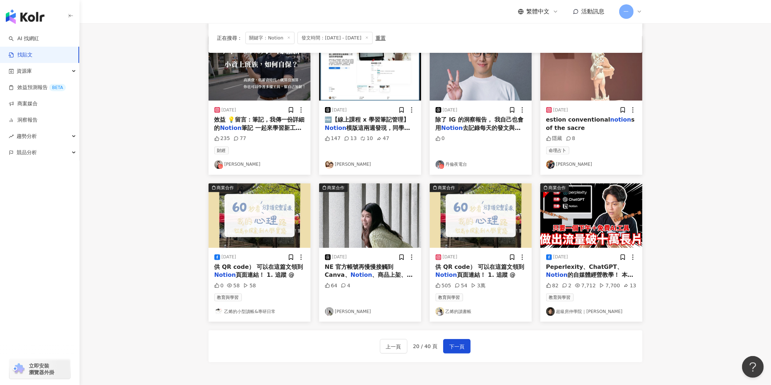
click at [344, 313] on link "Irin 愛琳" at bounding box center [370, 311] width 90 height 9
click at [464, 313] on link "乙烯的讀書帳" at bounding box center [480, 311] width 90 height 9
click at [587, 312] on link "超級房仲學院｜Zack" at bounding box center [591, 311] width 90 height 9
click at [463, 343] on span "下一頁" at bounding box center [456, 346] width 15 height 9
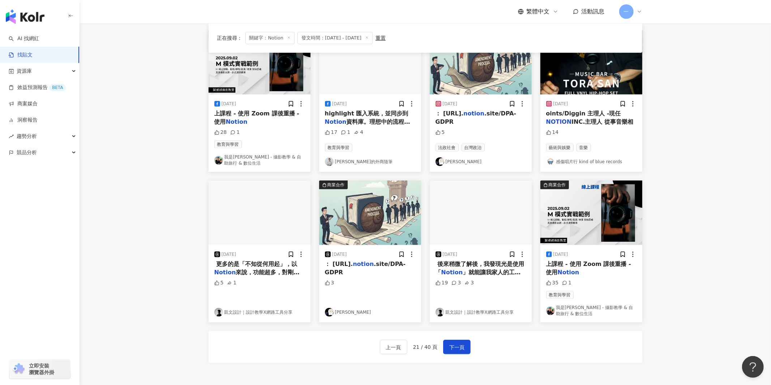
scroll to position [240, 0]
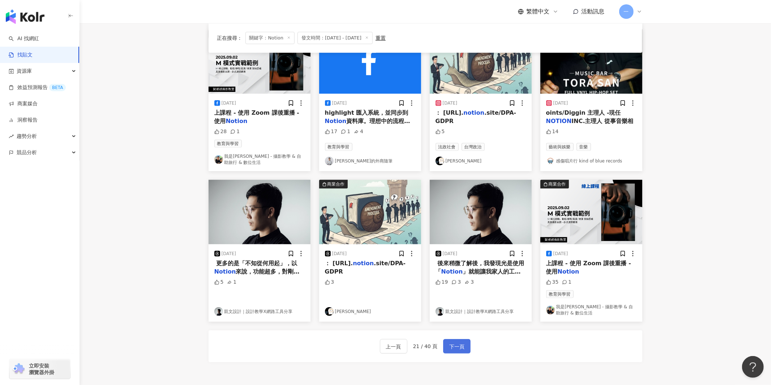
click at [454, 344] on span "下一頁" at bounding box center [456, 346] width 15 height 9
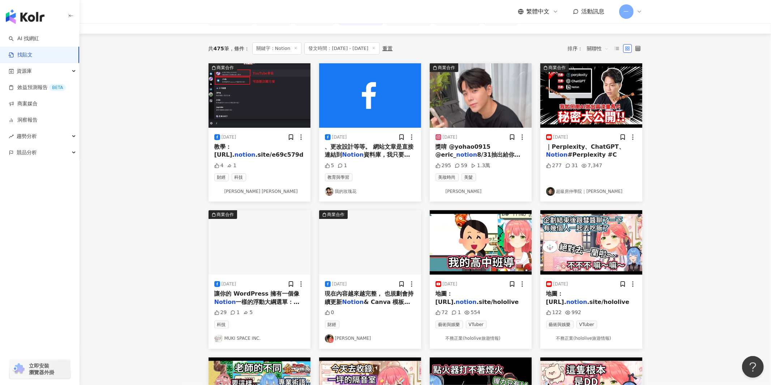
scroll to position [75, 0]
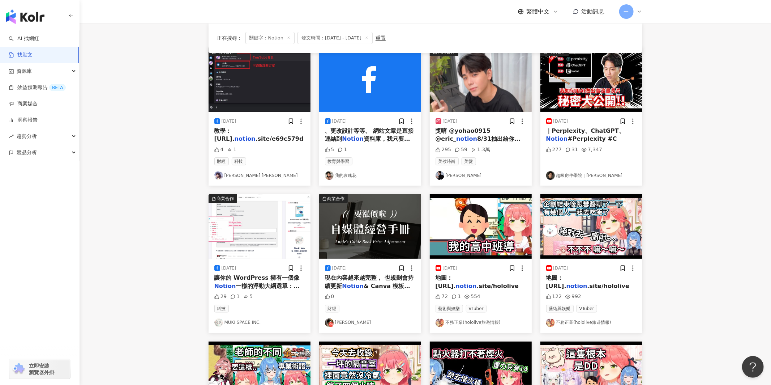
click at [248, 321] on link "MUKI SPACE INC." at bounding box center [259, 322] width 90 height 9
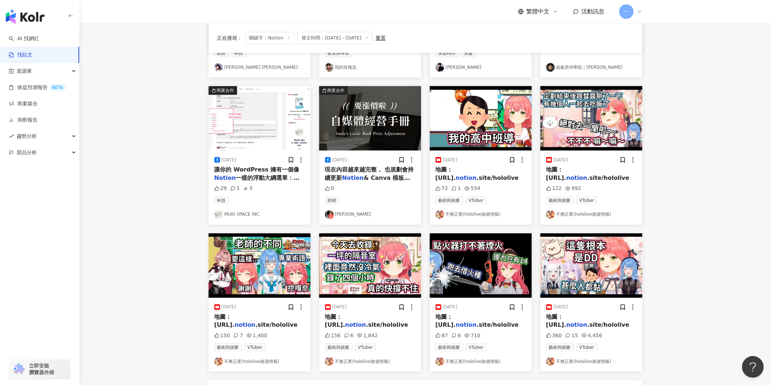
scroll to position [228, 0]
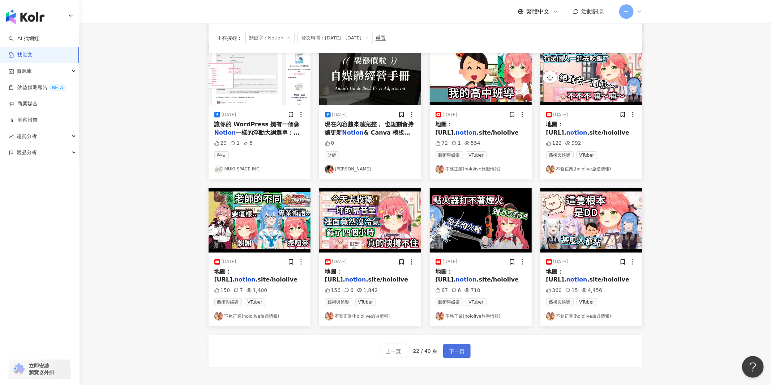
click at [458, 349] on span "下一頁" at bounding box center [456, 351] width 15 height 9
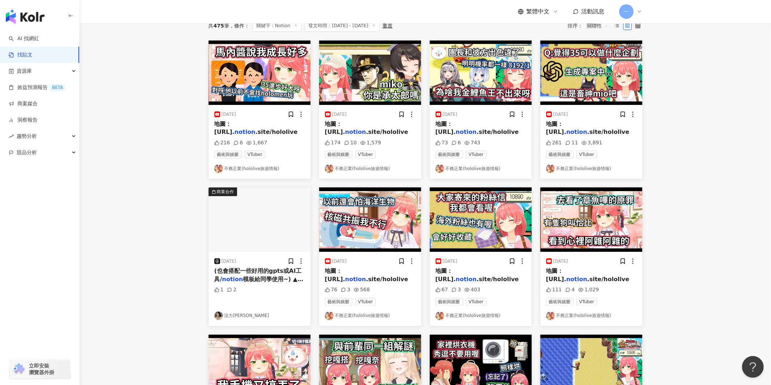
scroll to position [209, 0]
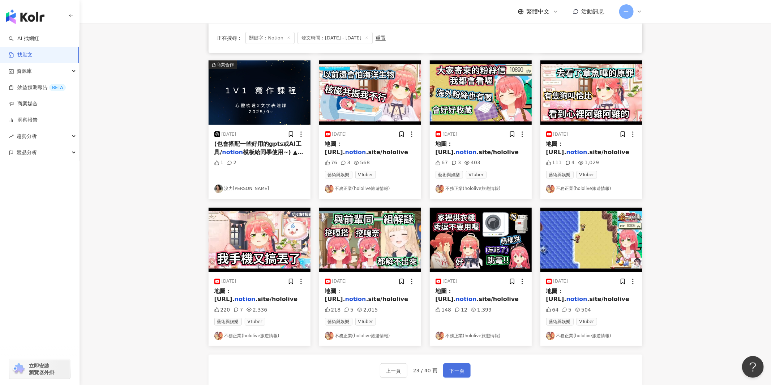
click at [453, 365] on button "下一頁" at bounding box center [456, 370] width 27 height 14
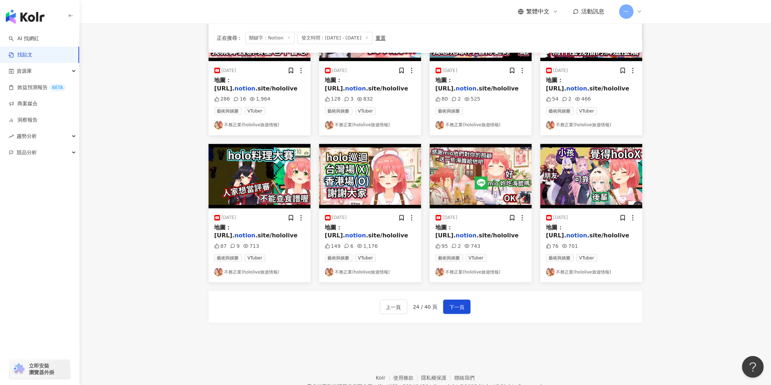
scroll to position [282, 0]
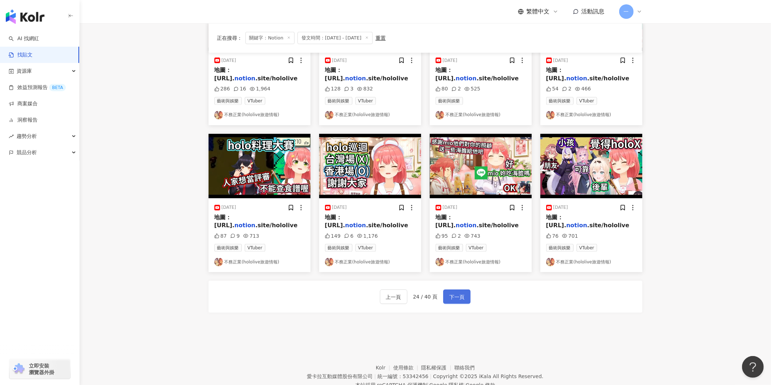
click at [463, 291] on button "下一頁" at bounding box center [456, 296] width 27 height 14
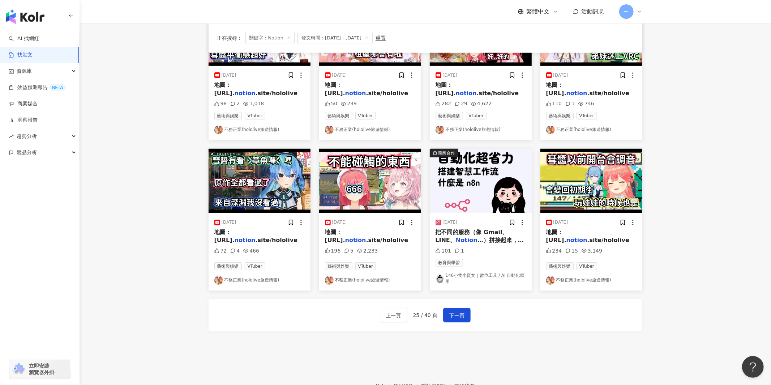
scroll to position [283, 0]
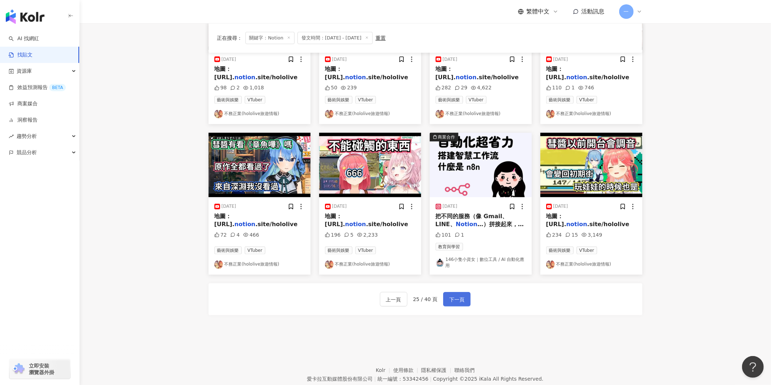
click at [456, 305] on button "下一頁" at bounding box center [456, 299] width 27 height 14
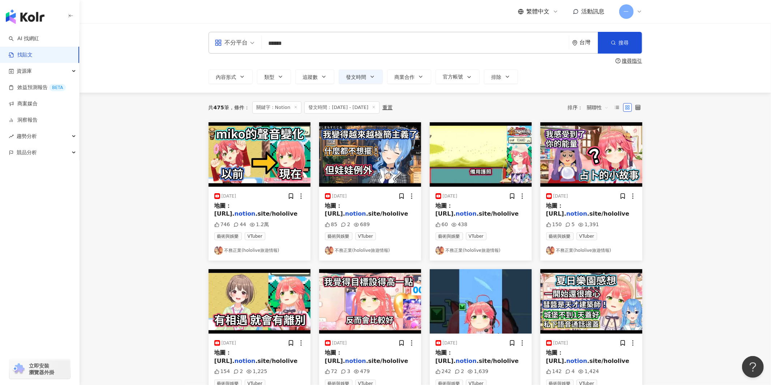
scroll to position [274, 0]
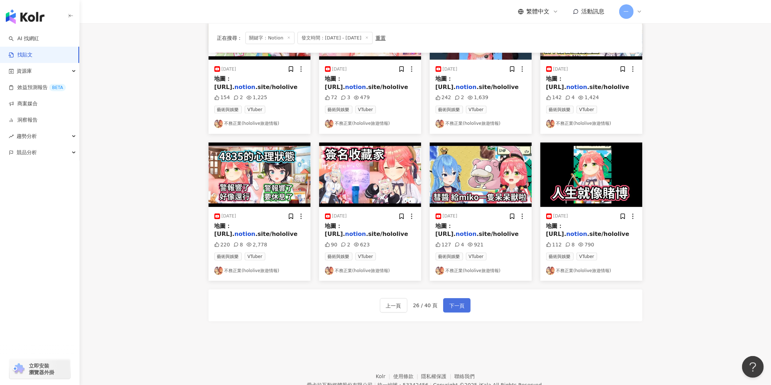
click at [449, 301] on span "下一頁" at bounding box center [456, 305] width 15 height 9
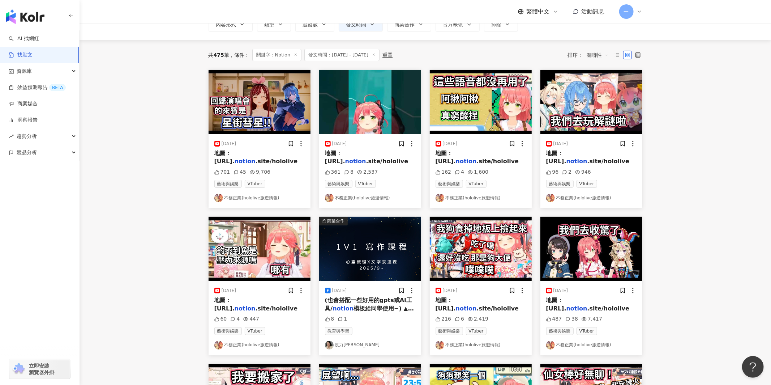
scroll to position [0, 0]
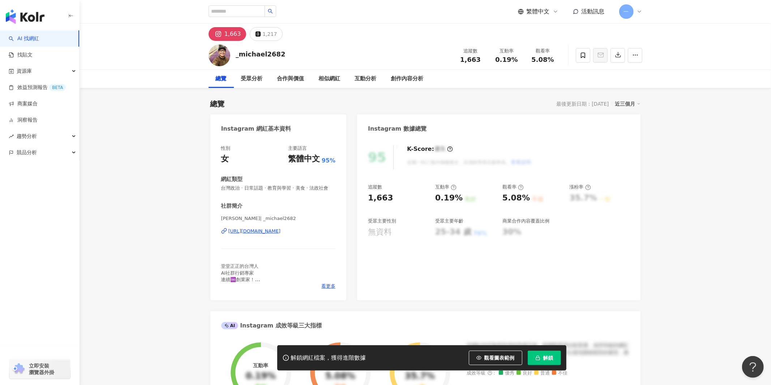
scroll to position [76, 0]
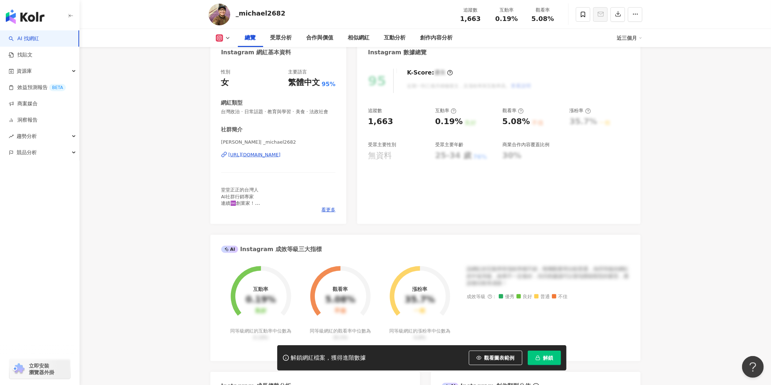
click at [267, 158] on div "[URL][DOMAIN_NAME]" at bounding box center [254, 154] width 52 height 7
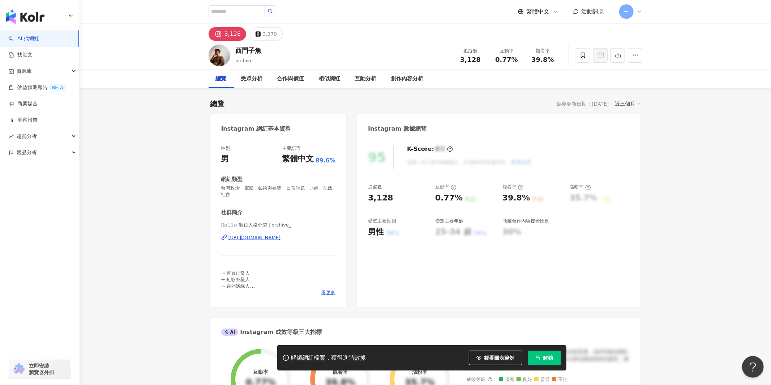
click at [271, 237] on div "[URL][DOMAIN_NAME]" at bounding box center [254, 237] width 52 height 7
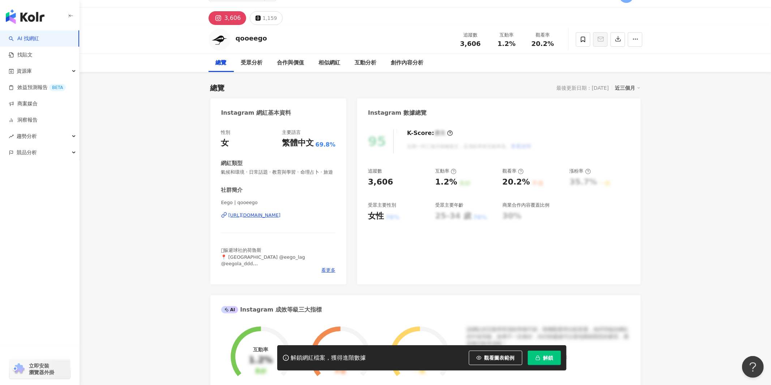
scroll to position [26, 0]
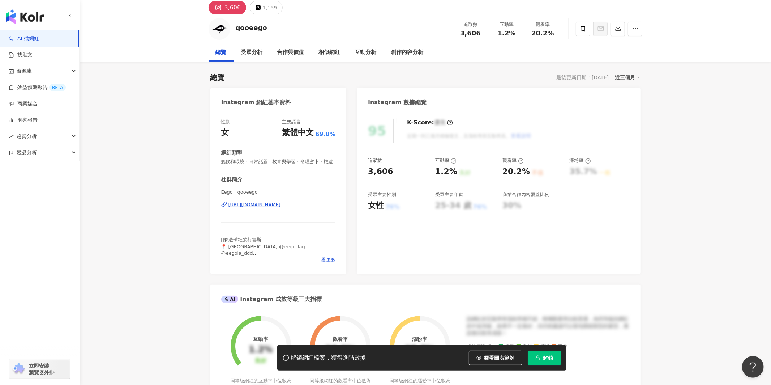
click at [281, 208] on div "https://www.instagram.com/qooeego/" at bounding box center [254, 204] width 52 height 7
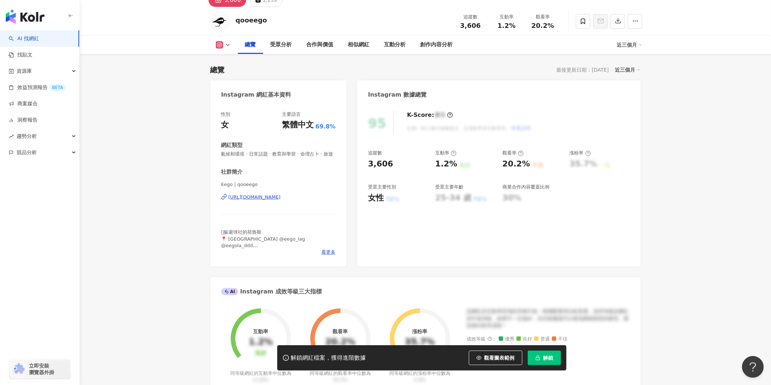
scroll to position [0, 0]
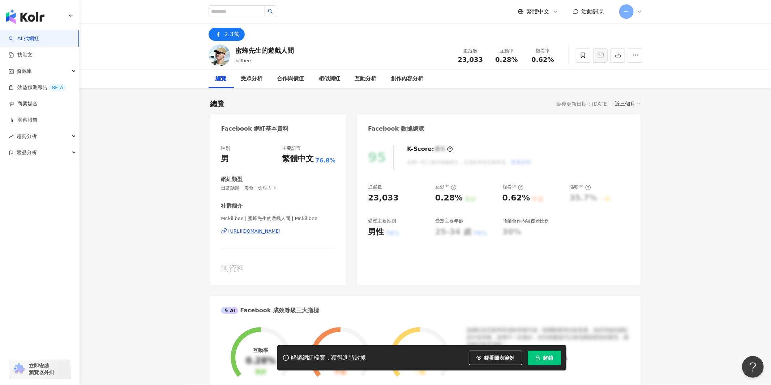
click at [281, 233] on div "https://www.facebook.com/201649693508294" at bounding box center [254, 231] width 52 height 7
click at [281, 231] on div "https://www.facebook.com/201649693508294" at bounding box center [254, 231] width 52 height 7
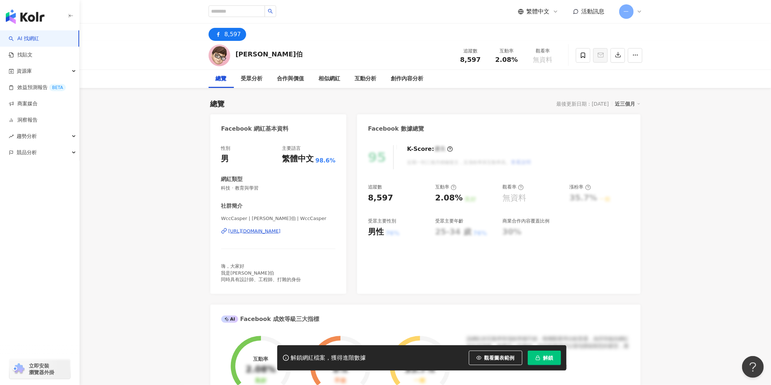
click at [281, 231] on div "[URL][DOMAIN_NAME]" at bounding box center [254, 231] width 52 height 7
click at [580, 56] on icon at bounding box center [583, 55] width 7 height 7
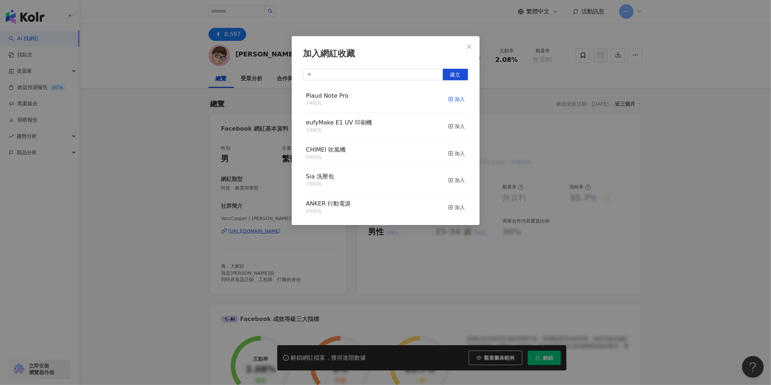
click at [457, 98] on div "加入" at bounding box center [456, 99] width 17 height 8
click at [470, 44] on icon "close" at bounding box center [469, 47] width 6 height 6
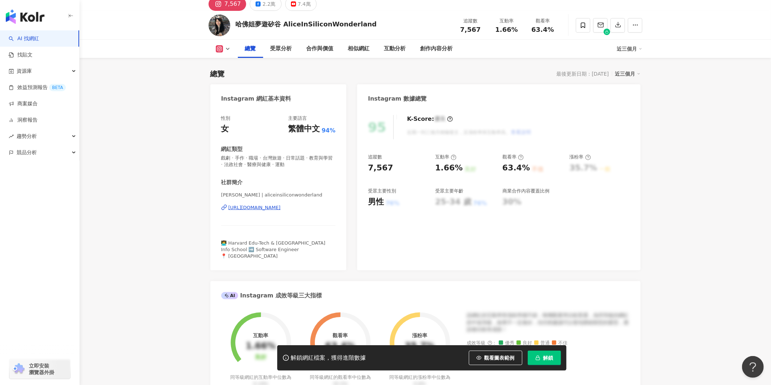
scroll to position [44, 0]
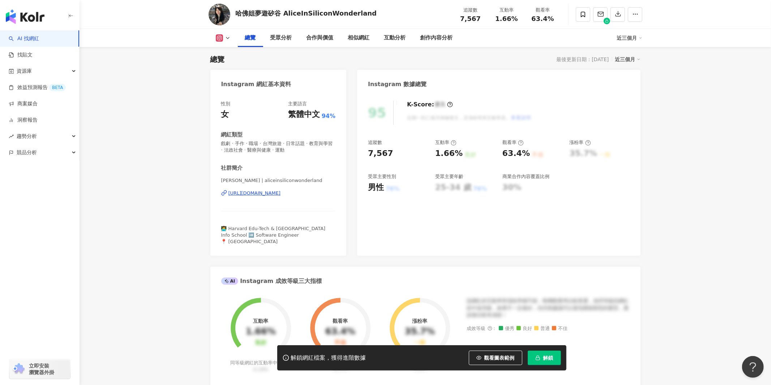
click at [271, 193] on div "[URL][DOMAIN_NAME]" at bounding box center [254, 193] width 52 height 7
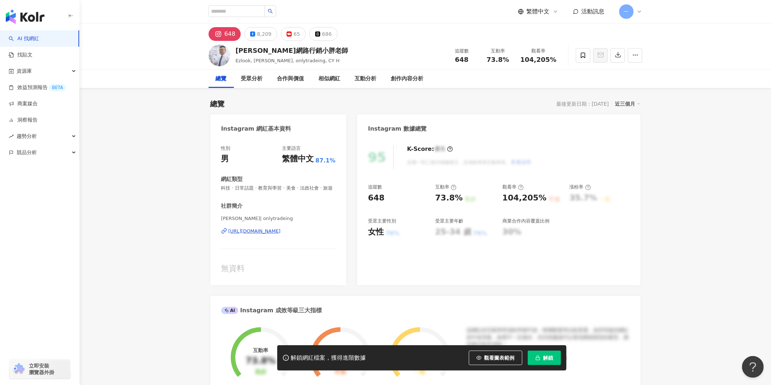
click at [281, 234] on div "[URL][DOMAIN_NAME]" at bounding box center [254, 231] width 52 height 7
click at [263, 34] on div "8,209" at bounding box center [264, 34] width 14 height 10
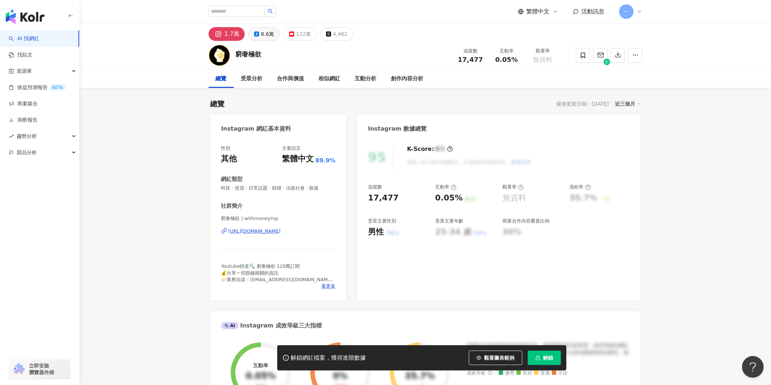
click at [252, 31] on button "8.6萬" at bounding box center [263, 34] width 31 height 14
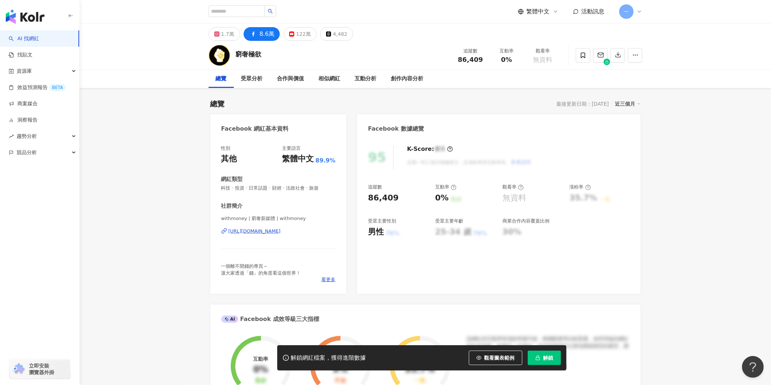
click at [281, 229] on div "https://www.facebook.com/111215266929202" at bounding box center [254, 231] width 52 height 7
click at [281, 232] on div "https://www.facebook.com/111215266929202" at bounding box center [254, 231] width 52 height 7
click at [585, 52] on icon at bounding box center [583, 55] width 7 height 7
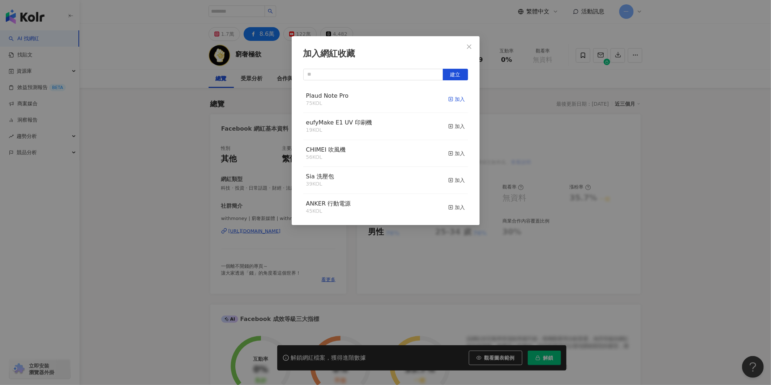
click at [460, 102] on div "加入" at bounding box center [456, 99] width 17 height 8
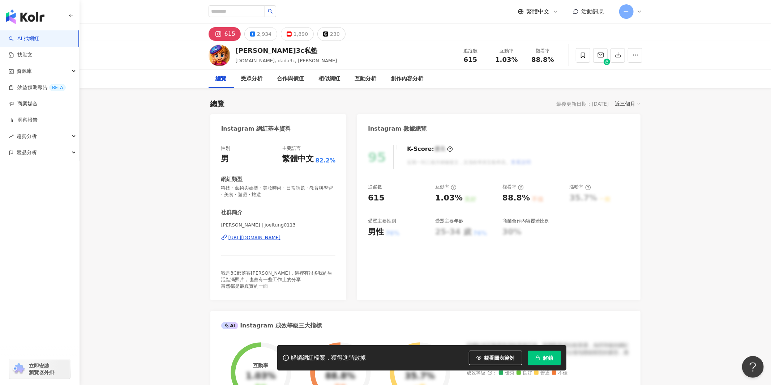
click at [262, 238] on div "https://www.instagram.com/joeltung0113/" at bounding box center [254, 237] width 52 height 7
click at [254, 31] on button "2,934" at bounding box center [260, 34] width 33 height 14
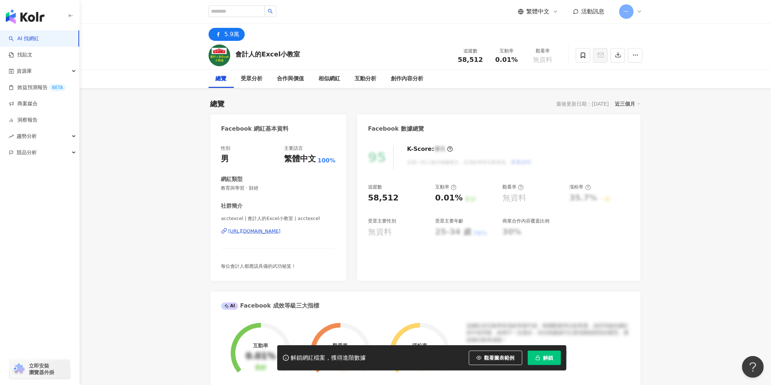
click at [241, 228] on div "[URL][DOMAIN_NAME]" at bounding box center [254, 231] width 52 height 7
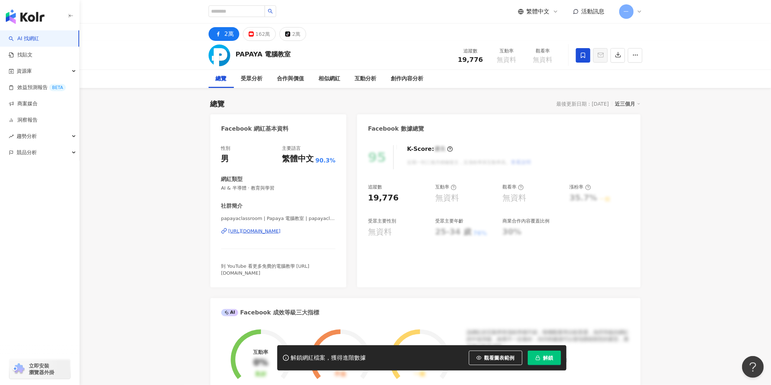
click at [577, 57] on span at bounding box center [583, 55] width 14 height 14
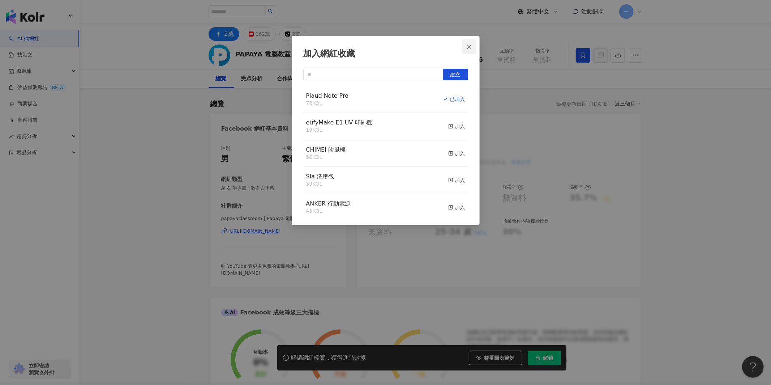
click at [468, 47] on icon "close" at bounding box center [469, 46] width 4 height 4
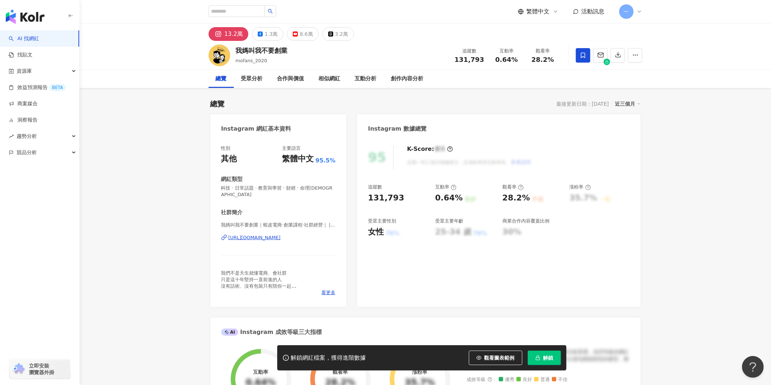
click at [578, 57] on span at bounding box center [583, 55] width 14 height 14
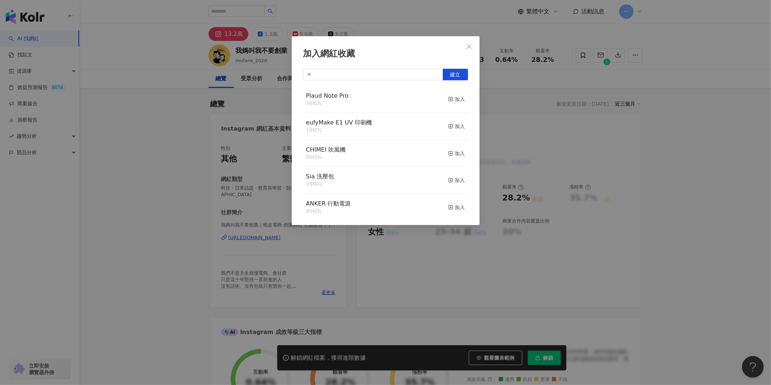
click at [446, 99] on div "Plaud Note Pro 76 KOL 加入" at bounding box center [385, 99] width 165 height 27
click at [456, 99] on div "加入" at bounding box center [456, 99] width 17 height 8
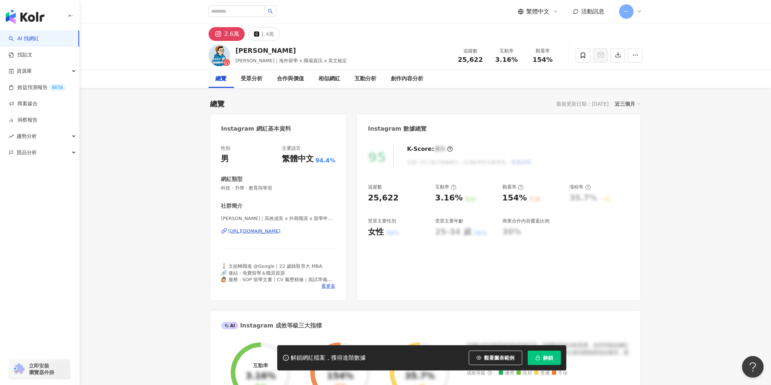
click at [264, 229] on div "https://www.instagram.com/jason_career/" at bounding box center [254, 231] width 52 height 7
click at [587, 57] on span at bounding box center [583, 55] width 14 height 14
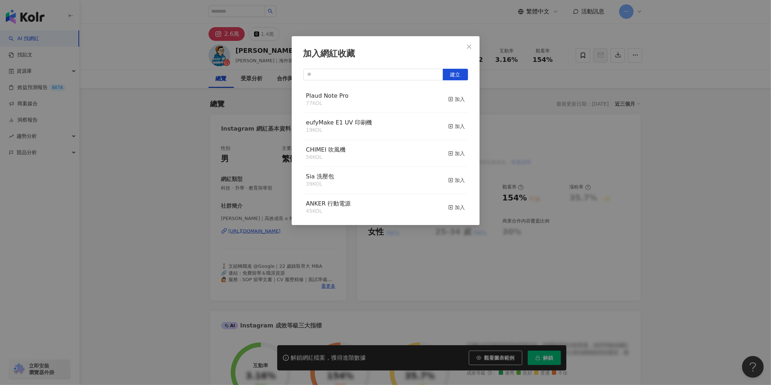
click at [466, 99] on div "Plaud Note Pro 77 KOL 加入" at bounding box center [385, 99] width 165 height 27
click at [459, 99] on div "加入" at bounding box center [456, 99] width 17 height 8
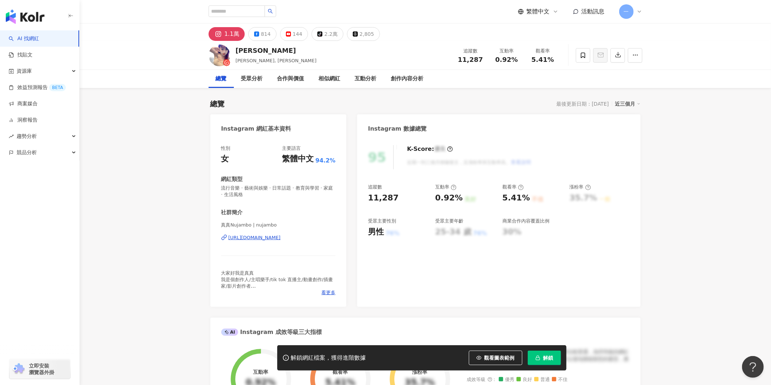
click at [249, 239] on div "https://www.instagram.com/nujambo/" at bounding box center [254, 237] width 52 height 7
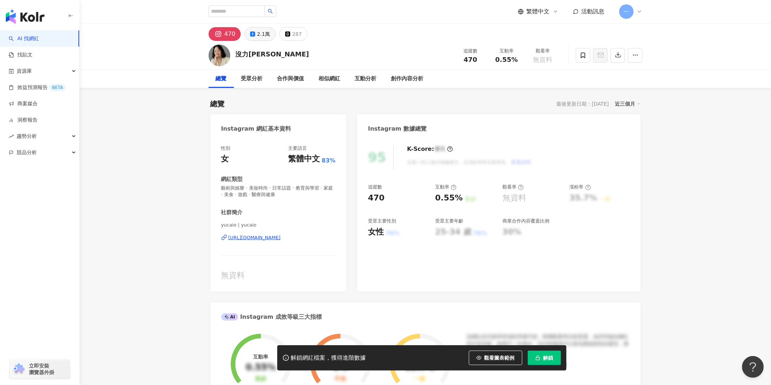
click at [259, 38] on div "2.1萬" at bounding box center [263, 34] width 13 height 10
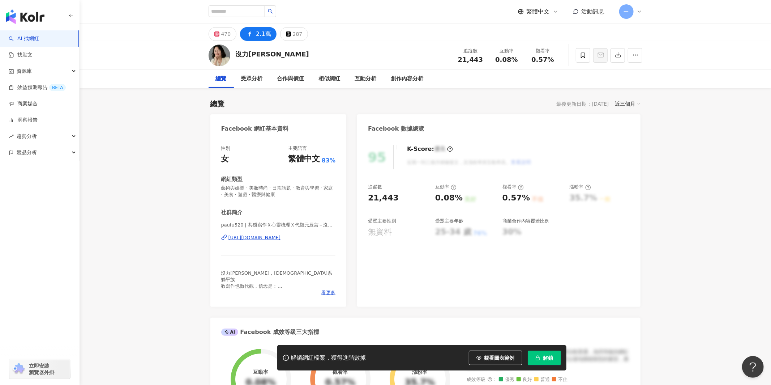
click at [274, 236] on div "https://www.facebook.com/142618605895374" at bounding box center [254, 237] width 52 height 7
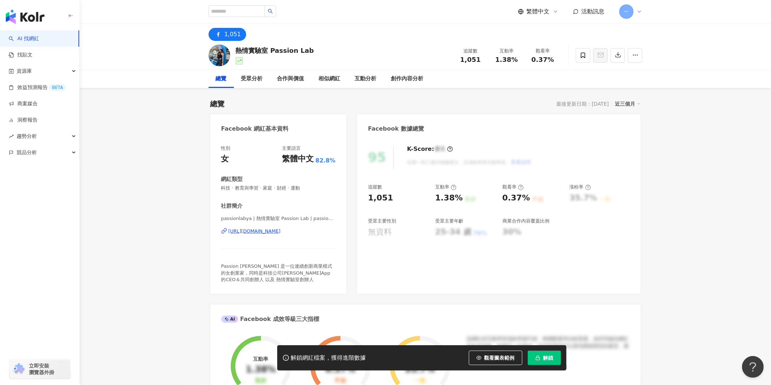
click at [259, 231] on div "https://www.facebook.com/598629573807552" at bounding box center [254, 231] width 52 height 7
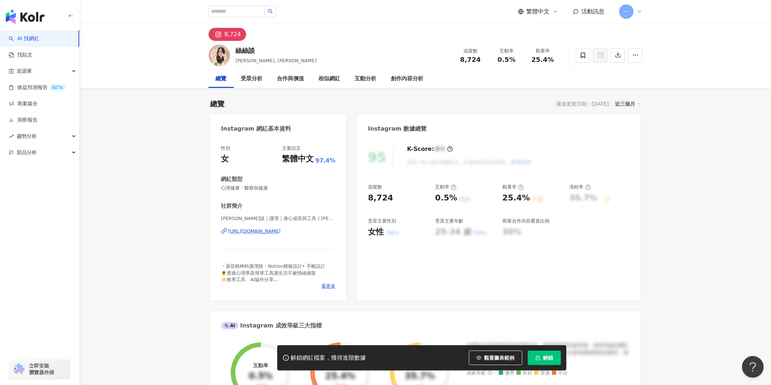
click at [261, 231] on div "[URL][DOMAIN_NAME]" at bounding box center [254, 231] width 52 height 7
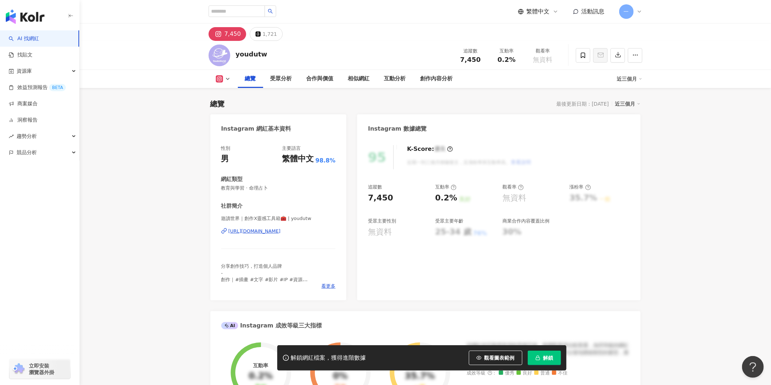
click at [281, 228] on div "https://www.instagram.com/youdutw/" at bounding box center [254, 231] width 52 height 7
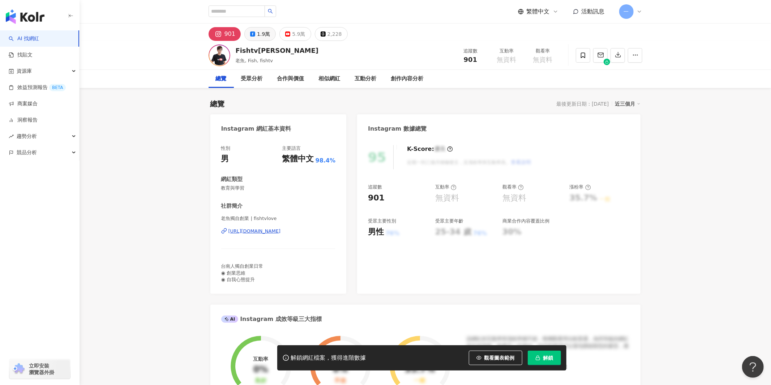
click at [261, 37] on div "1.9萬" at bounding box center [263, 34] width 13 height 10
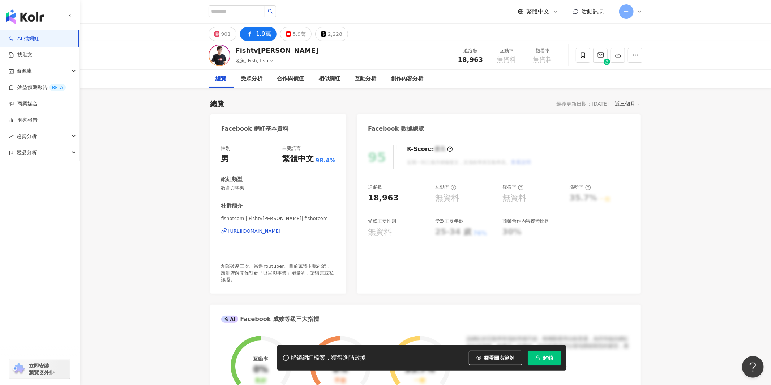
click at [276, 229] on div "[URL][DOMAIN_NAME]" at bounding box center [254, 231] width 52 height 7
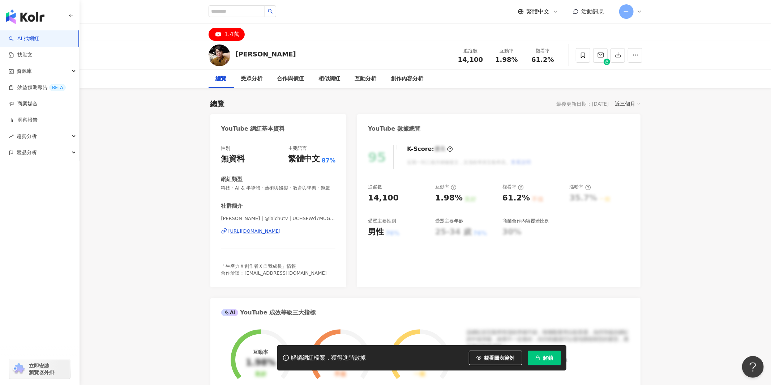
click at [281, 234] on div "https://www.youtube.com/channel/UCHSFWd7MUGTY7xRdiGeMALw" at bounding box center [254, 231] width 52 height 7
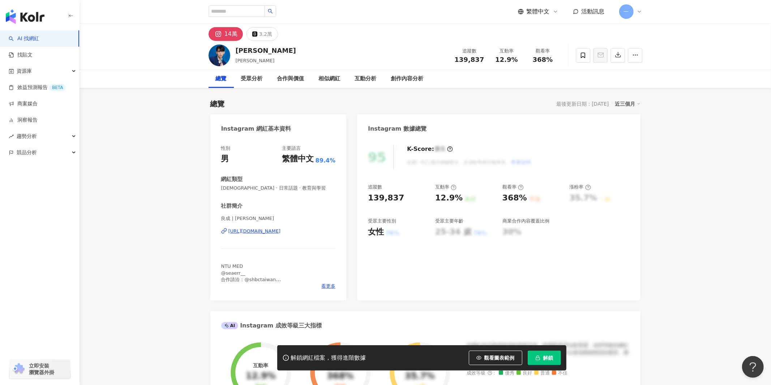
click at [266, 230] on div "https://www.instagram.com/brian_diandan/" at bounding box center [254, 231] width 52 height 7
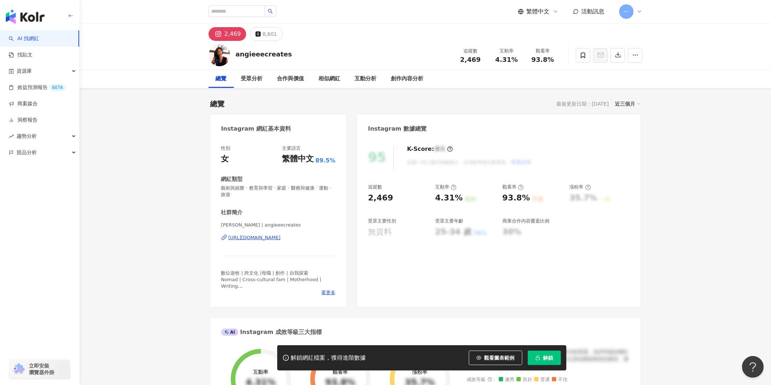
click at [277, 237] on div "https://www.instagram.com/angieeecreates/" at bounding box center [254, 237] width 52 height 7
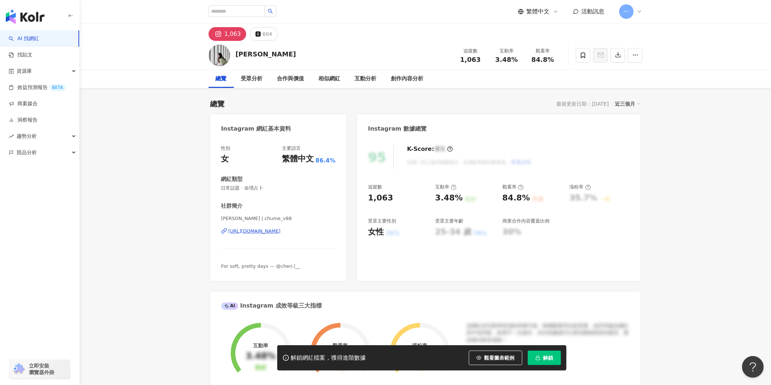
click at [262, 232] on div "https://www.instagram.com/chume_v88/" at bounding box center [254, 231] width 52 height 7
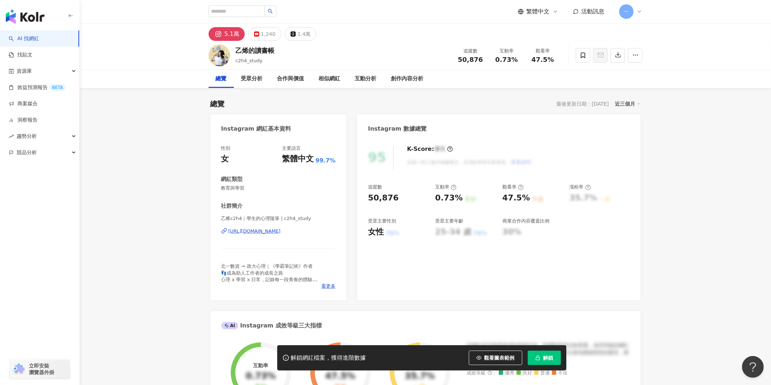
click at [281, 231] on div "https://www.instagram.com/c2h4_study/" at bounding box center [254, 231] width 52 height 7
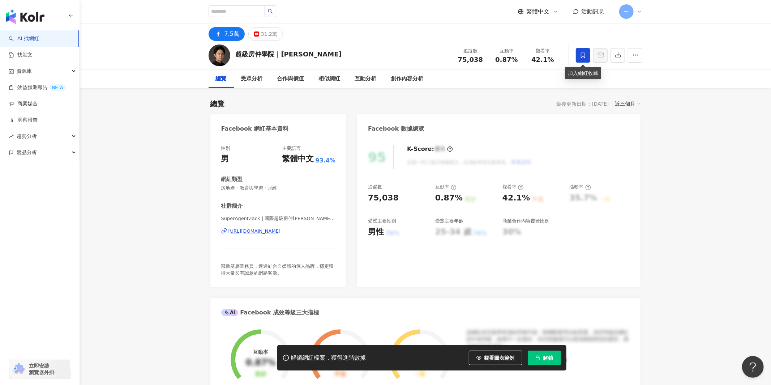
click at [581, 57] on icon at bounding box center [583, 54] width 4 height 5
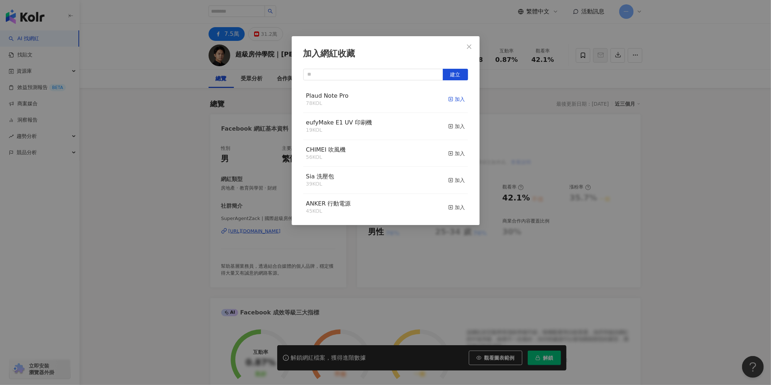
click at [459, 100] on div "加入" at bounding box center [456, 99] width 17 height 8
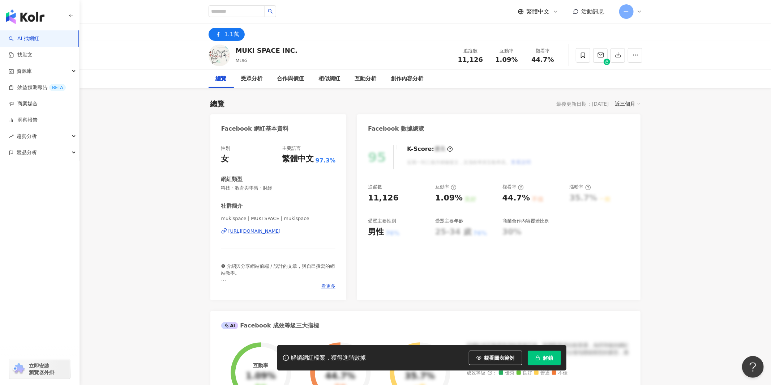
click at [270, 231] on div "[URL][DOMAIN_NAME]" at bounding box center [254, 231] width 52 height 7
click at [42, 73] on div "資源庫" at bounding box center [39, 71] width 79 height 16
click at [38, 106] on link "網紅收藏" at bounding box center [27, 103] width 20 height 7
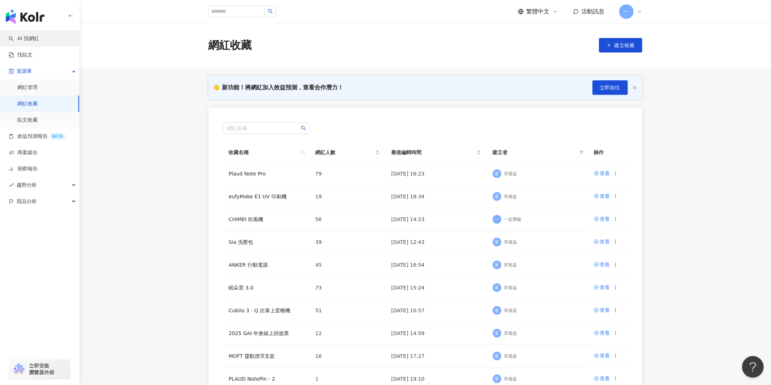
click at [39, 38] on link "AI 找網紅" at bounding box center [24, 38] width 30 height 7
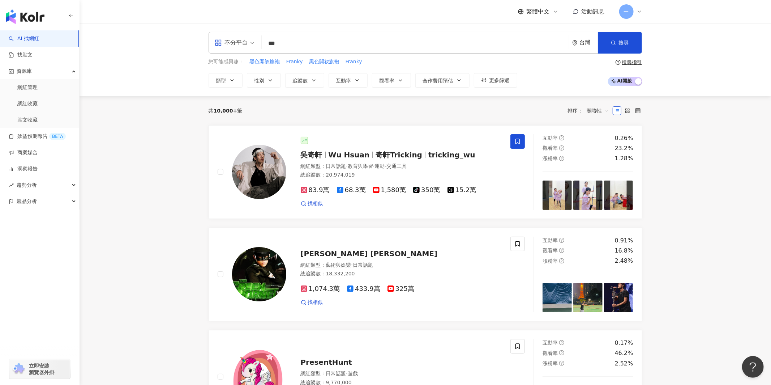
type input "***"
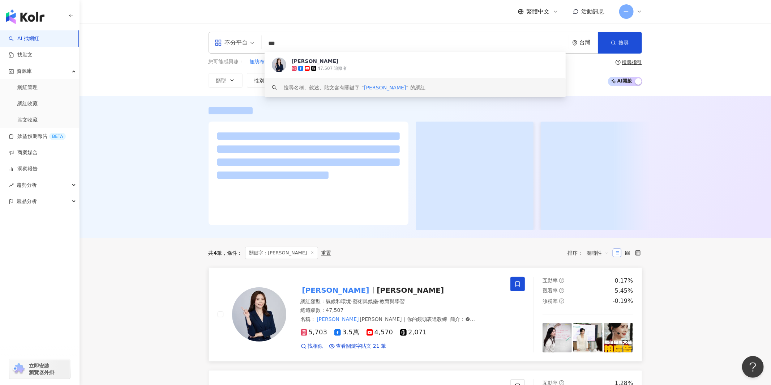
click at [523, 287] on span at bounding box center [517, 283] width 14 height 14
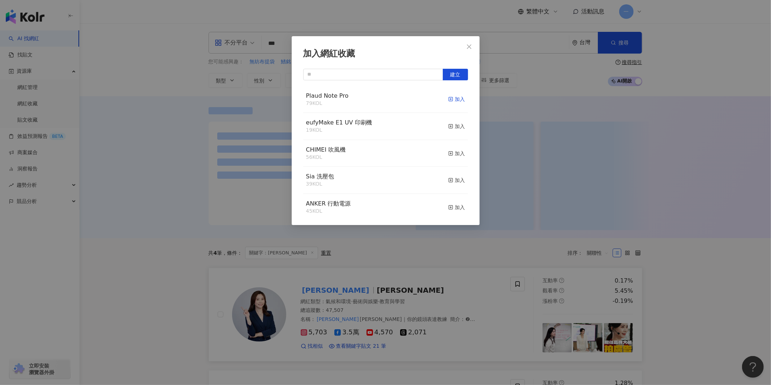
click at [458, 97] on div "加入" at bounding box center [456, 99] width 17 height 8
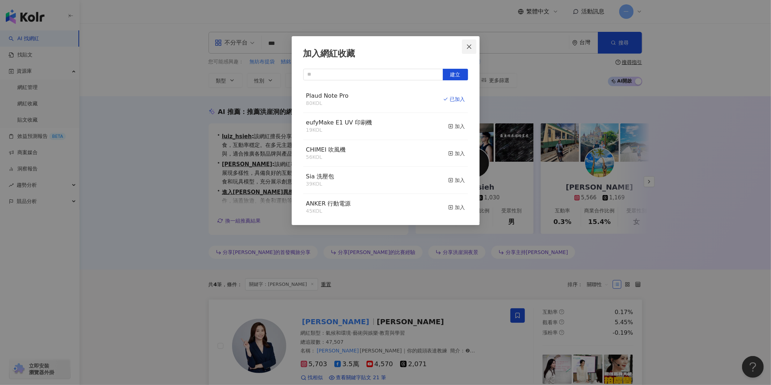
click at [468, 49] on icon "close" at bounding box center [469, 47] width 6 height 6
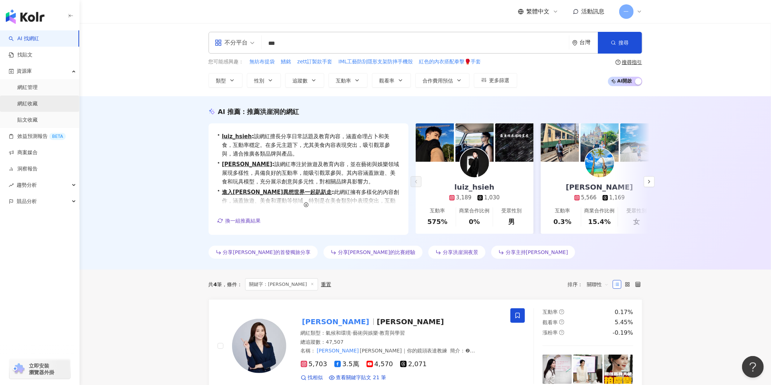
click at [33, 107] on link "網紅收藏" at bounding box center [27, 103] width 20 height 7
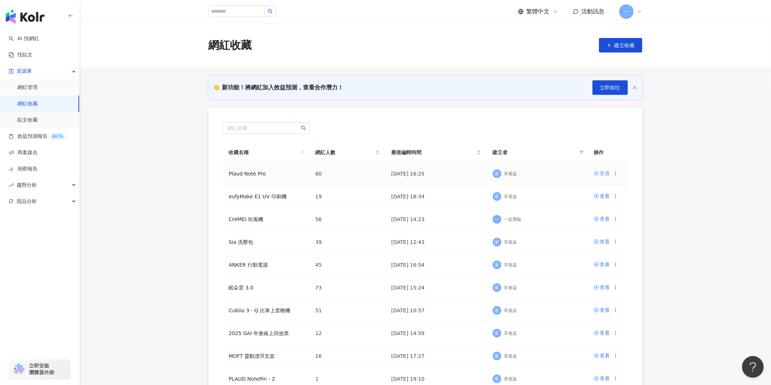
click at [601, 172] on div "查看" at bounding box center [605, 173] width 10 height 8
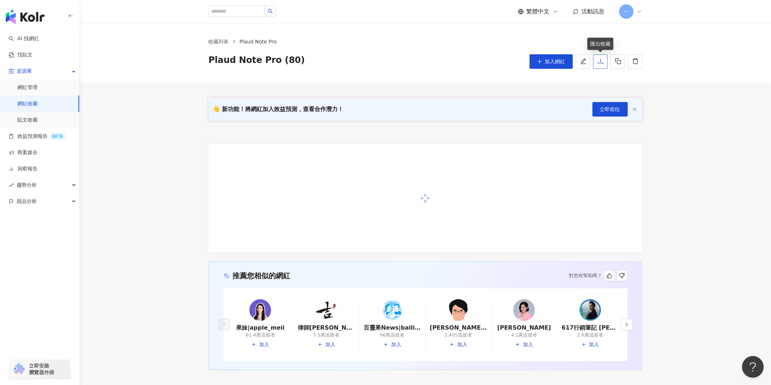
click at [603, 61] on icon "download" at bounding box center [600, 61] width 7 height 7
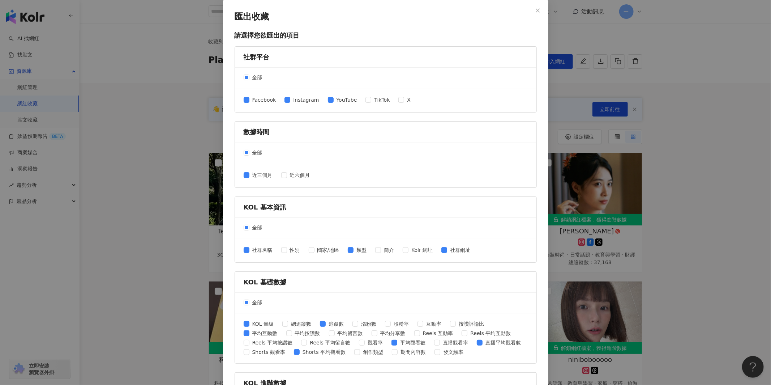
scroll to position [177, 0]
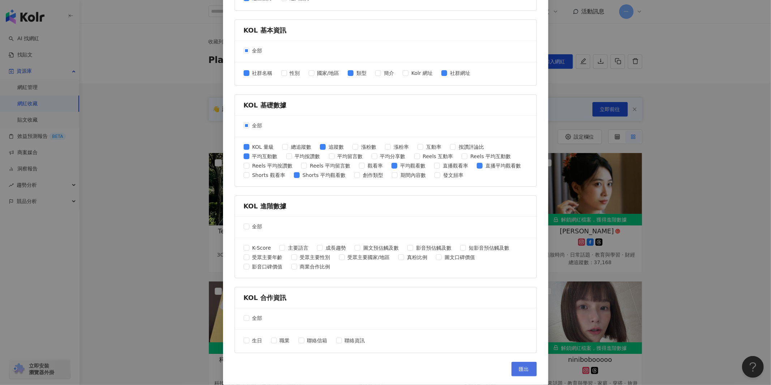
click at [519, 367] on span "匯出" at bounding box center [524, 369] width 10 height 6
